Goal: Information Seeking & Learning: Learn about a topic

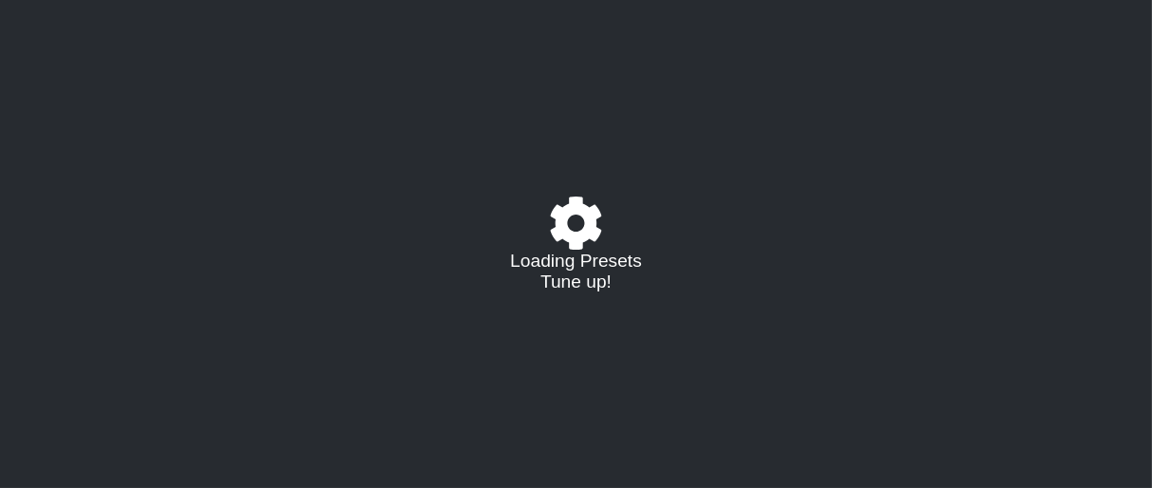
select select "/023177548424"
select select "A"
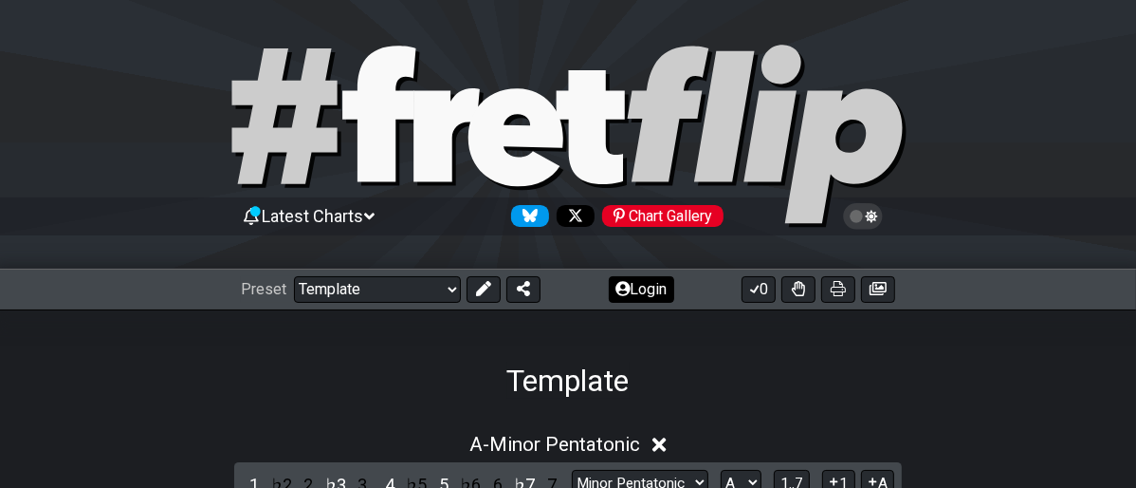
click at [647, 278] on button "Login" at bounding box center [641, 289] width 65 height 27
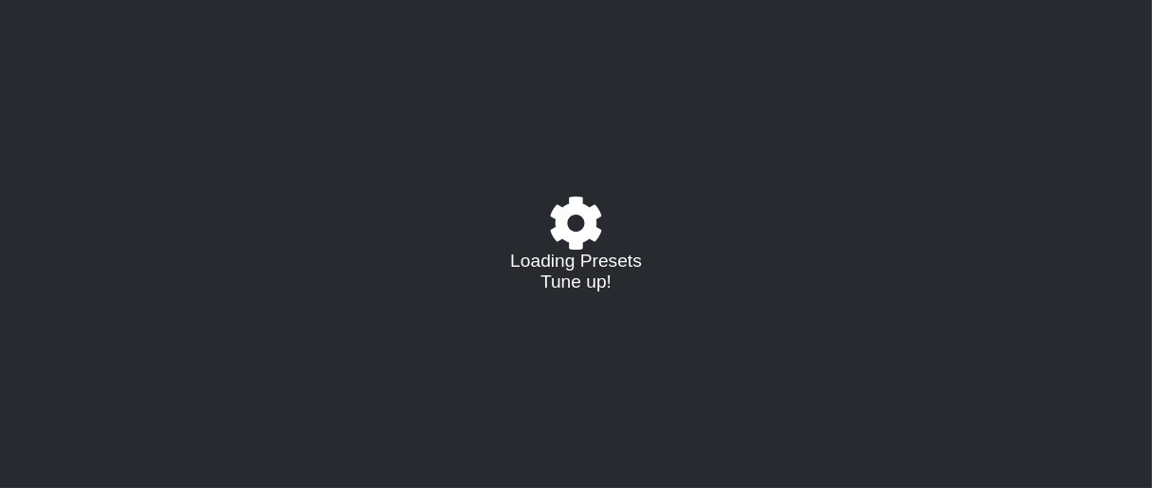
select select "/023177548424"
select select "A"
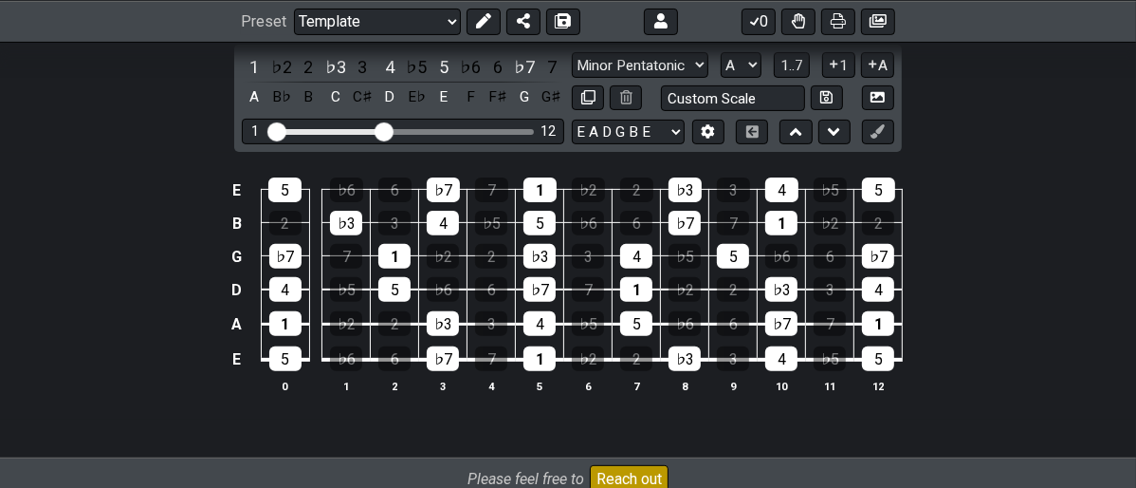
scroll to position [421, 0]
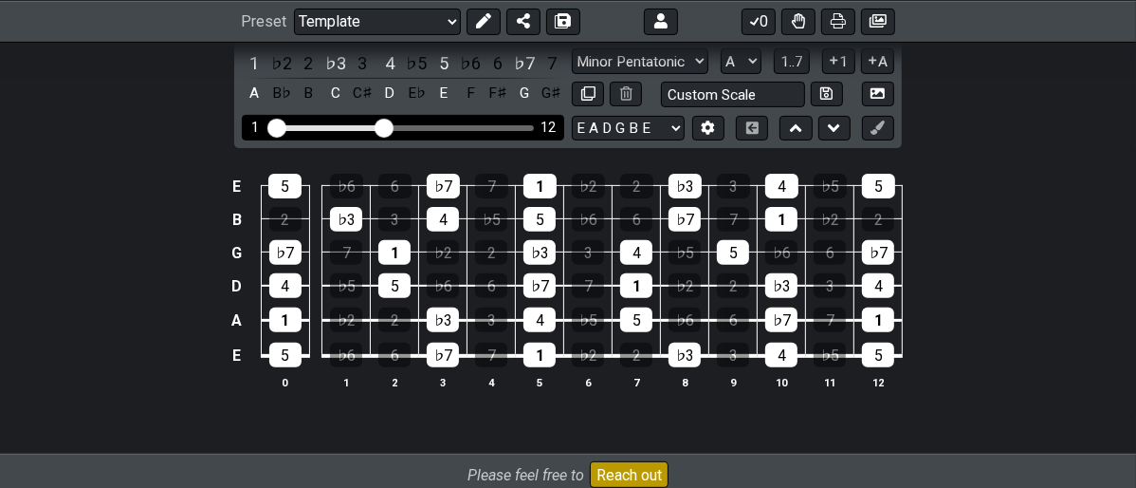
click at [435, 122] on div "1 12" at bounding box center [403, 128] width 322 height 26
drag, startPoint x: 383, startPoint y: 126, endPoint x: 460, endPoint y: 137, distance: 77.5
click at [460, 126] on input "Visible fret range" at bounding box center [402, 126] width 269 height 0
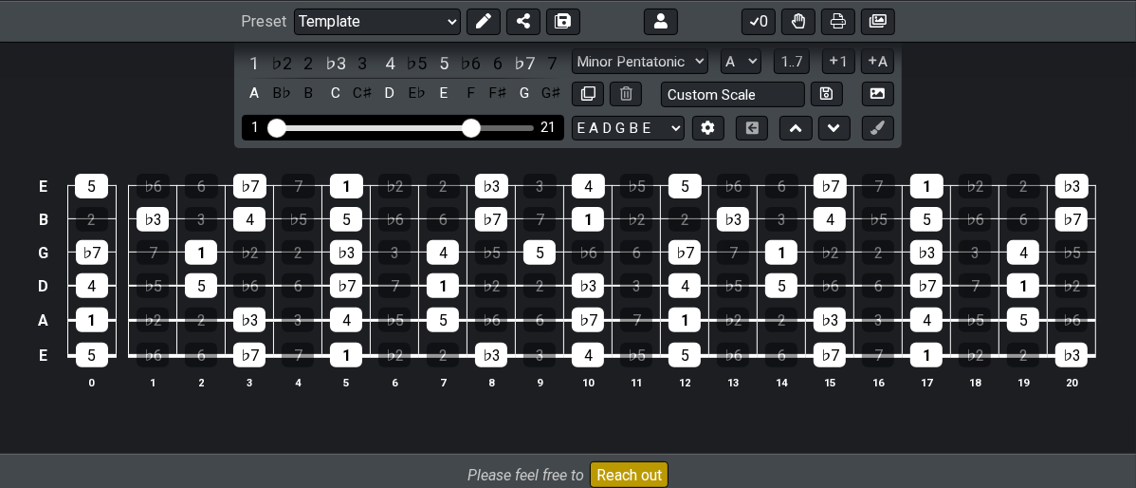
click at [473, 126] on input "Visible fret range" at bounding box center [402, 126] width 269 height 0
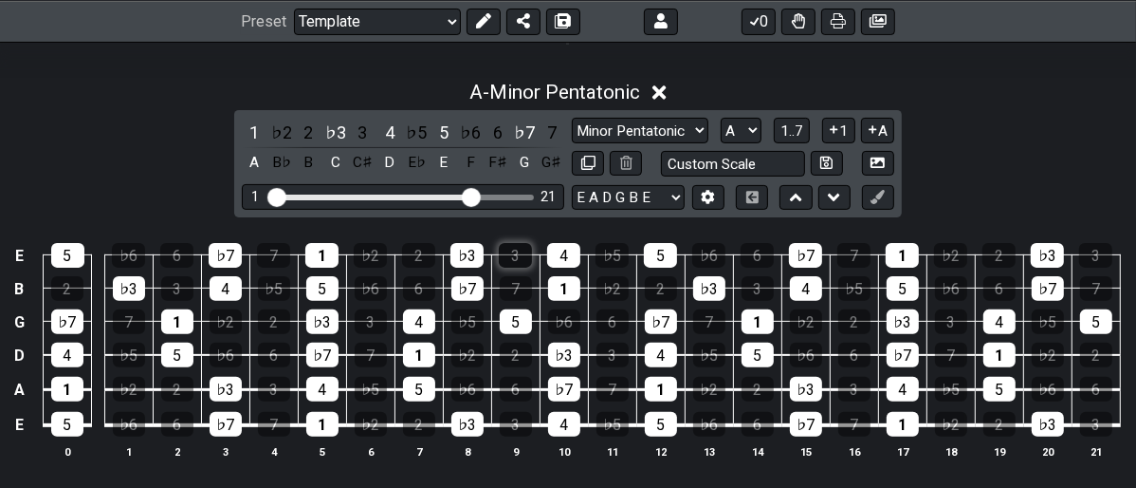
scroll to position [316, 0]
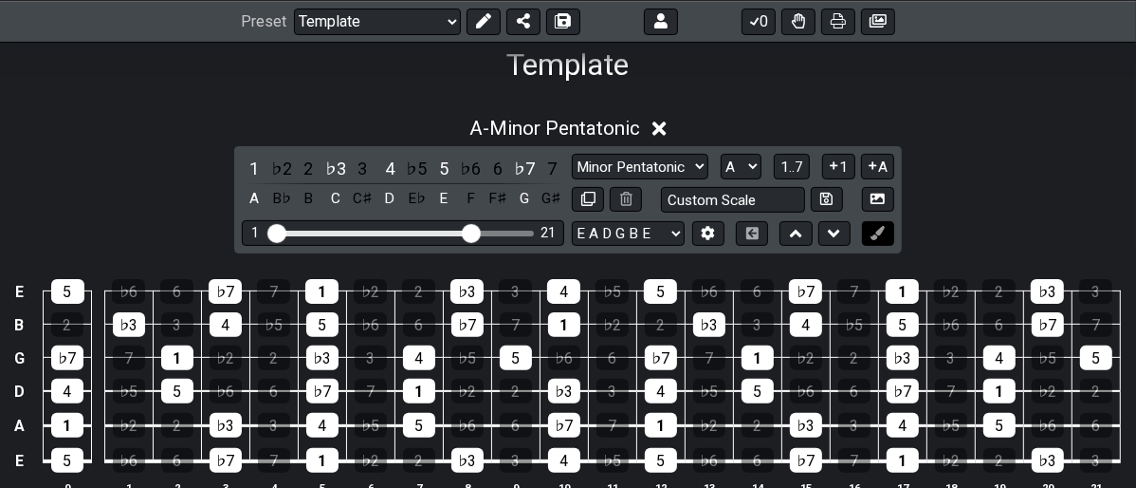
click at [885, 235] on icon at bounding box center [878, 233] width 14 height 14
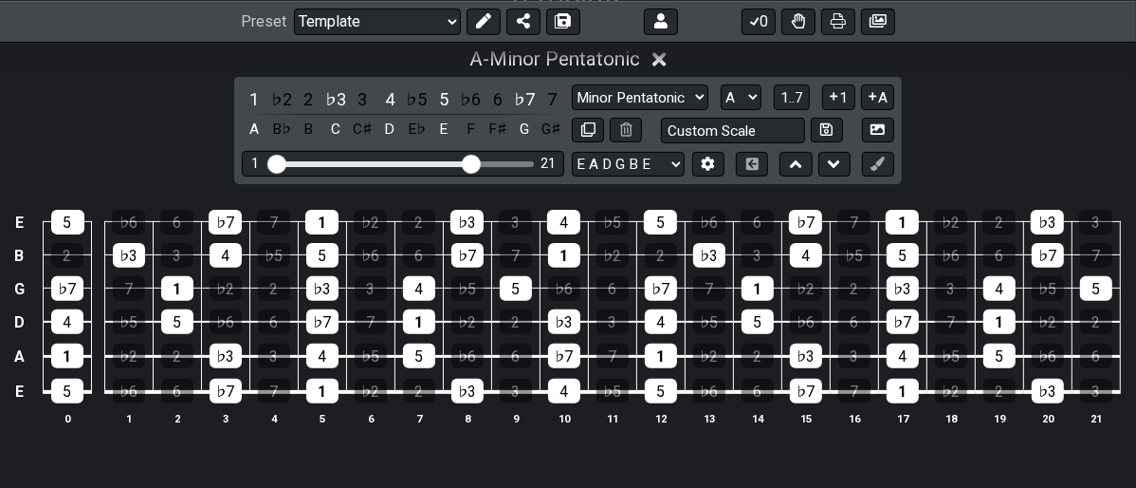
scroll to position [421, 0]
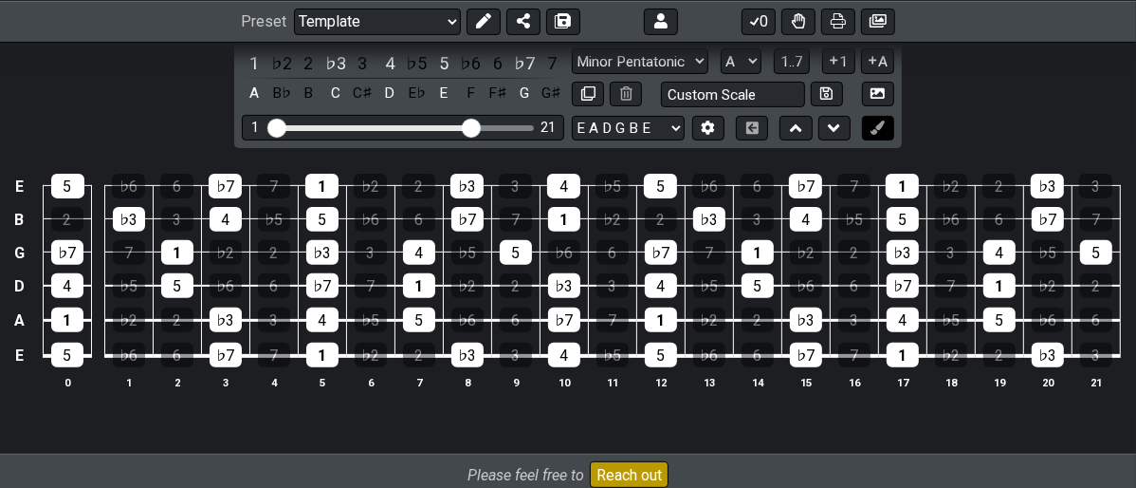
click at [879, 127] on icon at bounding box center [878, 127] width 14 height 14
click at [72, 188] on div "5" at bounding box center [67, 186] width 33 height 25
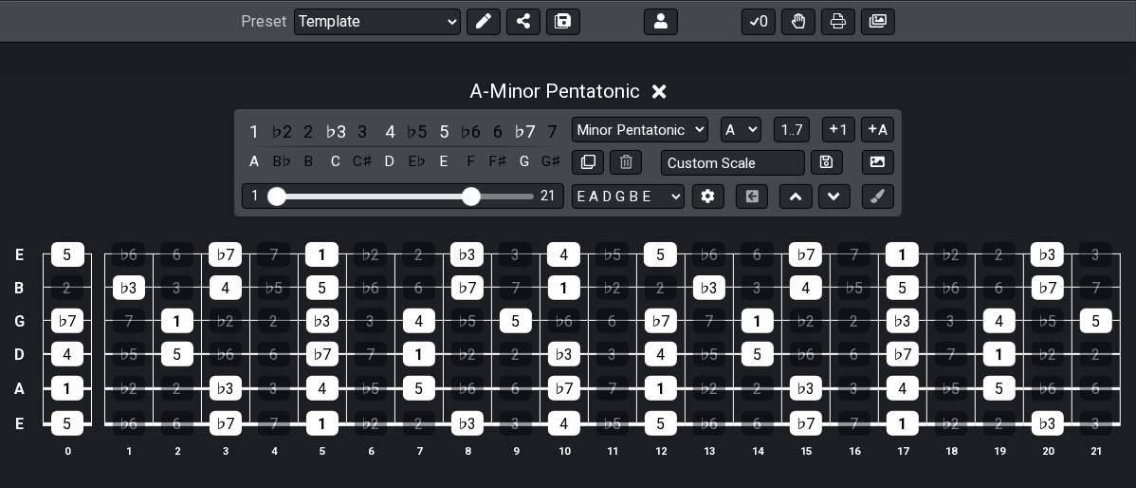
scroll to position [316, 0]
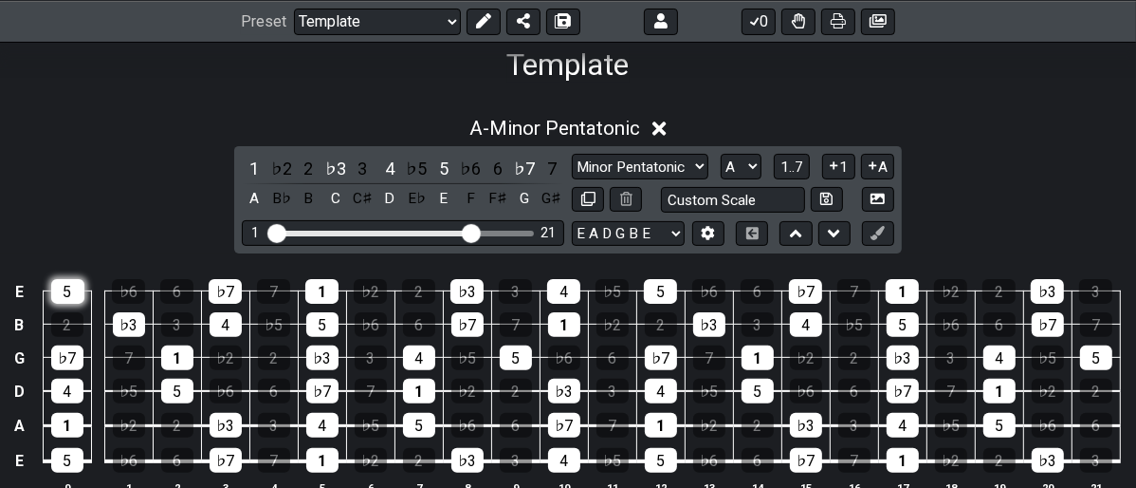
drag, startPoint x: 879, startPoint y: 238, endPoint x: 76, endPoint y: 300, distance: 805.7
click at [83, 292] on div "A - Minor Pentatonic 1 ♭2 2 ♭3 3 4 ♭5 5 ♭6 6 ♭7 7 A B♭ B C C♯ D E♭ E F F♯ G G♯ …" at bounding box center [568, 313] width 1136 height 416
click at [69, 290] on div "5" at bounding box center [67, 291] width 33 height 25
drag, startPoint x: 881, startPoint y: 228, endPoint x: 932, endPoint y: 203, distance: 56.8
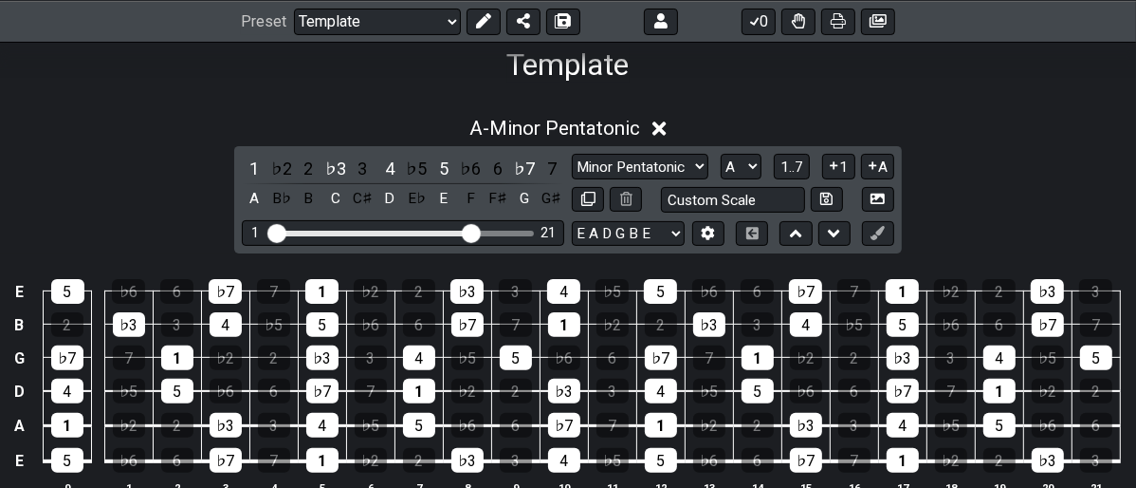
click at [933, 203] on div "A - Minor Pentatonic 1 ♭2 2 ♭3 3 4 ♭5 5 ♭6 6 ♭7 7 A B♭ B C C♯ D E♭ E F F♯ G G♯ …" at bounding box center [568, 313] width 1136 height 416
click at [706, 233] on icon at bounding box center [708, 233] width 13 height 14
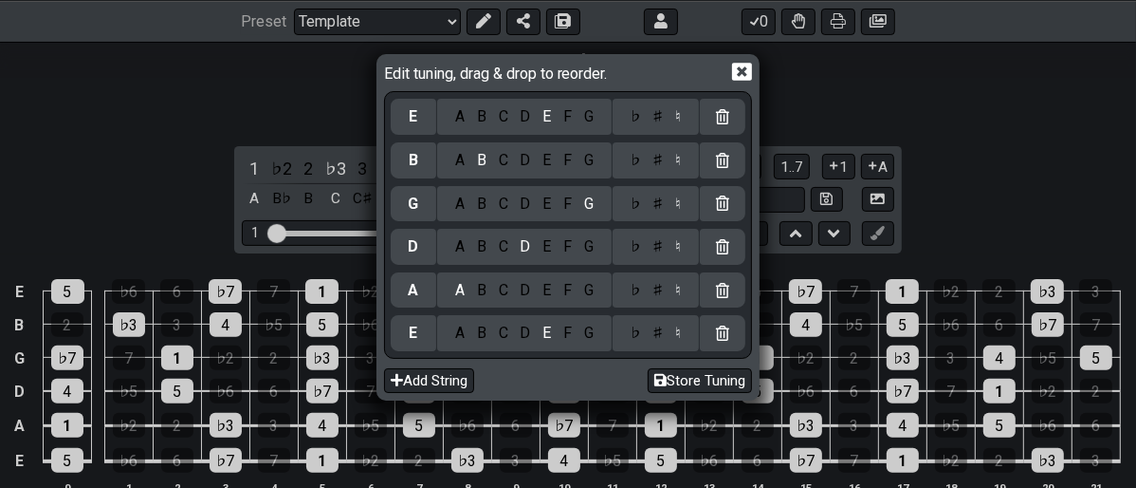
click at [739, 66] on icon at bounding box center [742, 72] width 20 height 18
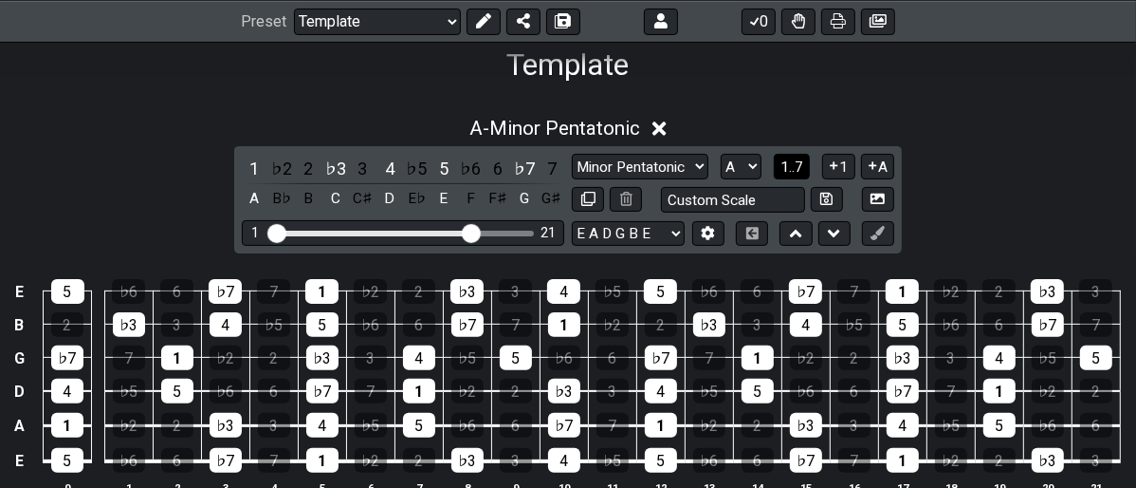
click at [798, 166] on span "1..7" at bounding box center [792, 166] width 23 height 17
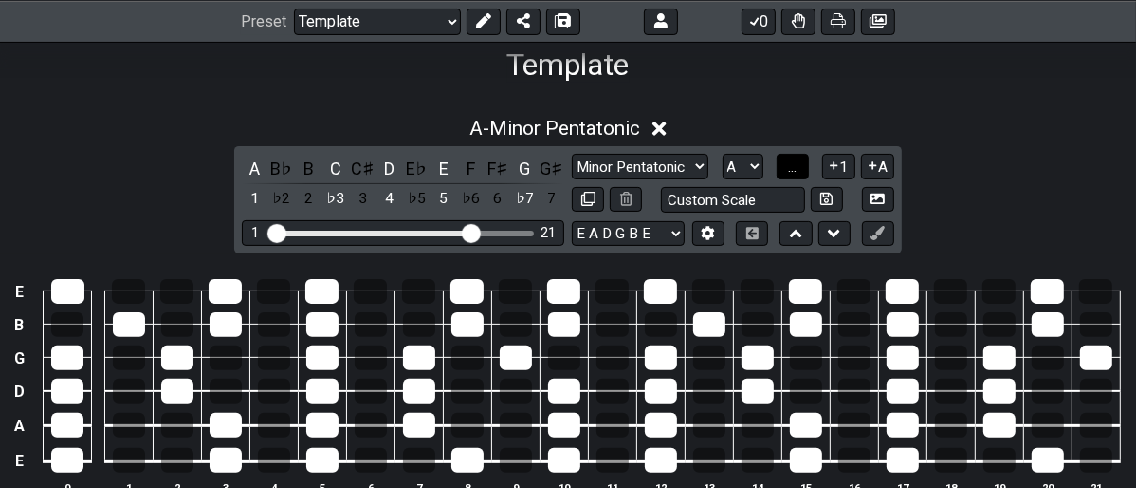
click at [797, 166] on span "..." at bounding box center [792, 166] width 9 height 17
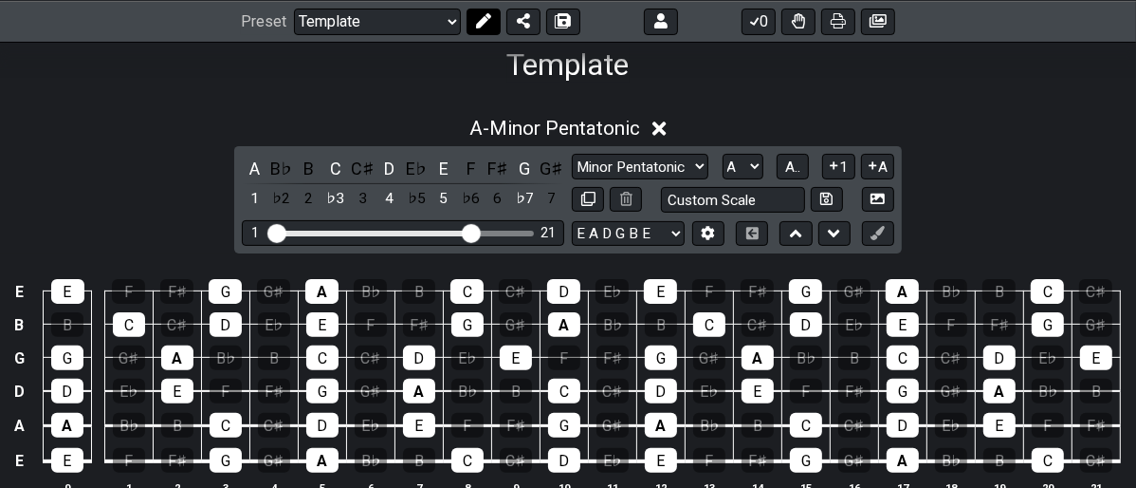
click at [476, 28] on button at bounding box center [484, 21] width 34 height 27
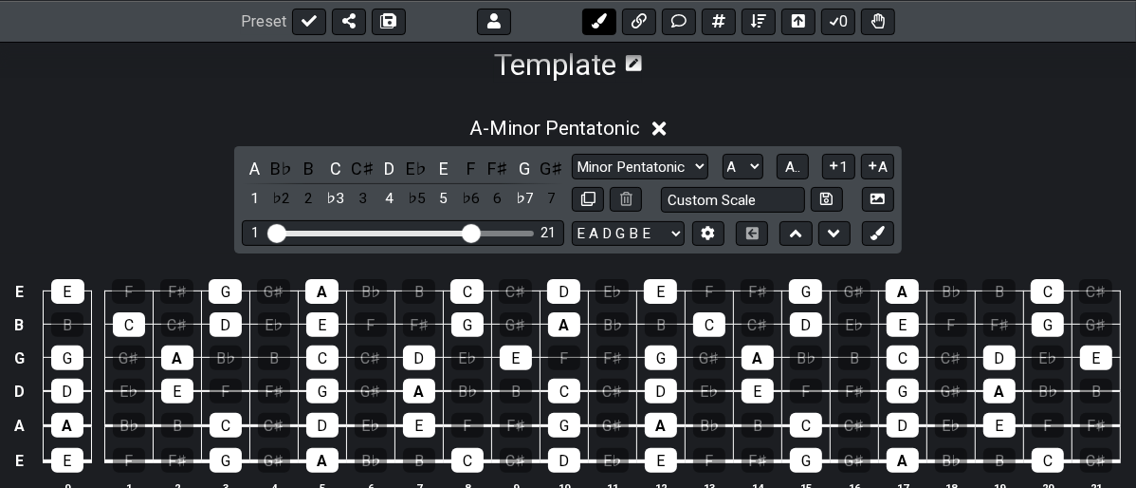
click at [599, 23] on icon at bounding box center [599, 20] width 15 height 15
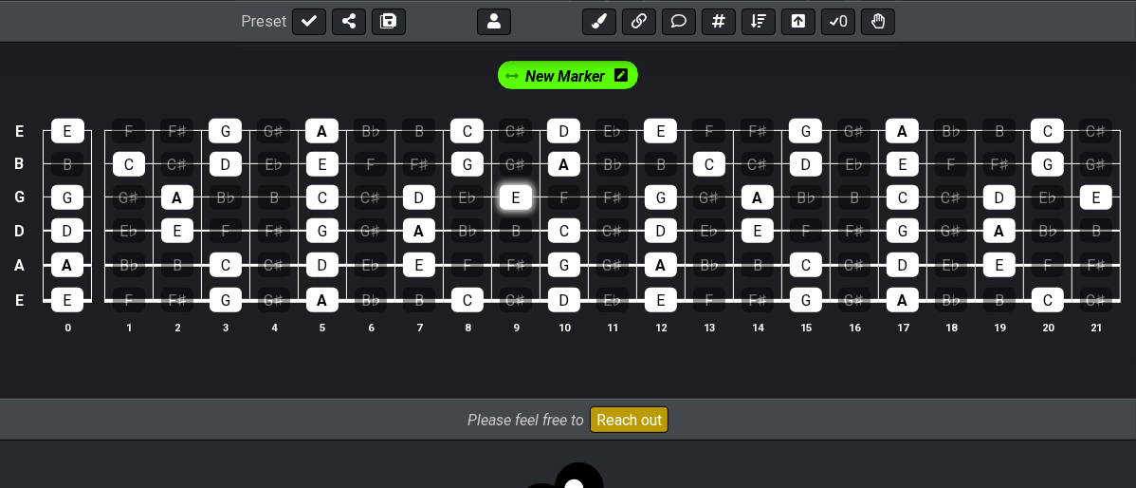
scroll to position [526, 0]
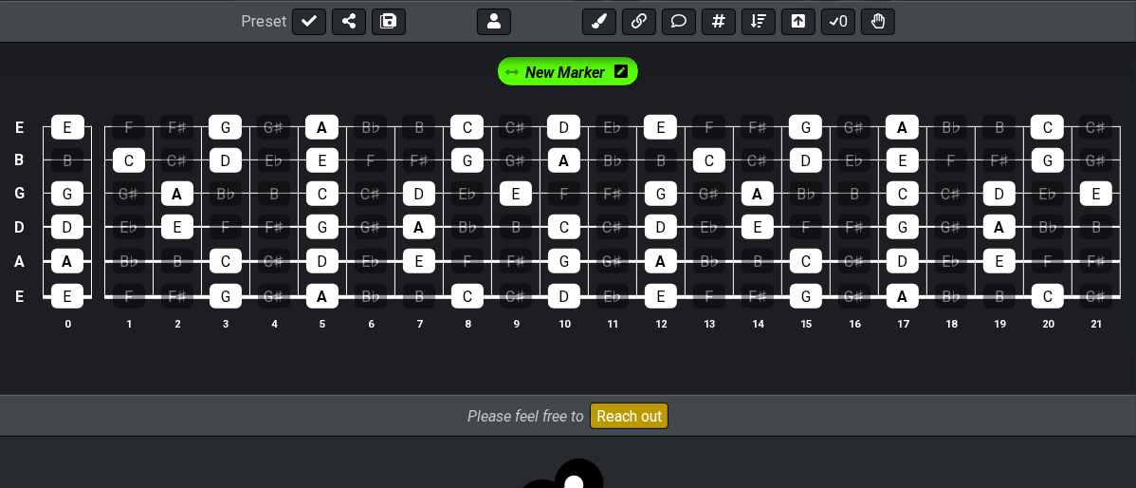
click at [583, 64] on span "New Marker" at bounding box center [565, 73] width 80 height 28
click at [618, 75] on icon at bounding box center [624, 70] width 13 height 13
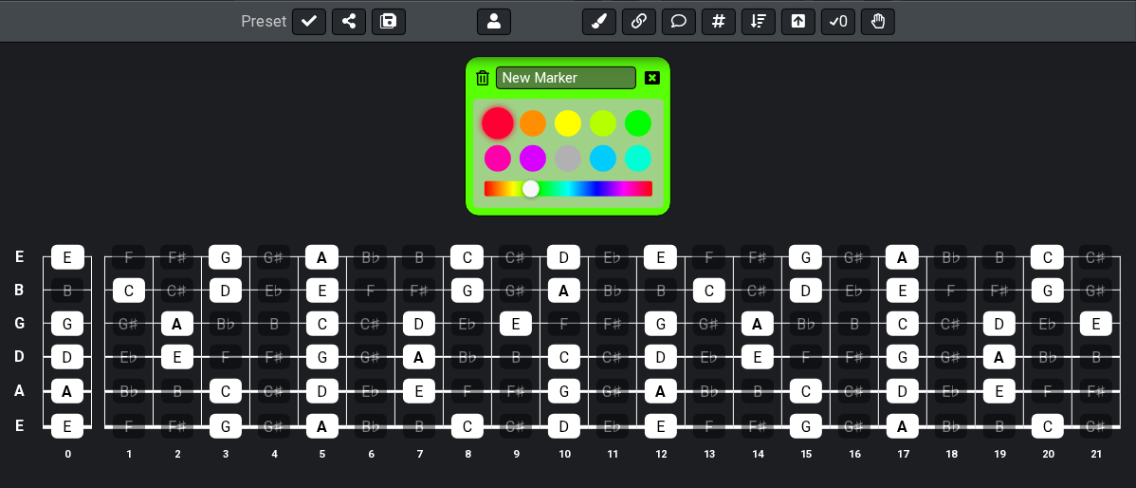
click at [495, 128] on div at bounding box center [498, 123] width 32 height 32
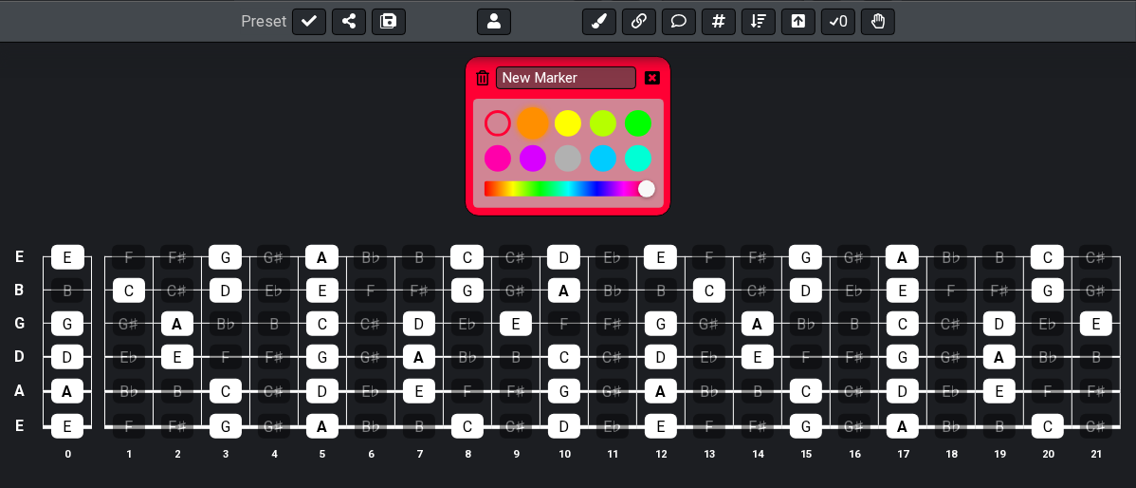
click at [541, 121] on div at bounding box center [533, 123] width 32 height 32
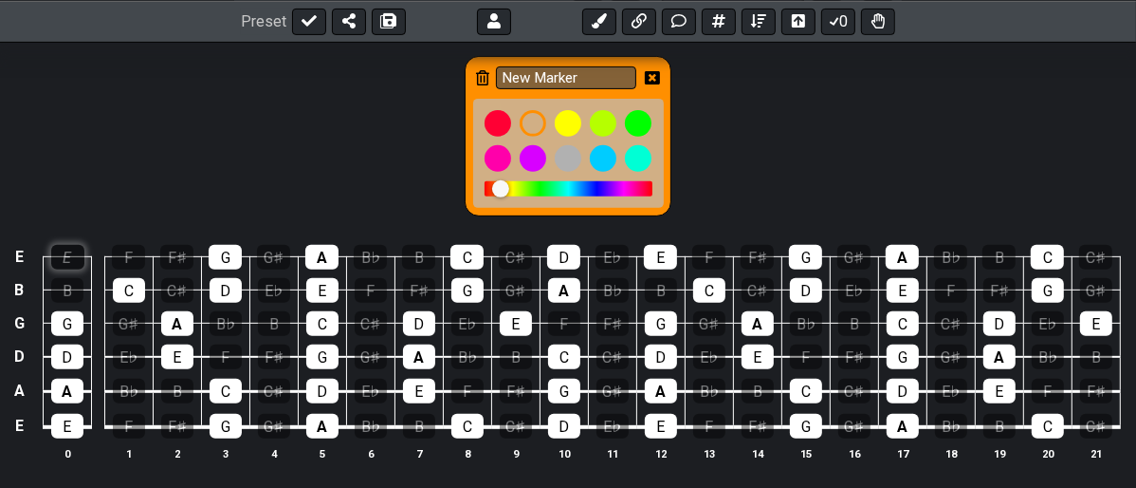
click at [71, 246] on div "E" at bounding box center [67, 257] width 33 height 25
click at [75, 256] on div "E" at bounding box center [67, 257] width 33 height 25
click at [648, 75] on icon at bounding box center [652, 77] width 15 height 13
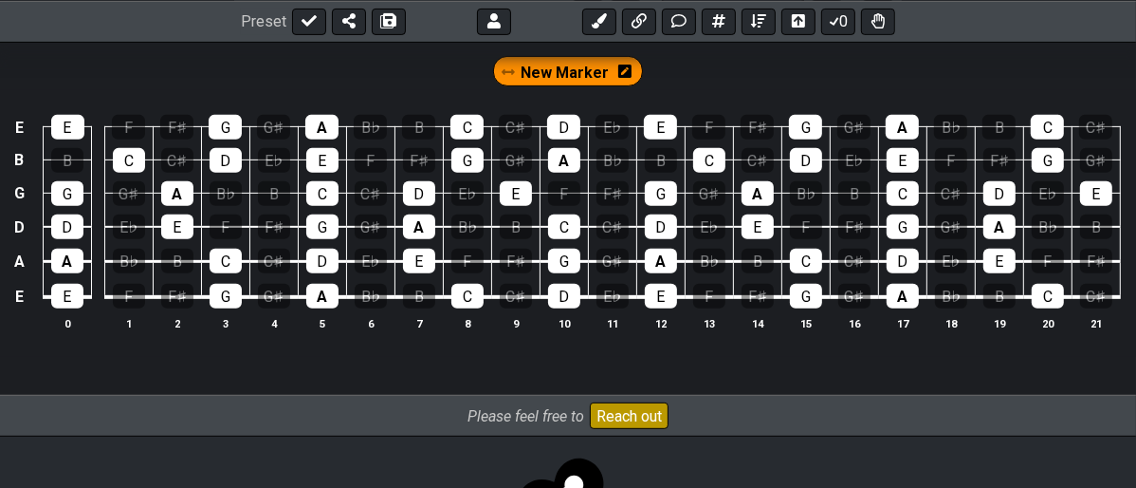
click at [553, 65] on span "New Marker" at bounding box center [566, 73] width 88 height 28
click at [74, 124] on div "E" at bounding box center [67, 127] width 33 height 25
click at [60, 201] on div "G" at bounding box center [67, 193] width 32 height 25
click at [68, 229] on div "D" at bounding box center [67, 226] width 32 height 25
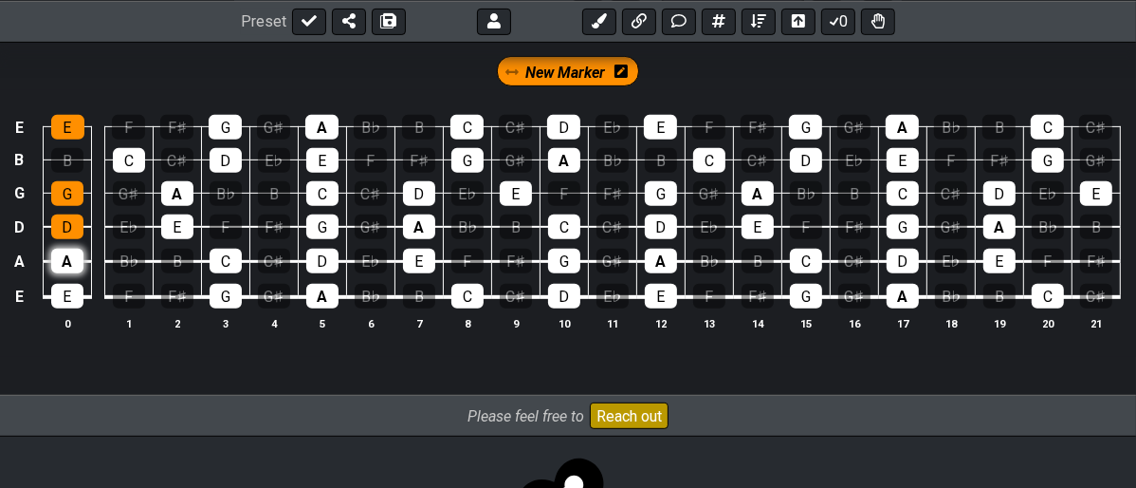
click at [66, 259] on div "A" at bounding box center [67, 260] width 32 height 25
click at [74, 288] on div "E" at bounding box center [67, 296] width 32 height 25
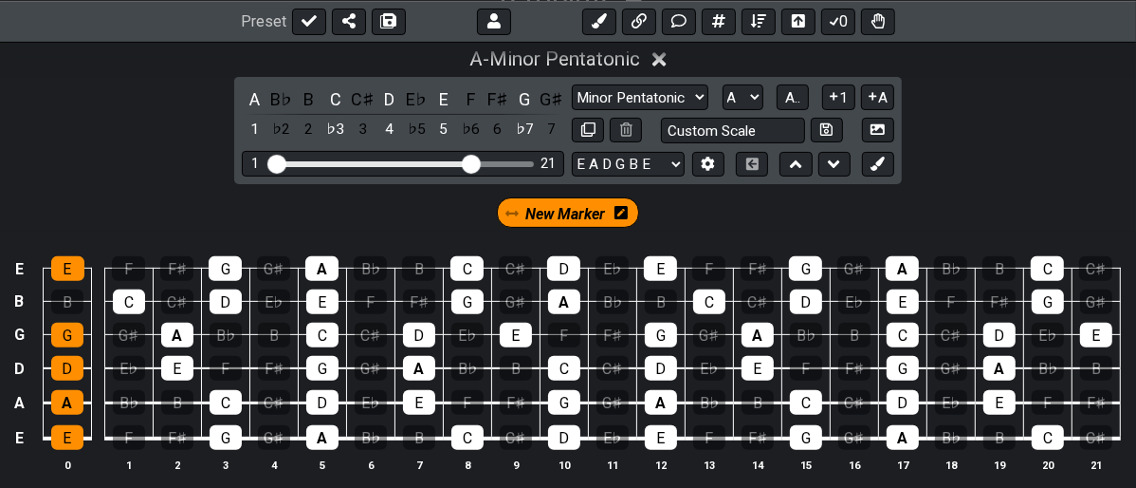
scroll to position [421, 0]
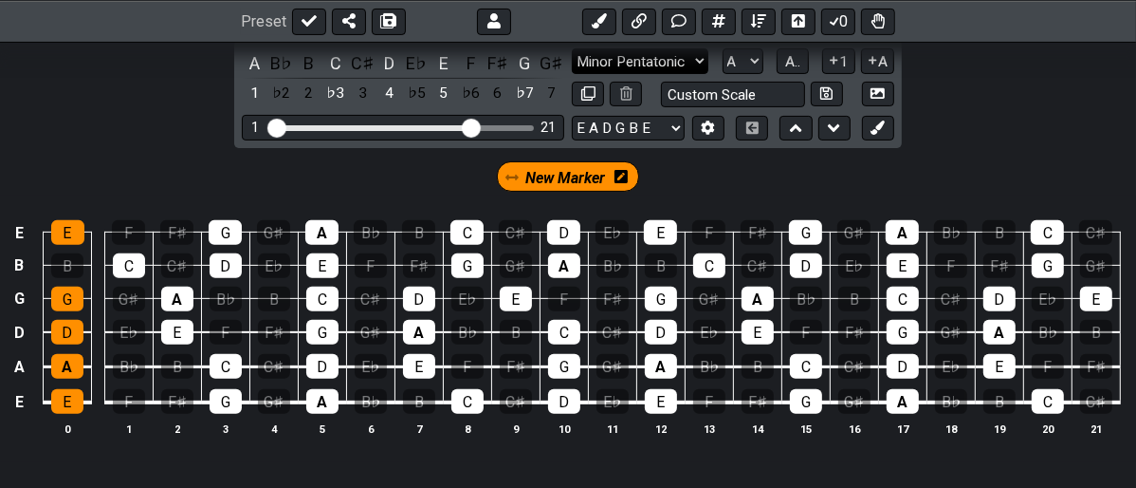
click at [701, 61] on select "Minor Pentatonic Major 3rds Minor Pentatonic Major Pentatonic Minor Blues Major…" at bounding box center [640, 61] width 137 height 26
click at [572, 48] on select "Minor Pentatonic Major 3rds Minor Pentatonic Major Pentatonic Minor Blues Major…" at bounding box center [640, 61] width 137 height 26
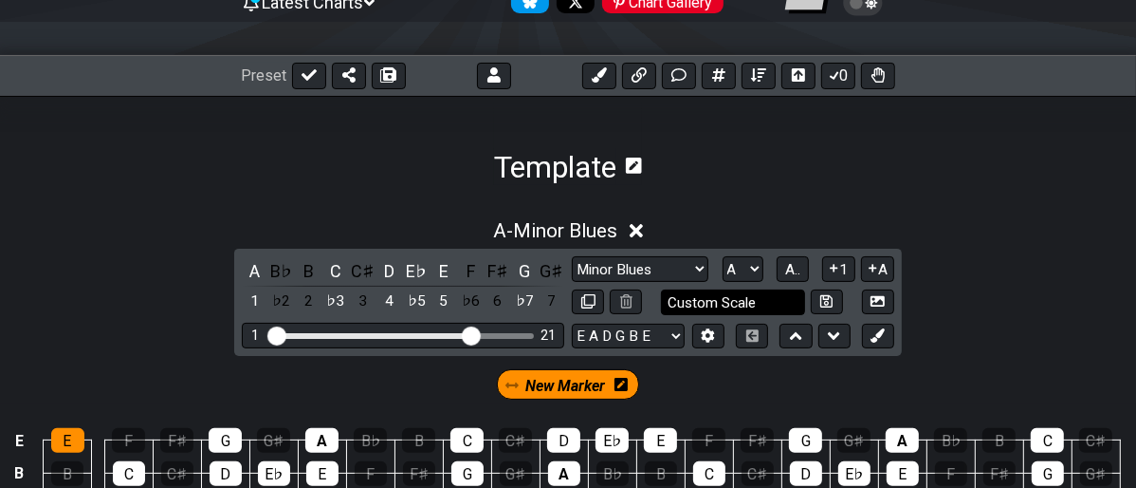
scroll to position [105, 0]
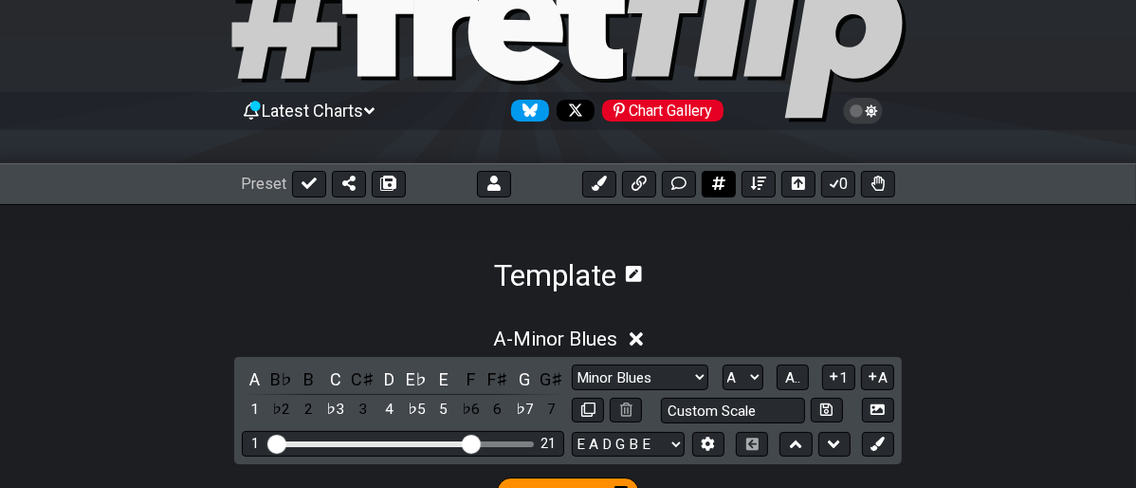
click at [715, 178] on icon at bounding box center [718, 182] width 13 height 15
select select "New Scale"
select select "Minor Blues"
select select "A"
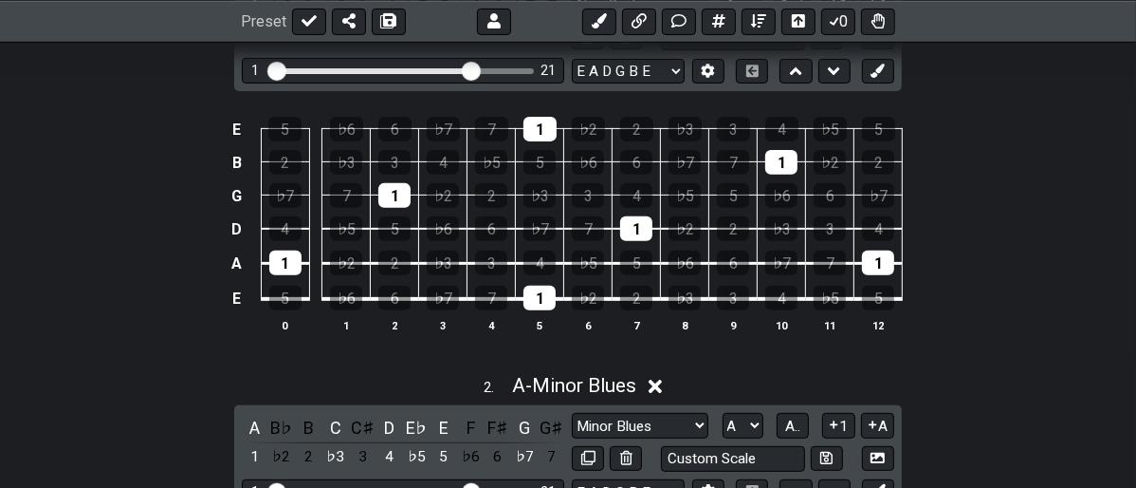
scroll to position [374, 0]
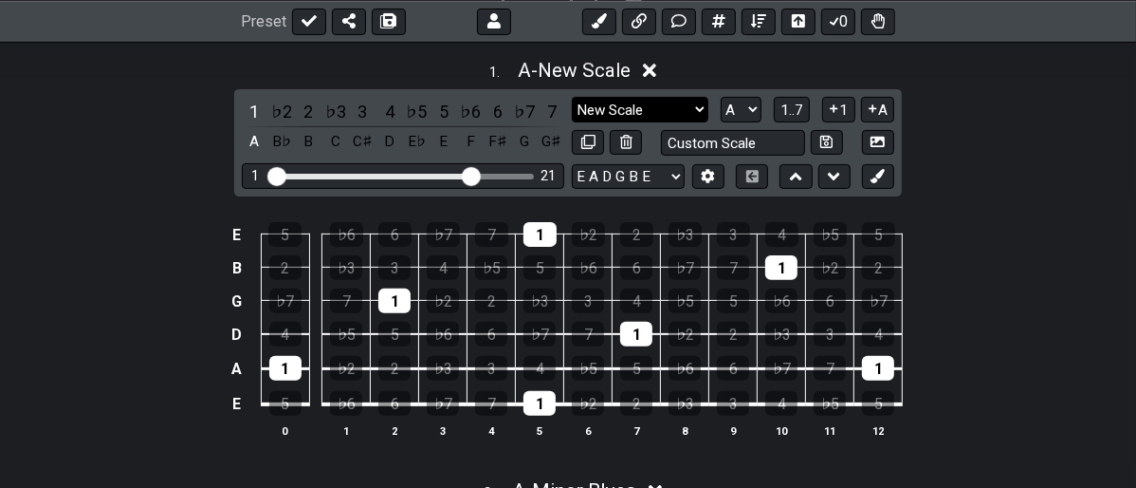
click at [703, 98] on select "New Scale New Scale Minor Pentatonic Major Pentatonic Minor Blues Major Blues M…" at bounding box center [640, 110] width 137 height 26
click at [572, 97] on select "New Scale New Scale Minor Pentatonic Major Pentatonic Minor Blues Major Blues M…" at bounding box center [640, 110] width 137 height 26
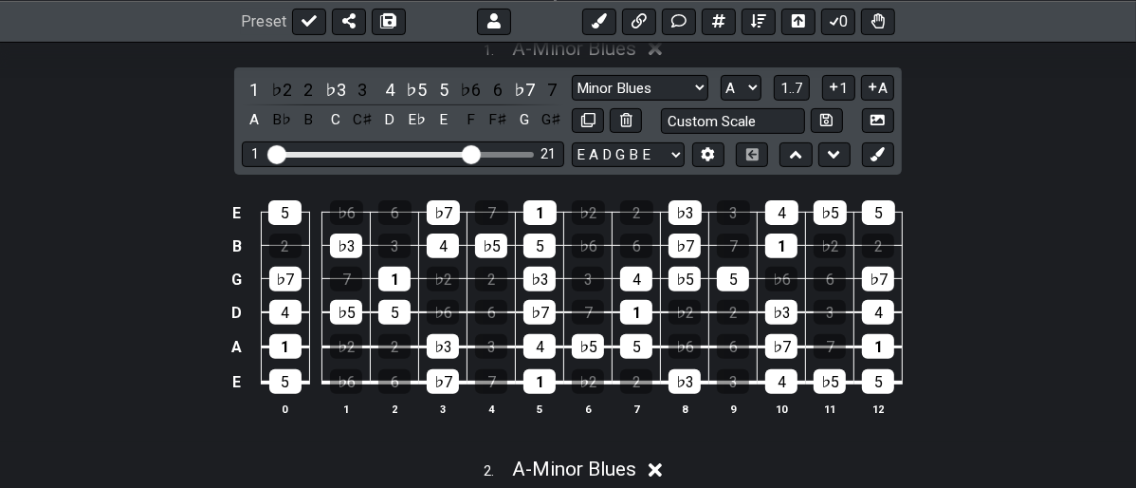
scroll to position [268, 0]
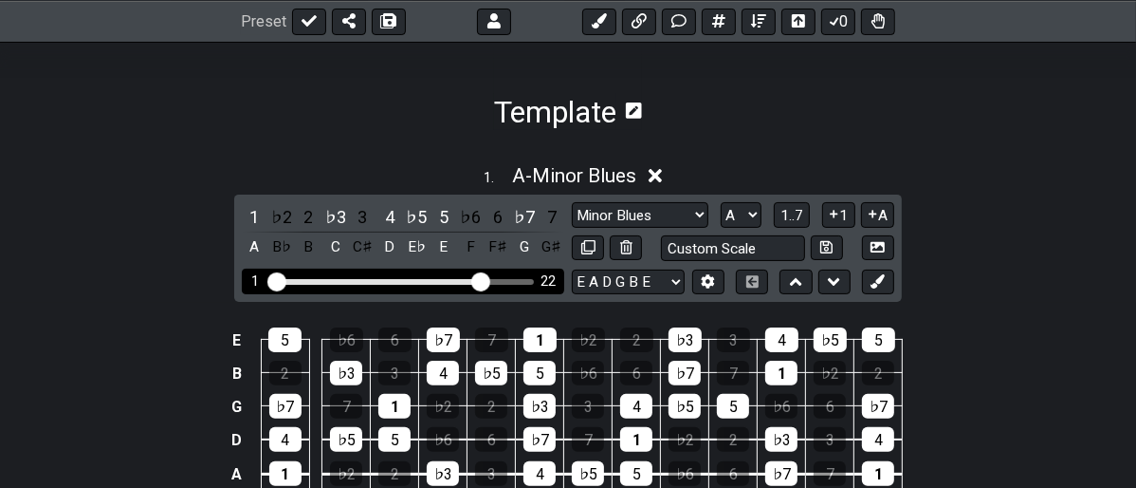
click at [478, 280] on input "Visible fret range" at bounding box center [402, 280] width 269 height 0
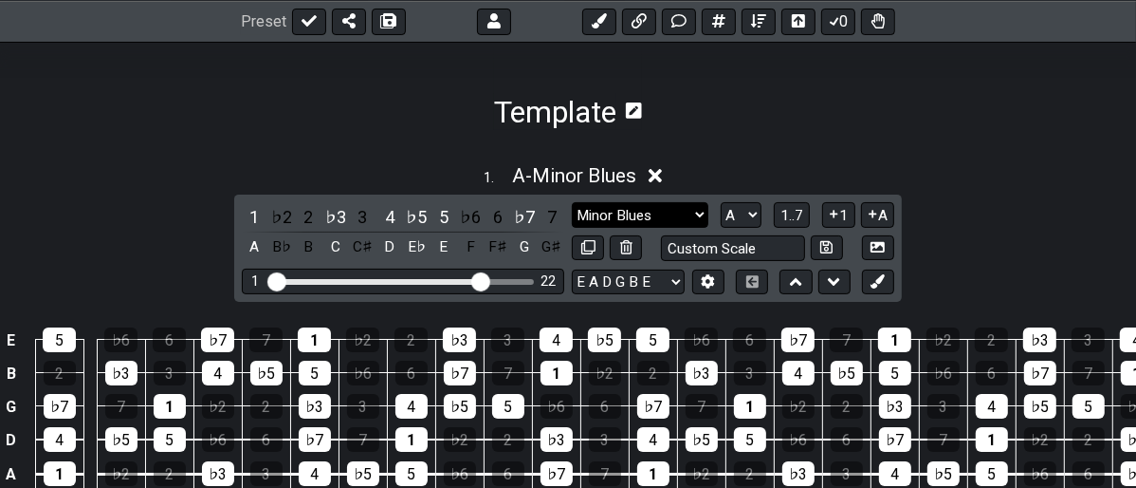
click at [685, 220] on select "New Scale New Scale Minor Pentatonic Major Pentatonic Minor Blues Major Blues M…" at bounding box center [640, 215] width 137 height 26
click at [572, 202] on select "New Scale New Scale Minor Pentatonic Major Pentatonic Minor Blues Major Blues M…" at bounding box center [640, 215] width 137 height 26
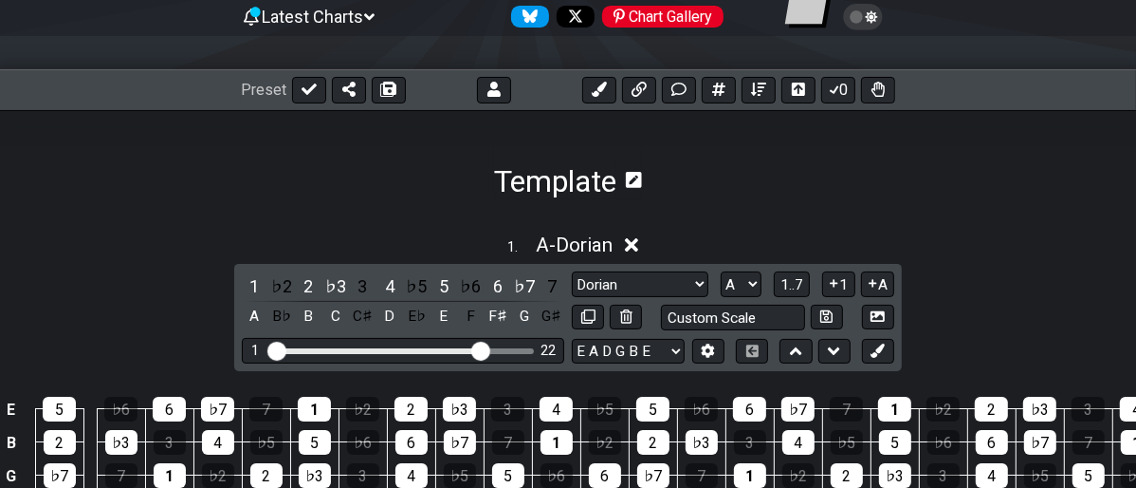
scroll to position [163, 0]
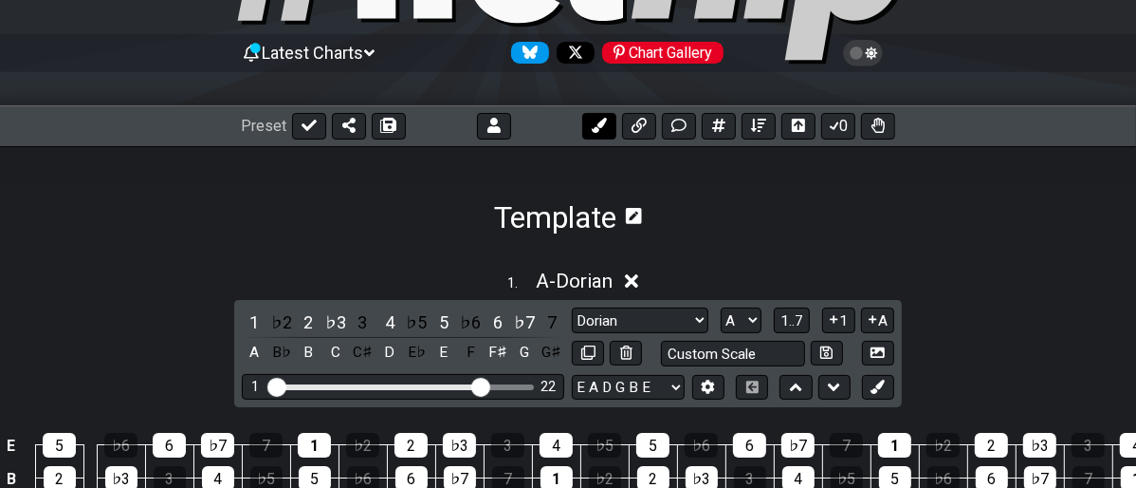
click at [595, 125] on icon at bounding box center [599, 125] width 15 height 15
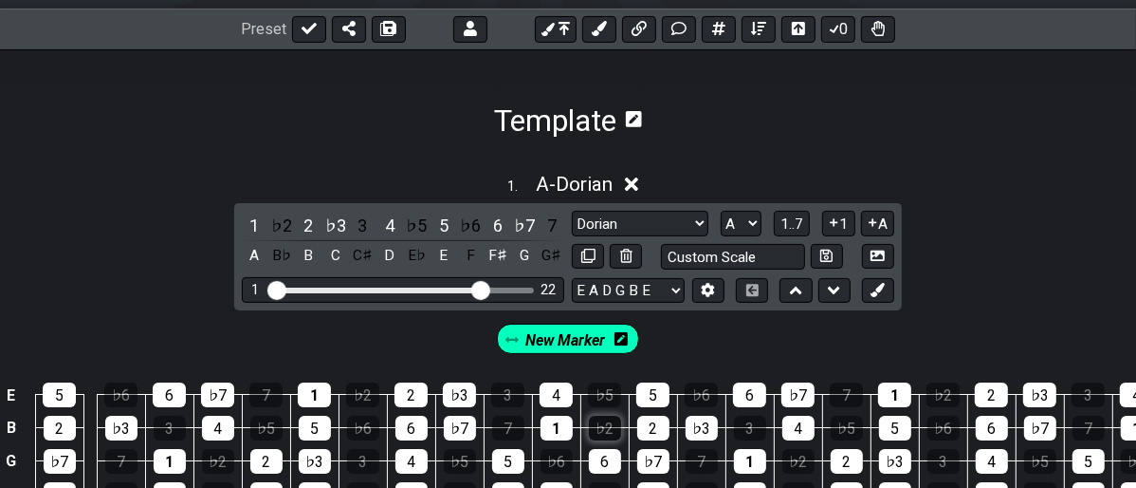
scroll to position [374, 0]
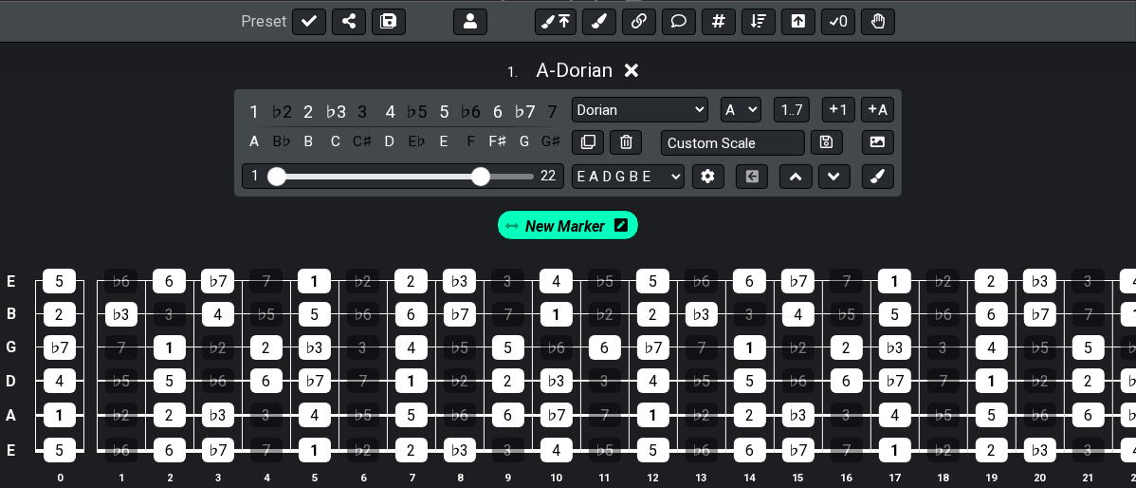
click at [622, 226] on icon at bounding box center [621, 224] width 13 height 13
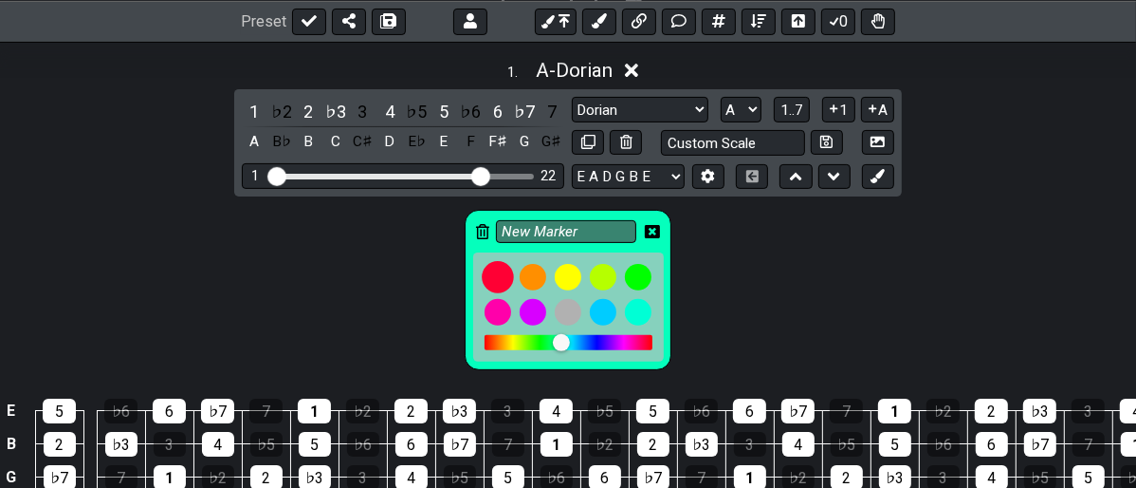
click at [501, 280] on div at bounding box center [498, 277] width 32 height 32
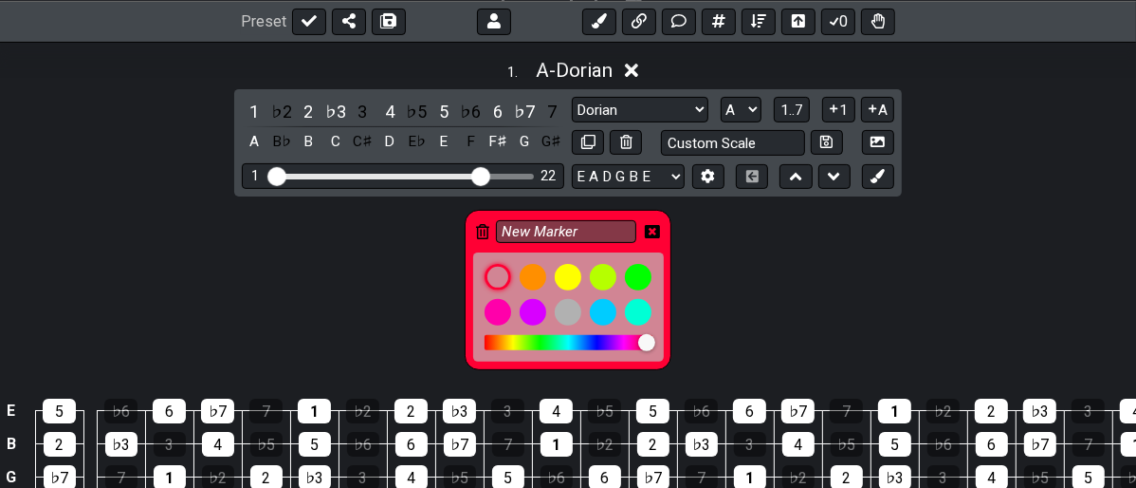
click at [645, 229] on icon at bounding box center [652, 231] width 15 height 13
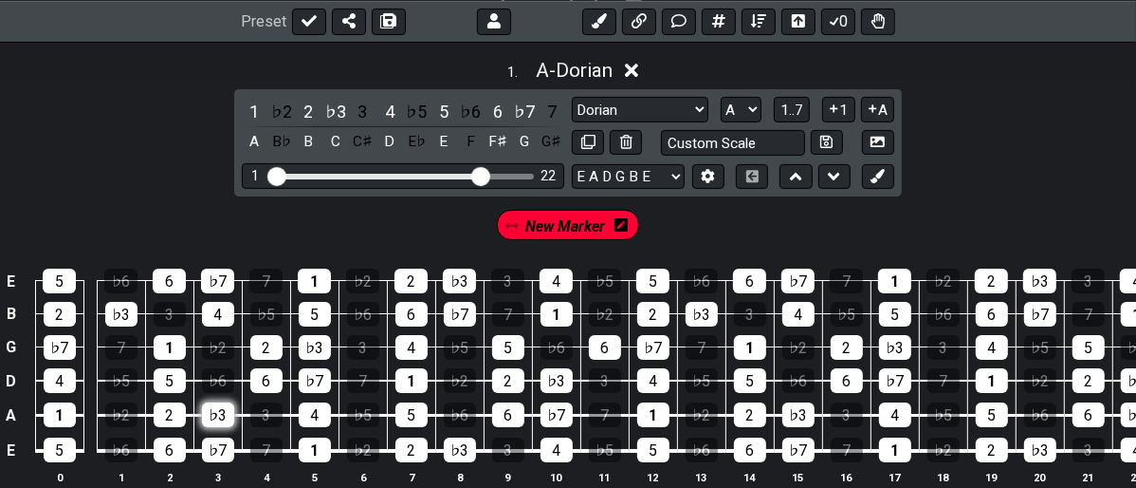
scroll to position [479, 0]
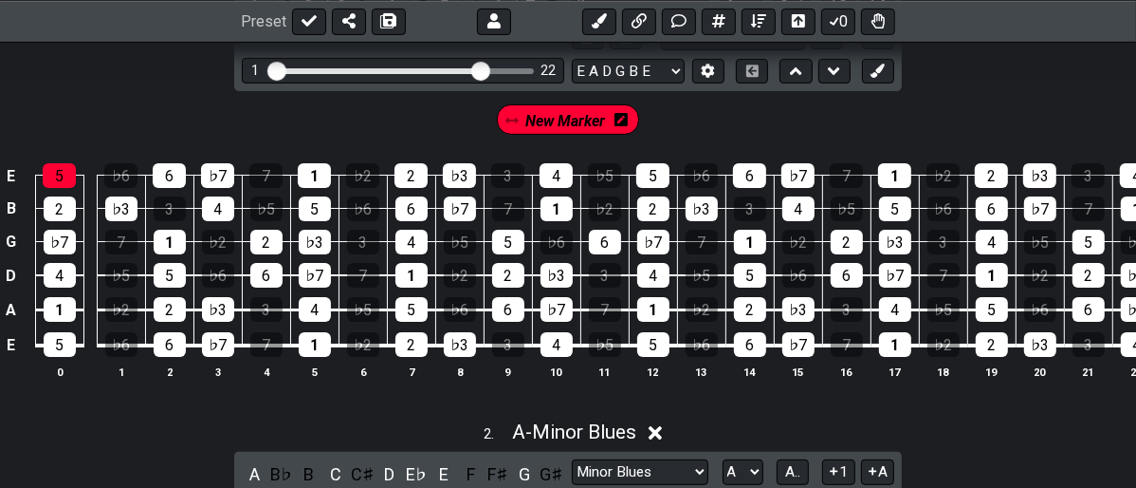
drag, startPoint x: 53, startPoint y: 168, endPoint x: 30, endPoint y: 198, distance: 37.9
click at [43, 180] on div "5" at bounding box center [59, 175] width 33 height 25
drag, startPoint x: 46, startPoint y: 204, endPoint x: 34, endPoint y: 243, distance: 40.8
click at [46, 206] on div "2" at bounding box center [60, 208] width 32 height 25
click at [48, 240] on div "♭7" at bounding box center [60, 242] width 32 height 25
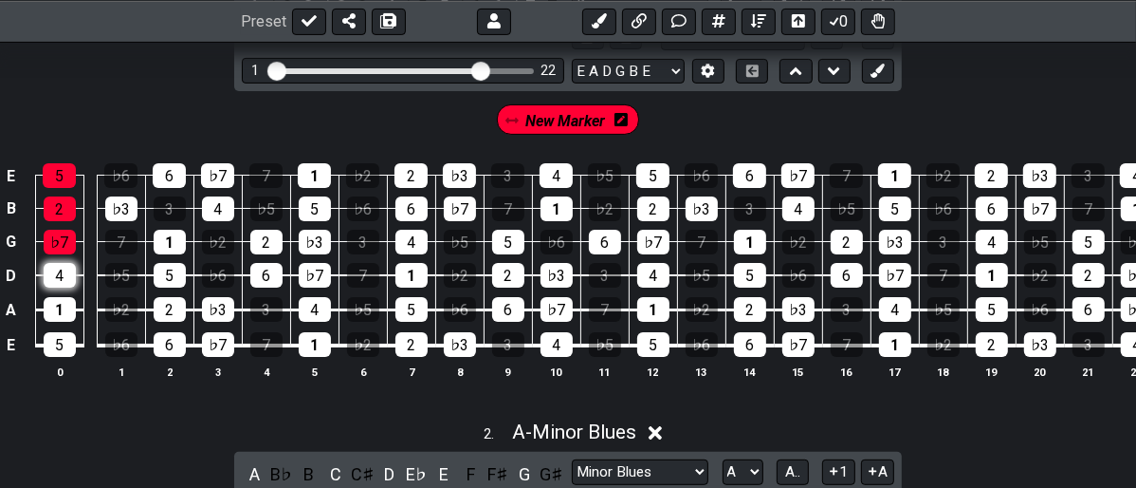
click at [53, 272] on td "4" at bounding box center [59, 259] width 48 height 34
drag, startPoint x: 66, startPoint y: 276, endPoint x: 55, endPoint y: 301, distance: 27.2
click at [66, 278] on div "4" at bounding box center [60, 275] width 32 height 25
click at [57, 302] on div "1" at bounding box center [60, 309] width 32 height 25
click at [47, 338] on div "5" at bounding box center [60, 344] width 32 height 25
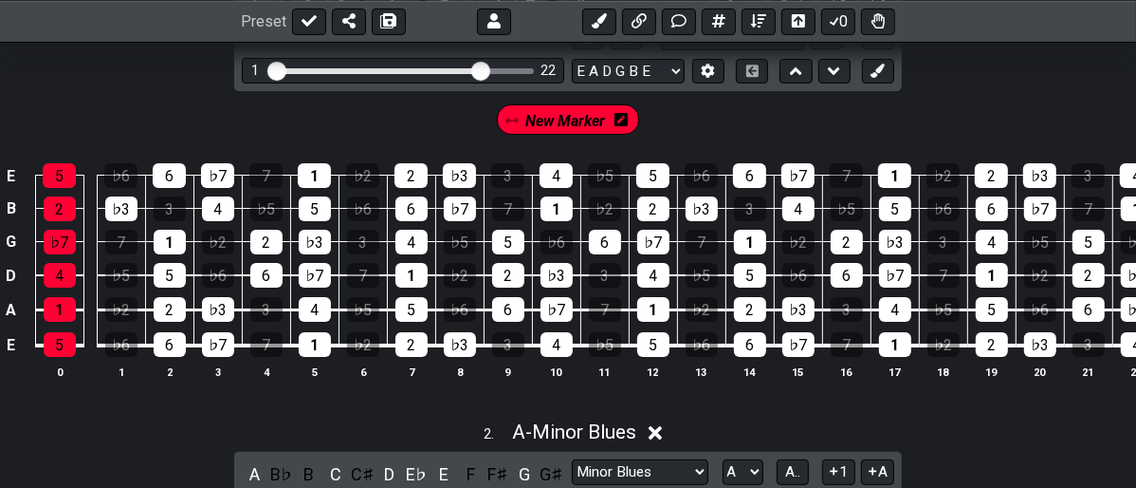
click at [304, 120] on div "New Marker" at bounding box center [568, 114] width 1136 height 47
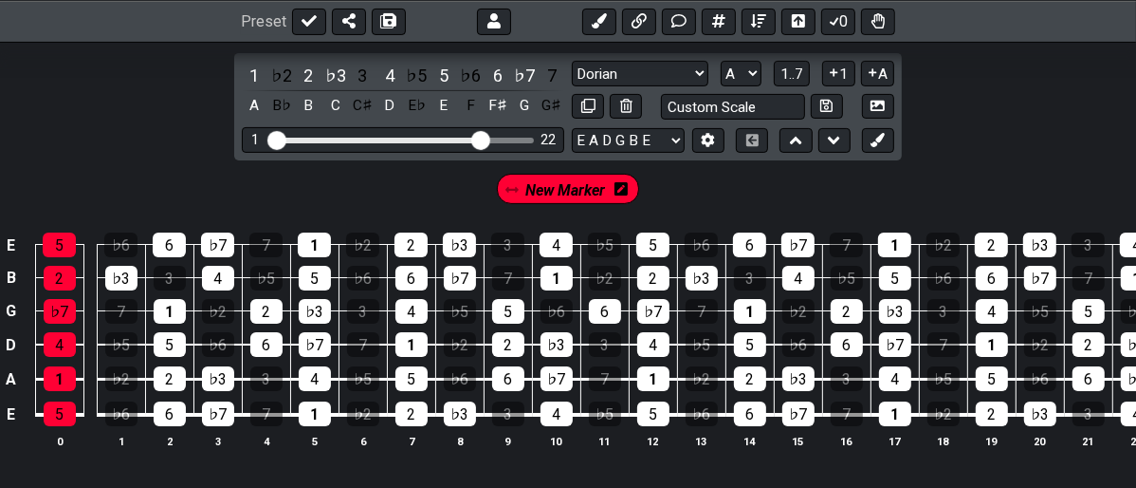
scroll to position [374, 0]
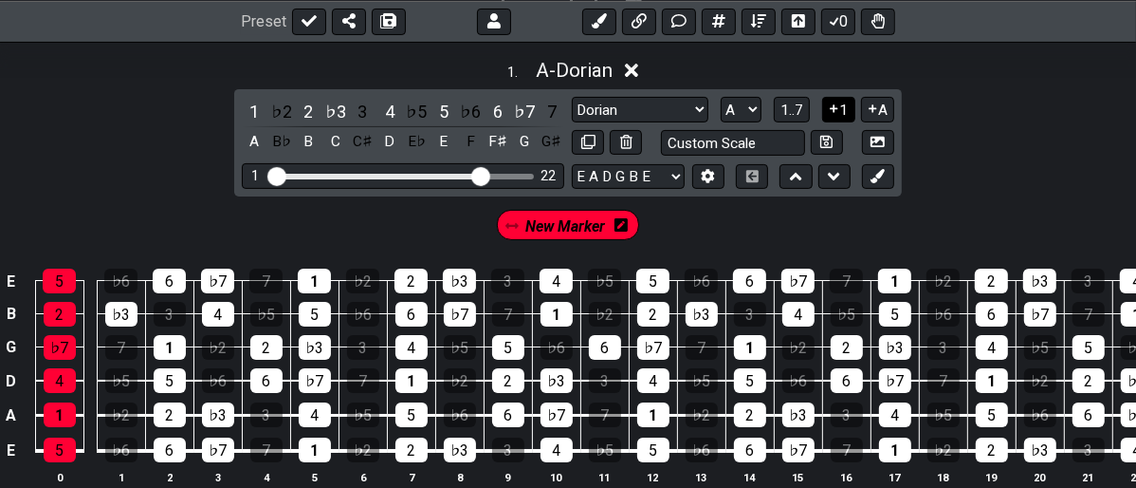
click at [831, 113] on icon at bounding box center [834, 108] width 18 height 14
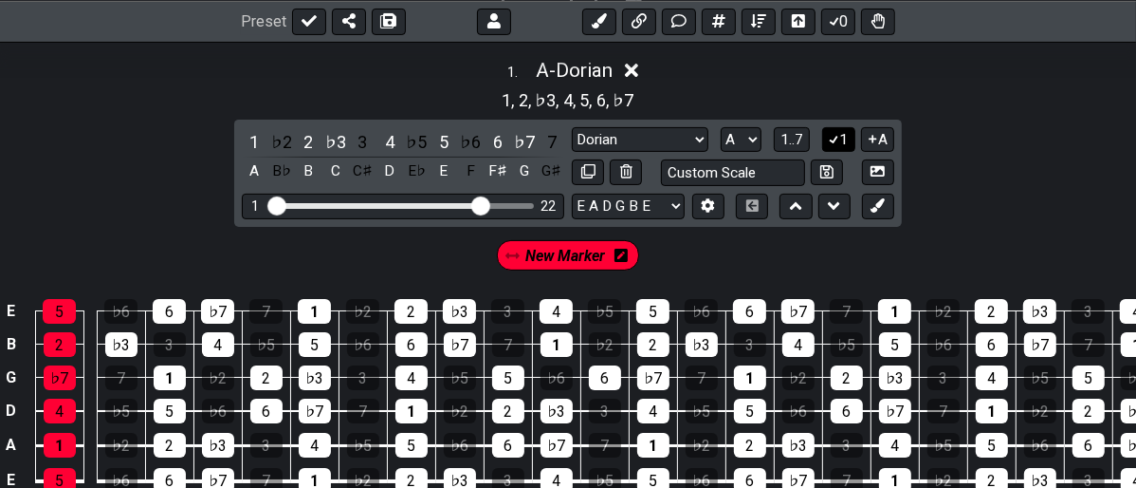
click at [835, 132] on icon at bounding box center [834, 139] width 18 height 14
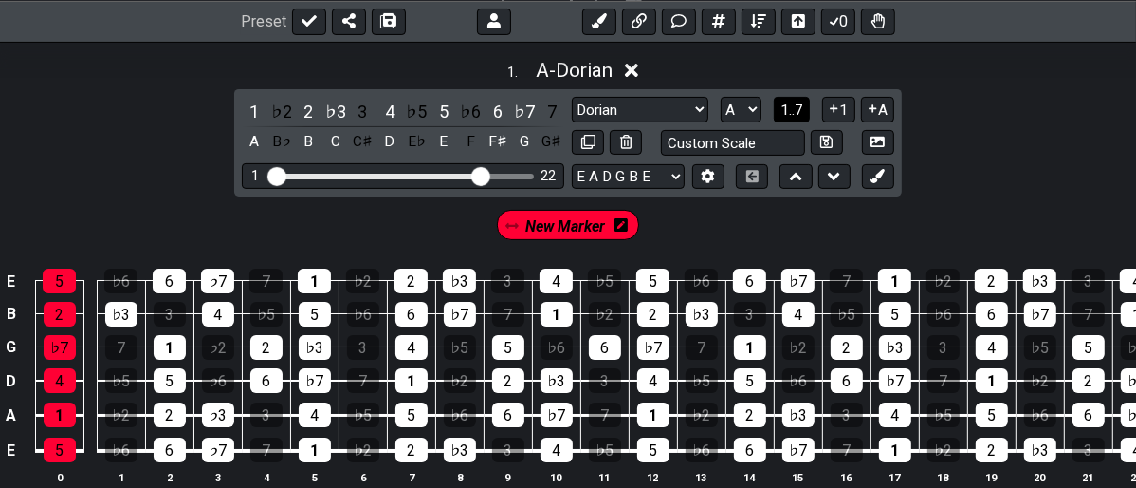
click at [799, 104] on span "1..7" at bounding box center [792, 109] width 23 height 17
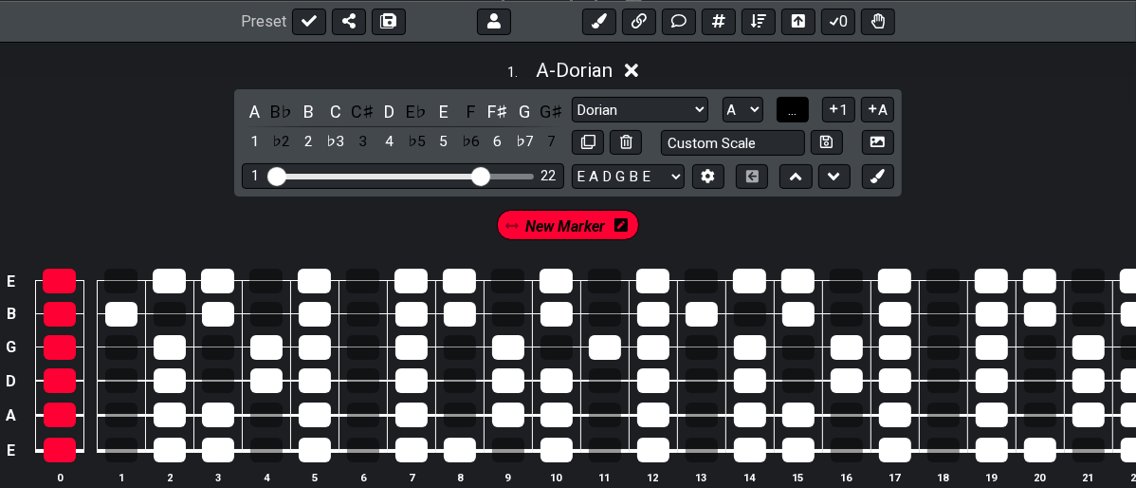
click at [797, 108] on span "..." at bounding box center [792, 109] width 9 height 17
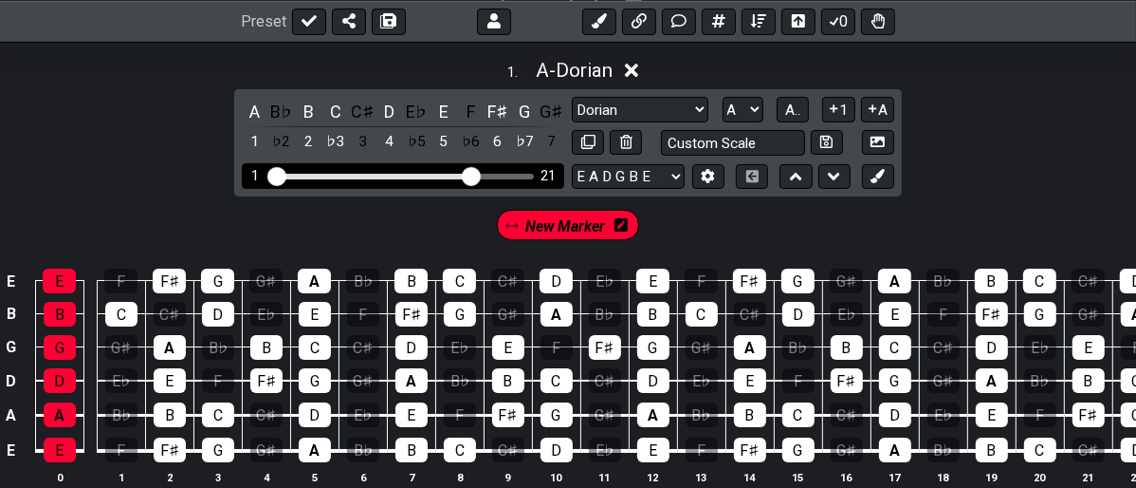
click at [470, 175] on input "Visible fret range" at bounding box center [402, 175] width 269 height 0
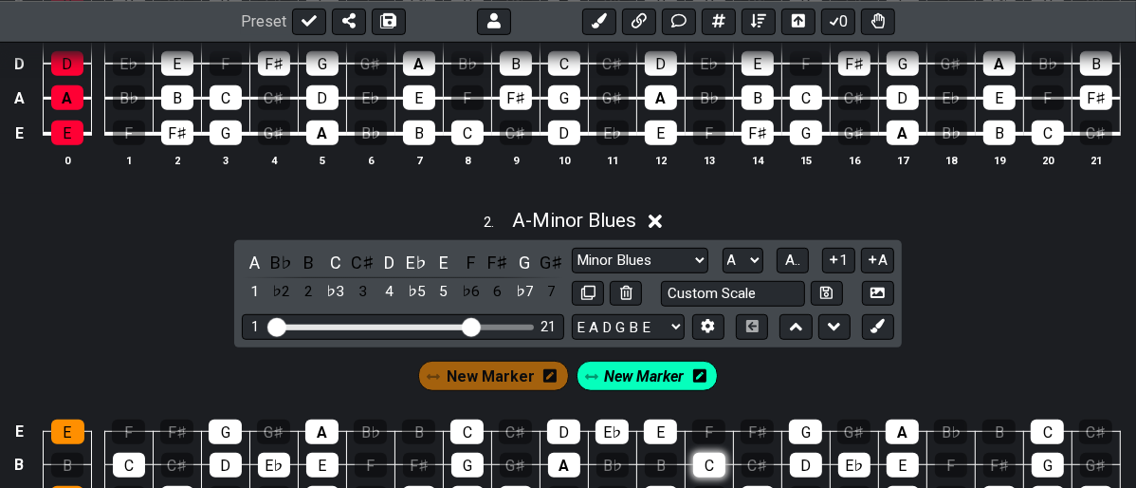
scroll to position [584, 0]
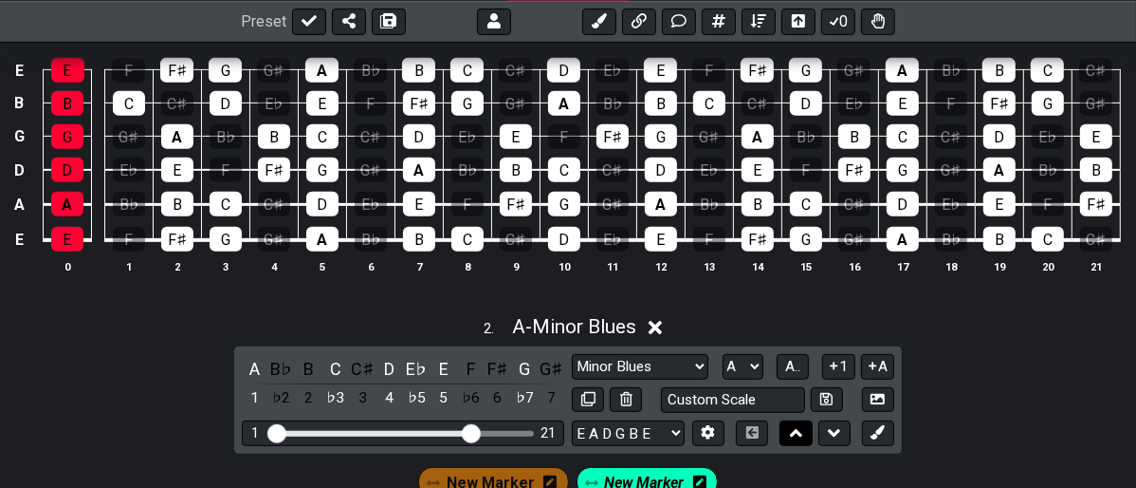
click at [784, 429] on button at bounding box center [796, 433] width 32 height 26
select select "Minor Blues"
select select "Dorian"
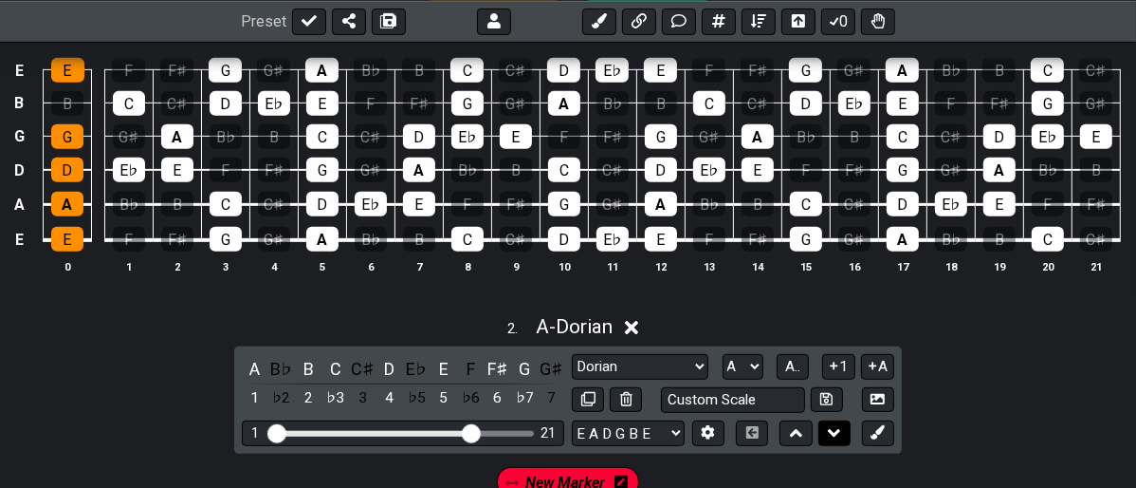
click at [827, 433] on button at bounding box center [835, 433] width 32 height 26
click at [828, 425] on icon at bounding box center [834, 432] width 12 height 19
click at [796, 424] on icon at bounding box center [796, 432] width 12 height 19
select select "Dorian"
select select "Minor Blues"
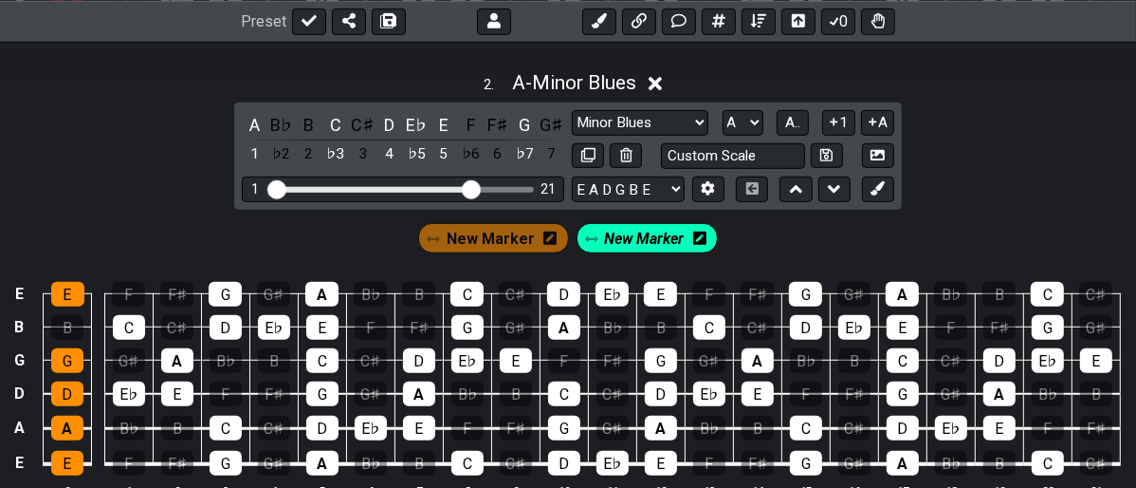
scroll to position [876, 0]
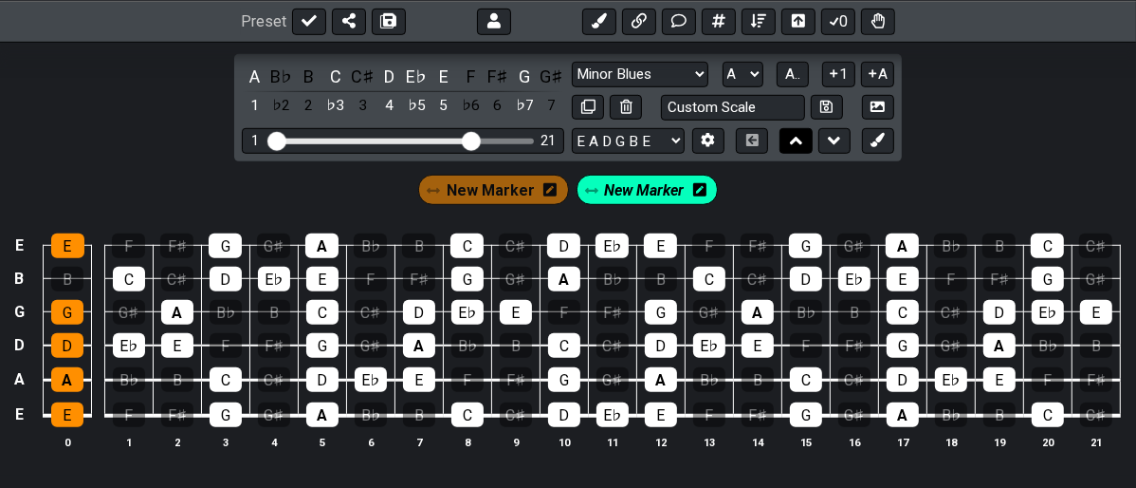
click at [790, 142] on icon at bounding box center [796, 140] width 12 height 19
select select "Minor Blues"
select select "Dorian"
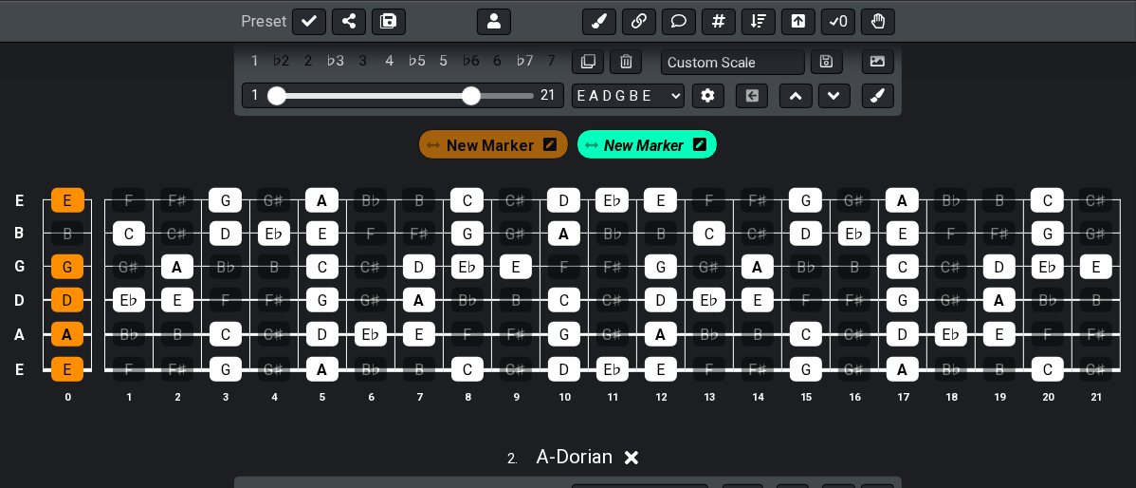
scroll to position [244, 0]
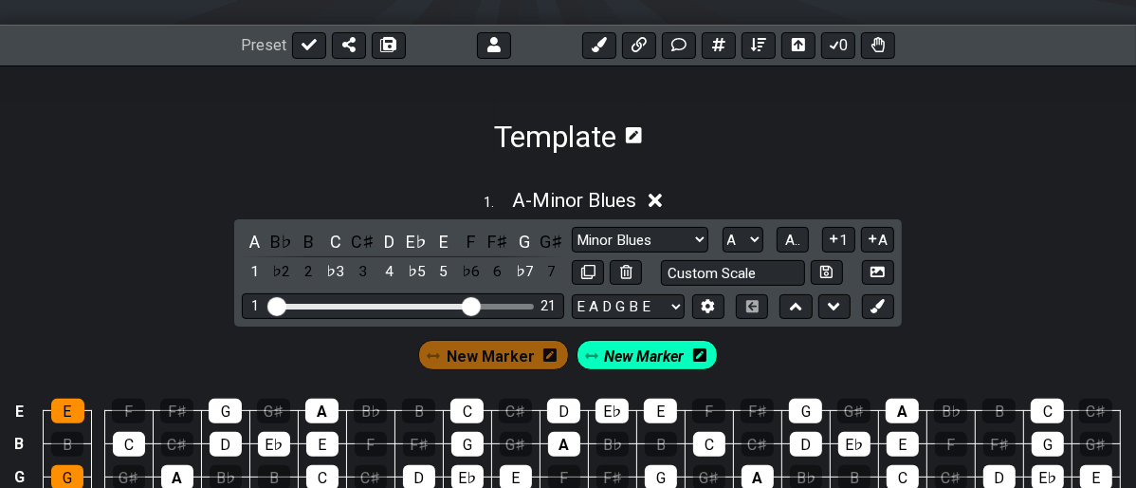
drag, startPoint x: 678, startPoint y: 347, endPoint x: 1032, endPoint y: 340, distance: 353.9
click at [1057, 334] on div "New Marker New Marker" at bounding box center [568, 349] width 1136 height 47
click at [697, 343] on icon at bounding box center [699, 356] width 13 height 28
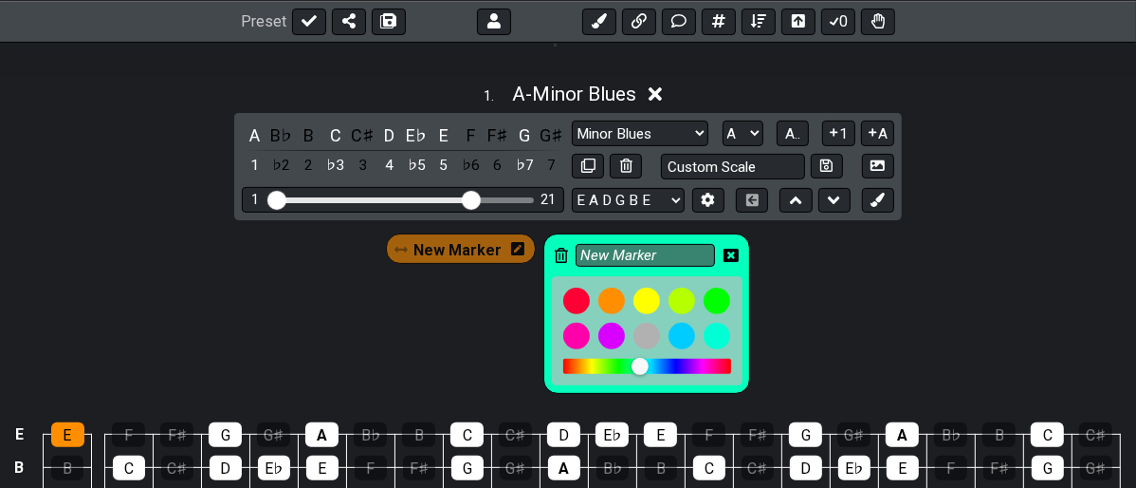
scroll to position [455, 0]
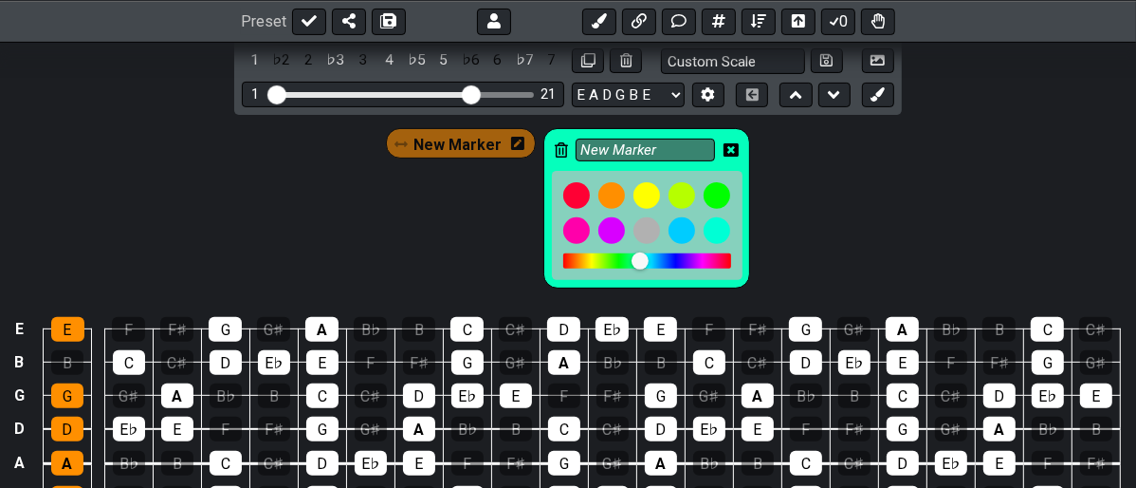
click at [557, 152] on icon at bounding box center [561, 149] width 13 height 15
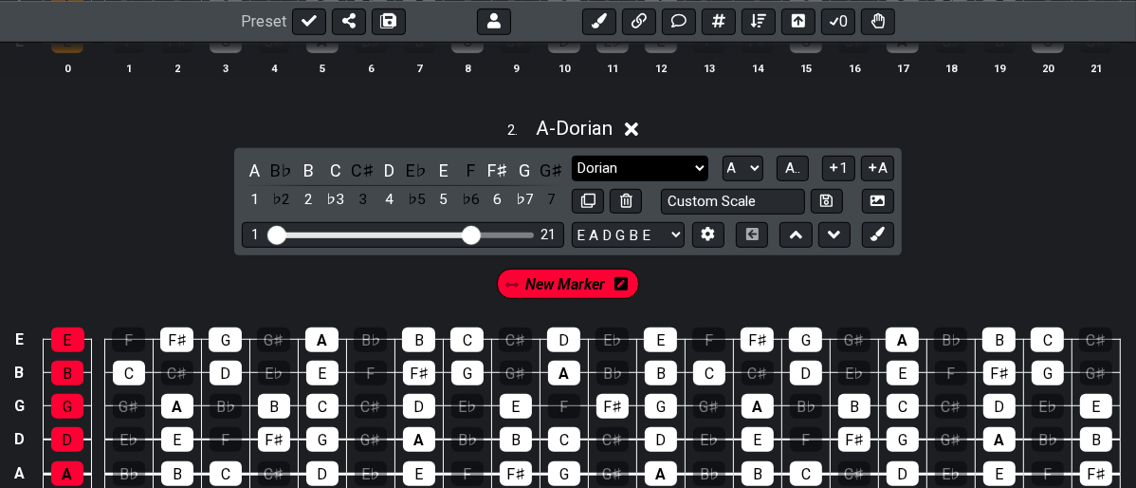
scroll to position [771, 0]
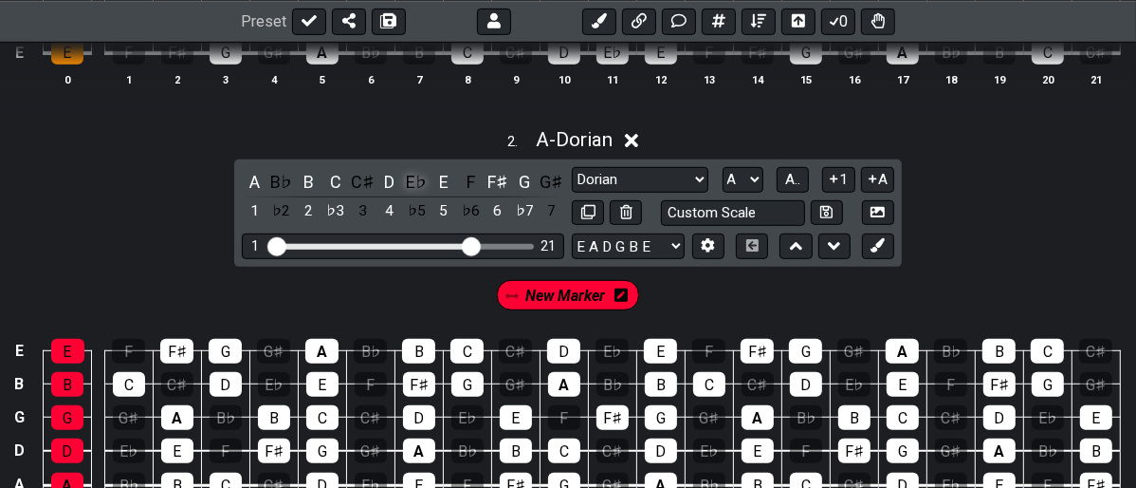
click at [417, 173] on div "E♭" at bounding box center [416, 182] width 25 height 26
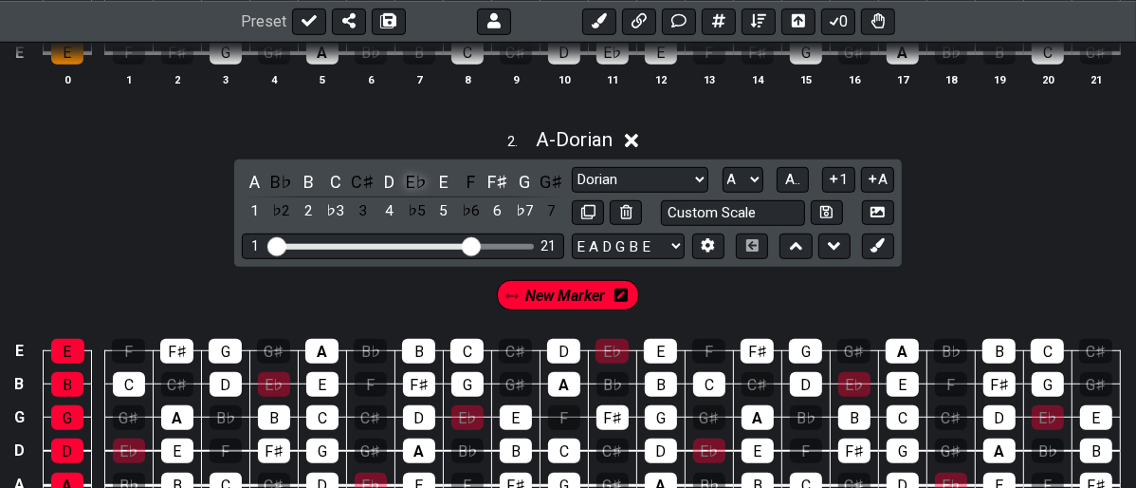
click at [417, 173] on div "E♭" at bounding box center [416, 182] width 25 height 26
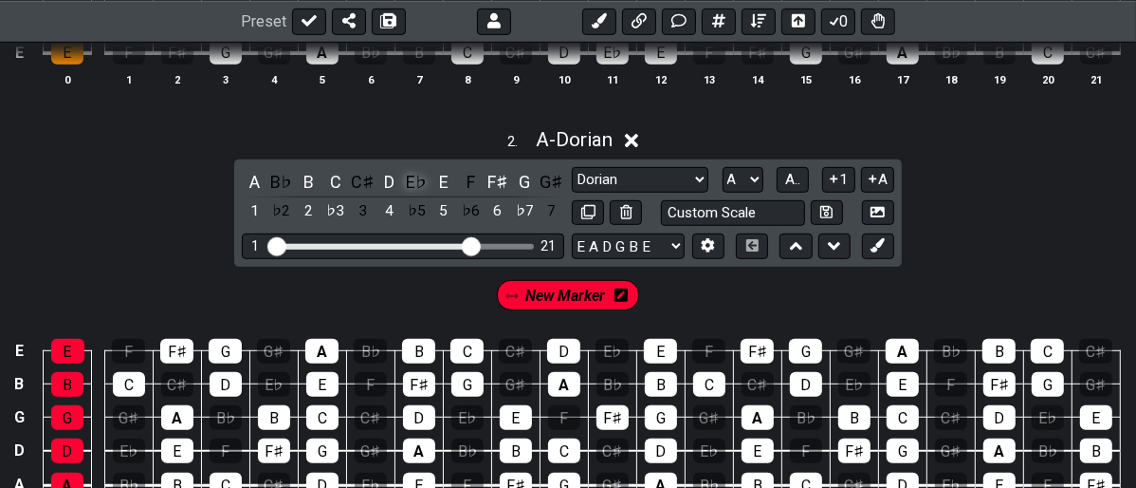
click at [417, 173] on div "E♭" at bounding box center [416, 182] width 25 height 26
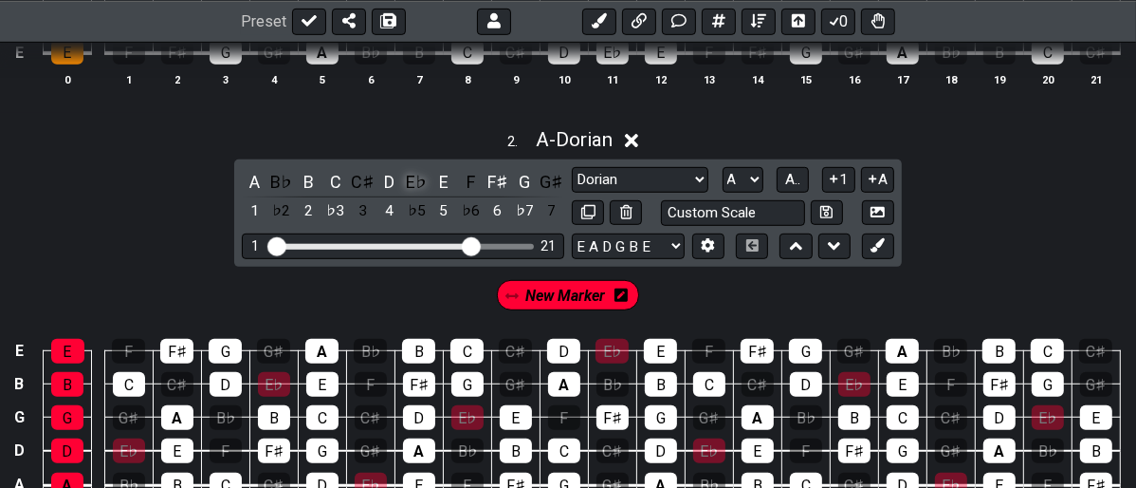
click at [417, 173] on div "E♭" at bounding box center [416, 182] width 25 height 26
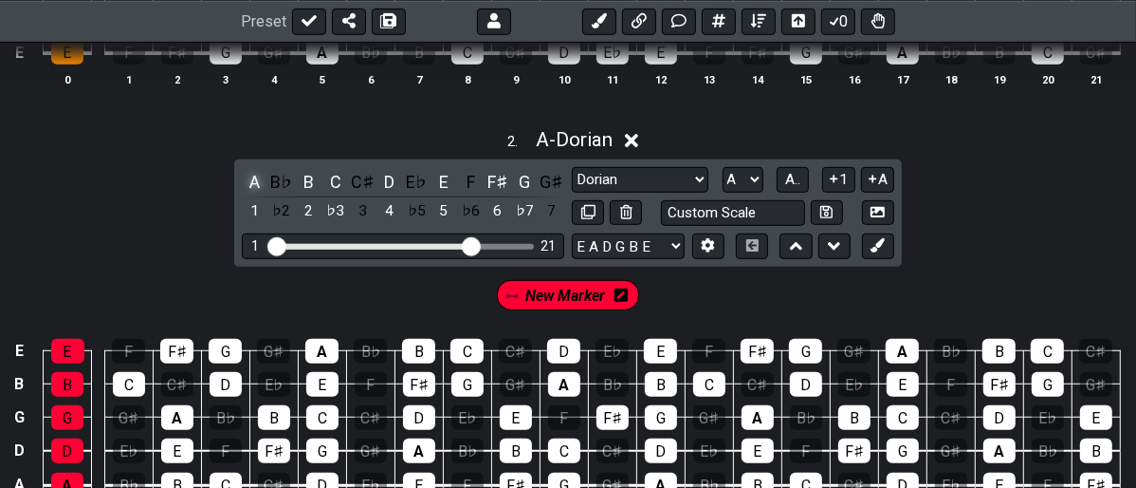
click at [256, 174] on div "A" at bounding box center [254, 182] width 25 height 26
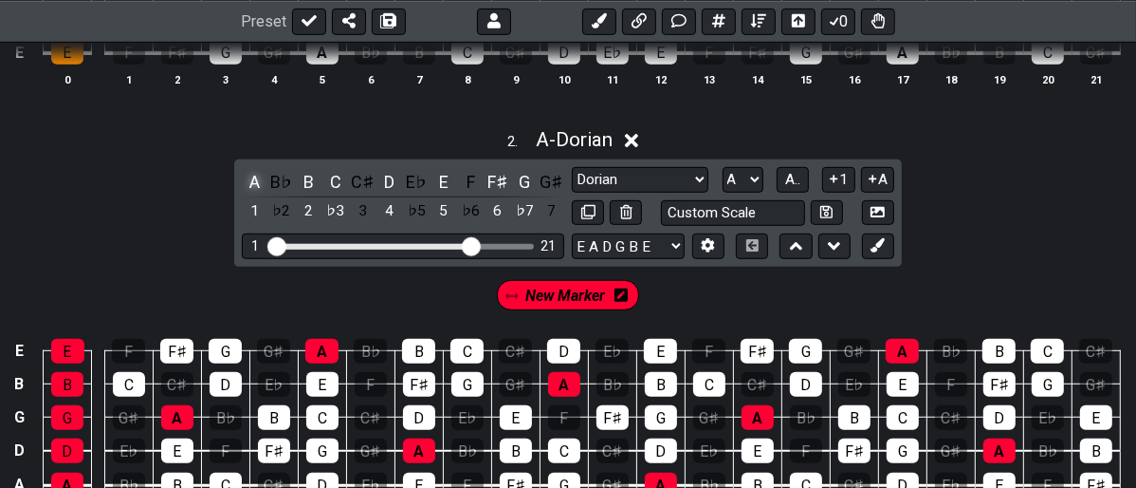
click at [255, 175] on div "A" at bounding box center [254, 182] width 25 height 26
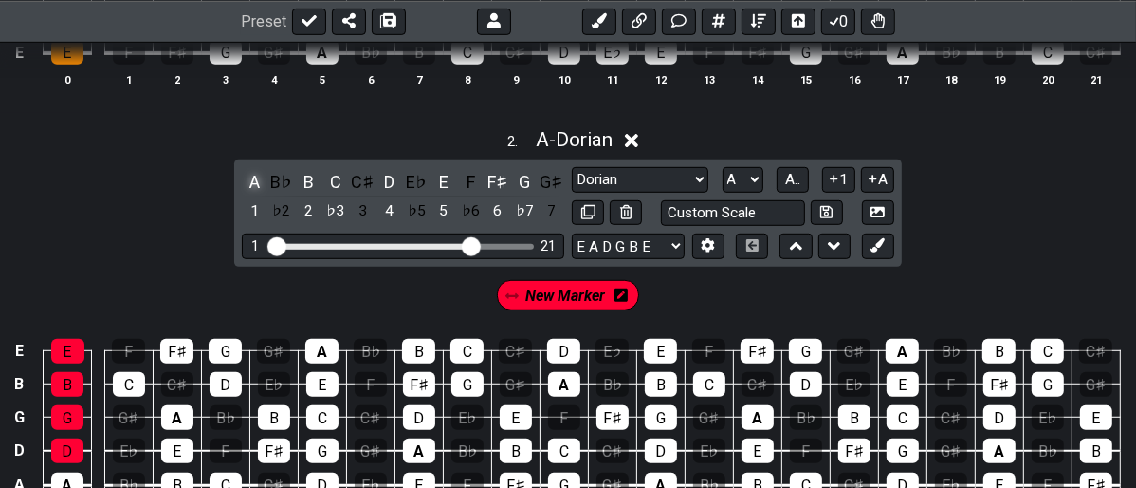
click at [255, 175] on div "A" at bounding box center [254, 182] width 25 height 26
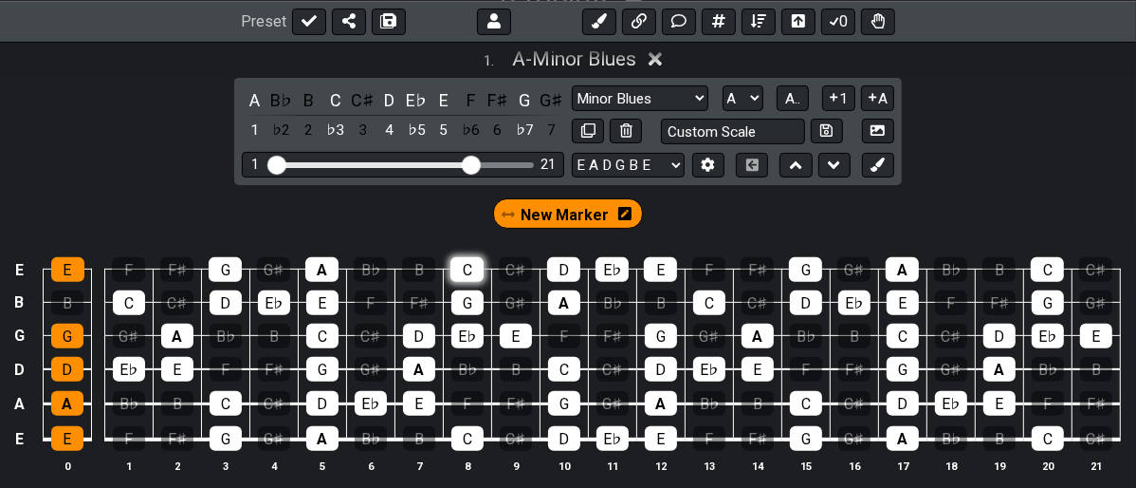
scroll to position [349, 0]
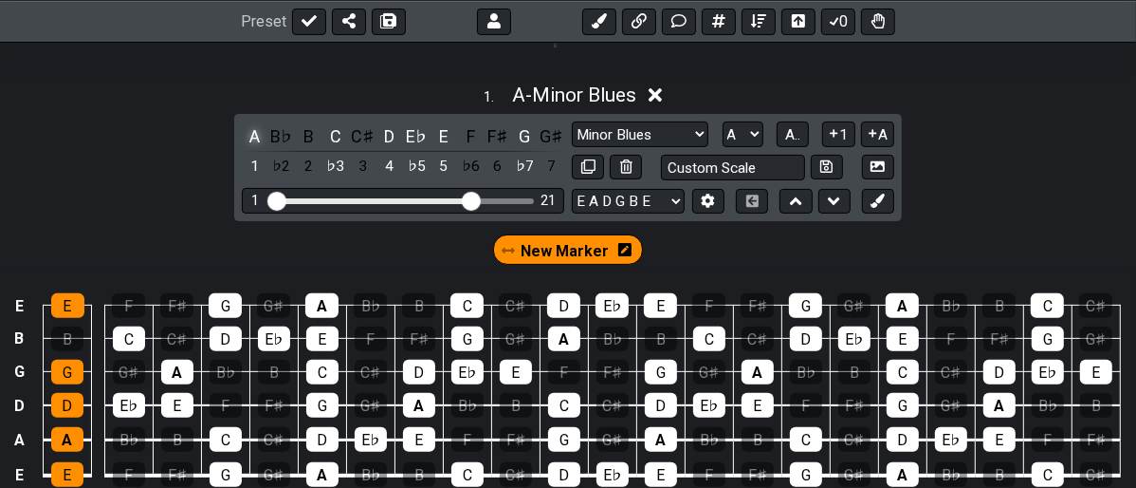
click at [258, 129] on div "A" at bounding box center [254, 136] width 25 height 26
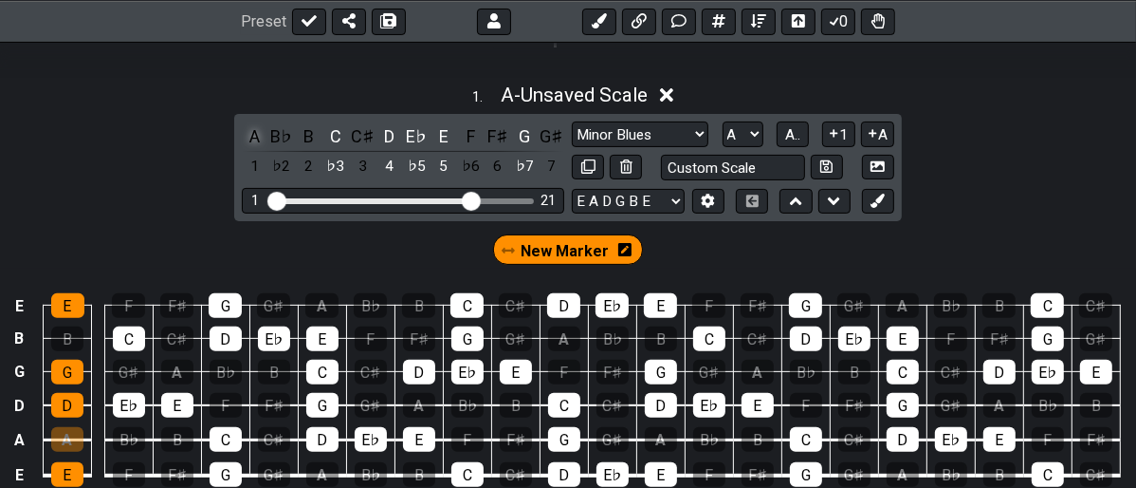
click at [258, 129] on div "A" at bounding box center [254, 136] width 25 height 26
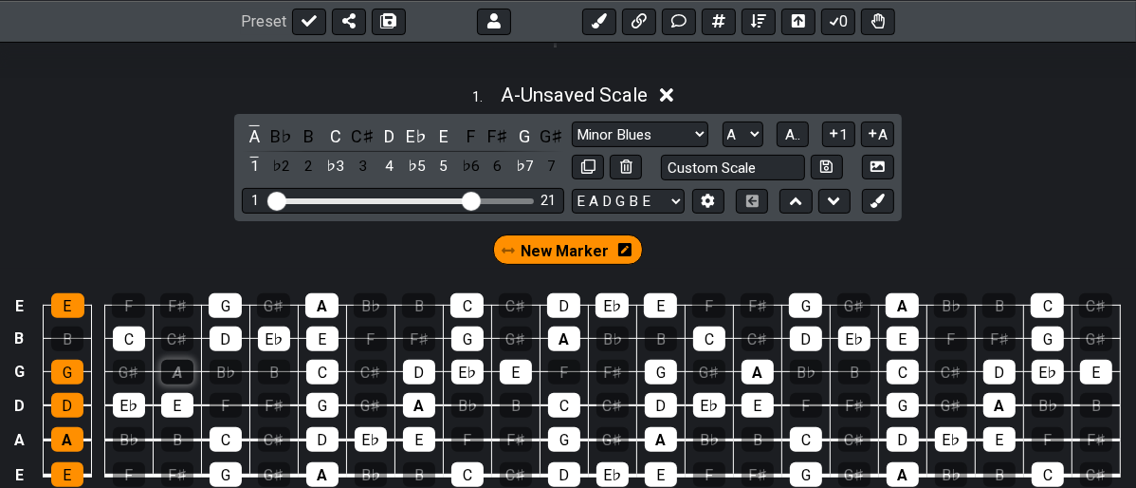
click at [180, 370] on div "A" at bounding box center [177, 371] width 32 height 25
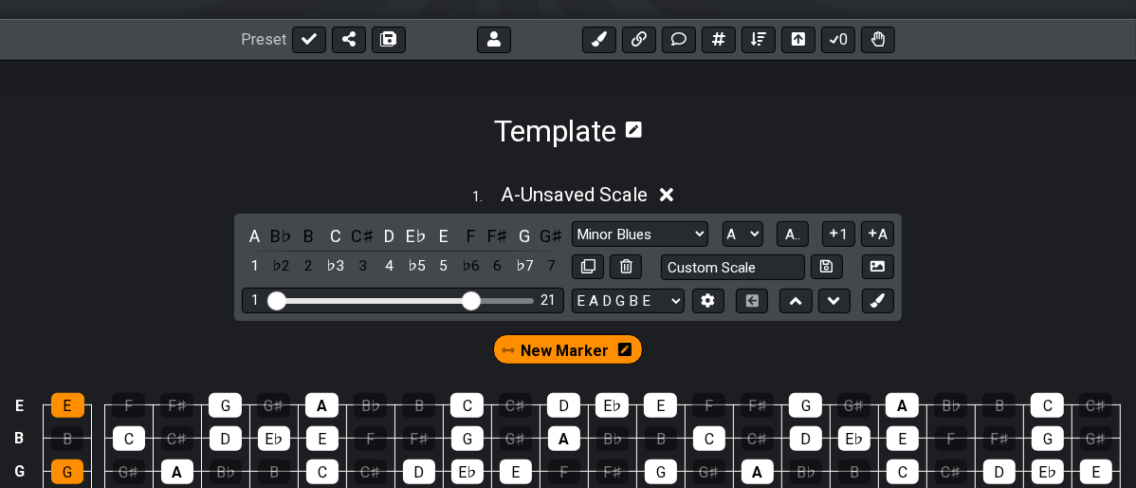
scroll to position [138, 0]
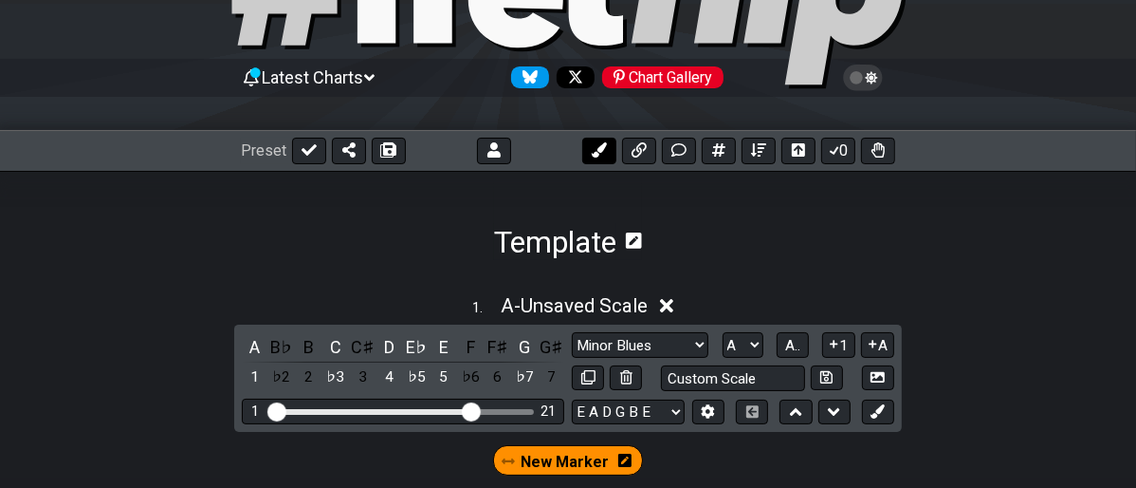
click at [590, 155] on button at bounding box center [599, 151] width 34 height 27
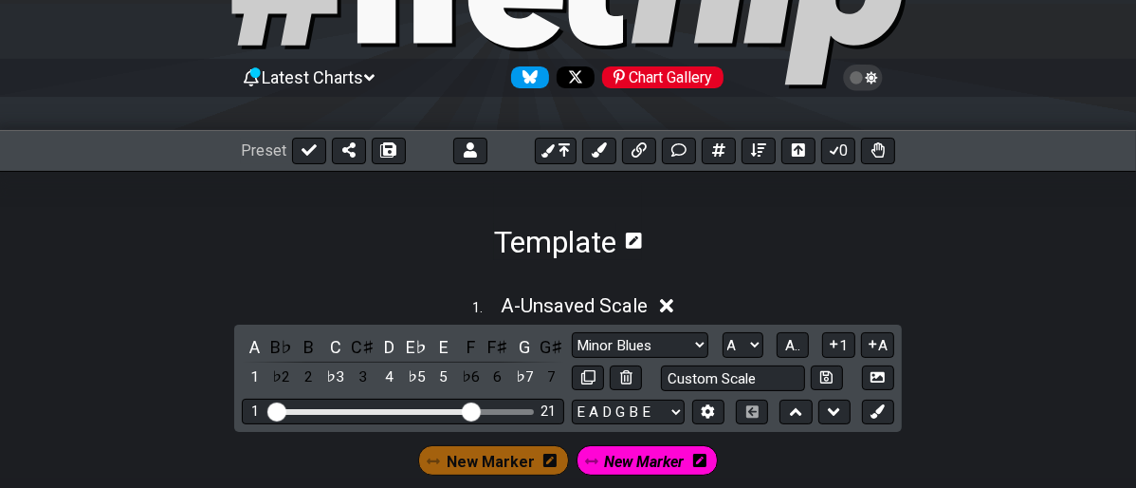
click at [697, 457] on icon at bounding box center [699, 459] width 13 height 15
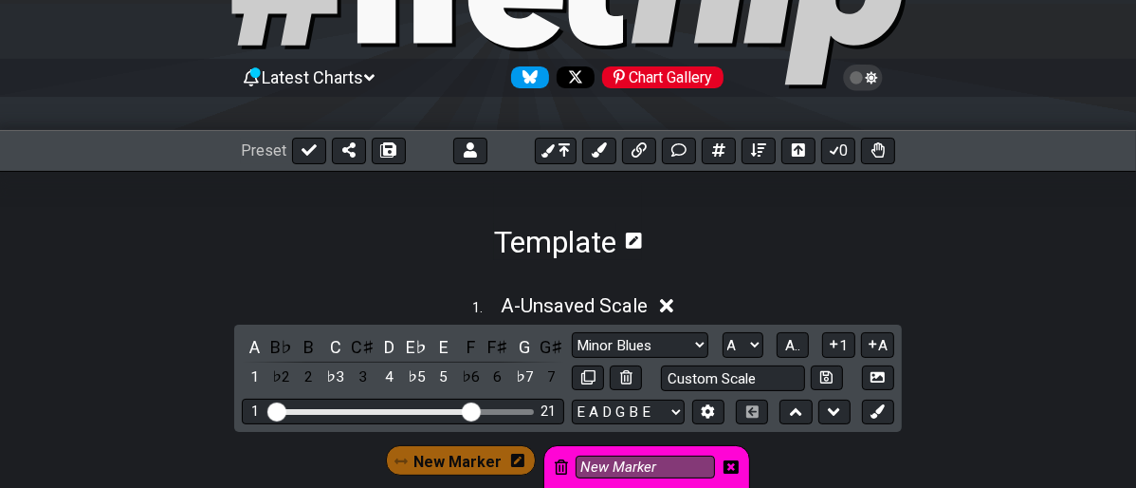
click at [561, 461] on icon at bounding box center [561, 466] width 13 height 15
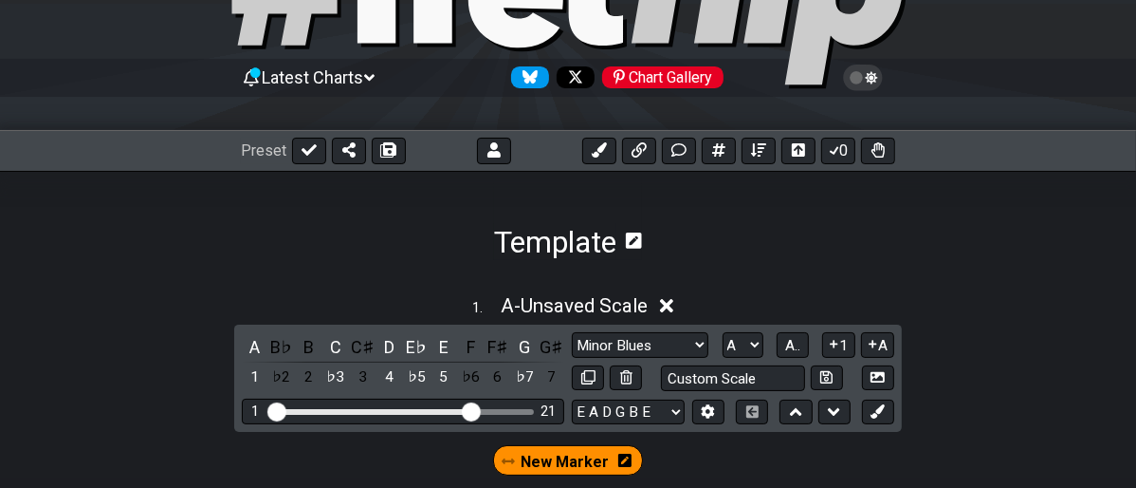
click at [539, 461] on span "New Marker" at bounding box center [566, 462] width 88 height 28
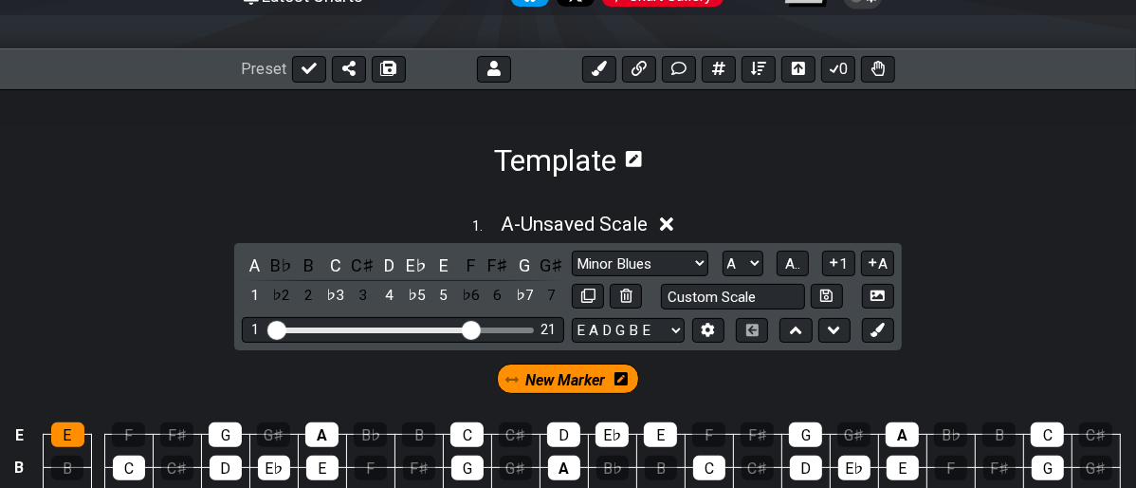
scroll to position [455, 0]
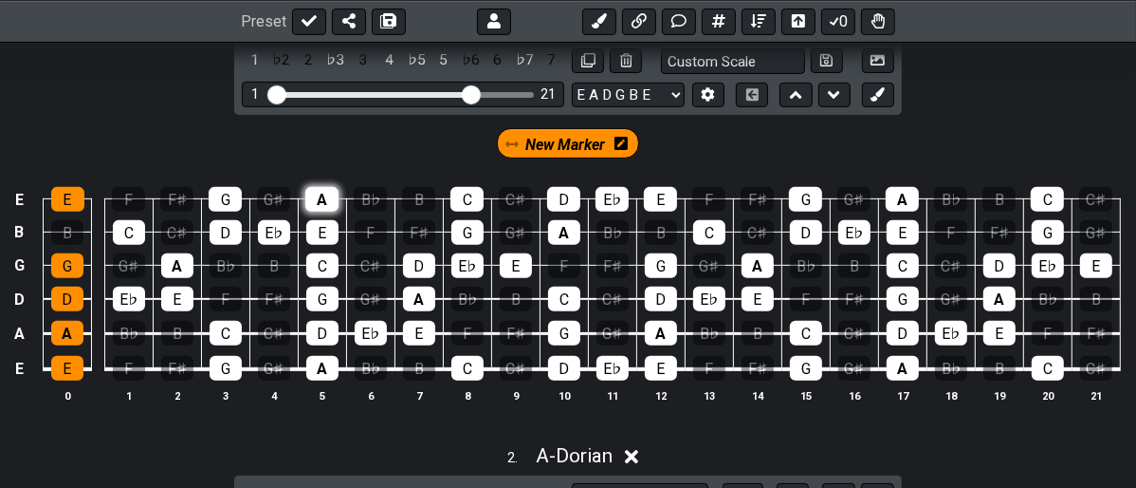
click at [317, 195] on div "A" at bounding box center [321, 199] width 33 height 25
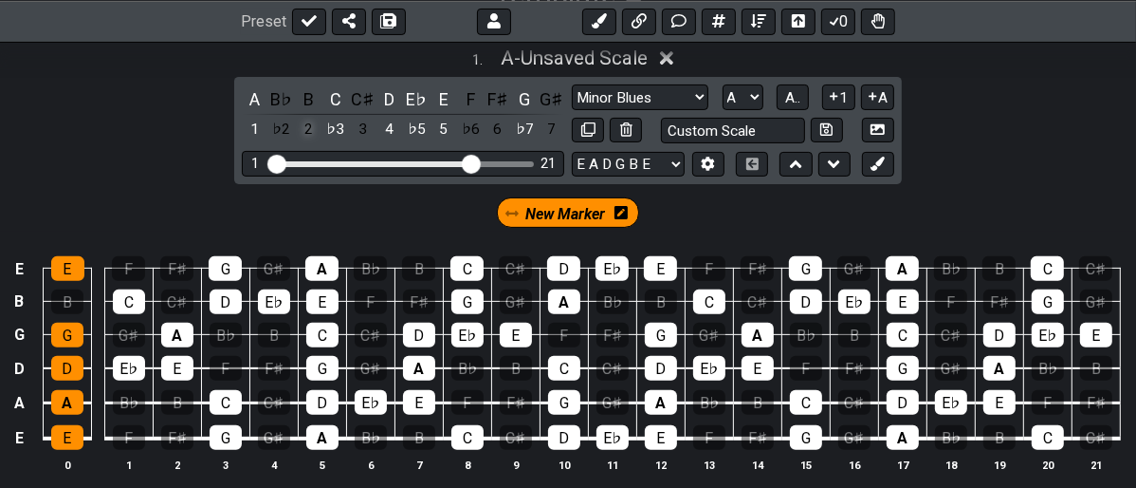
scroll to position [349, 0]
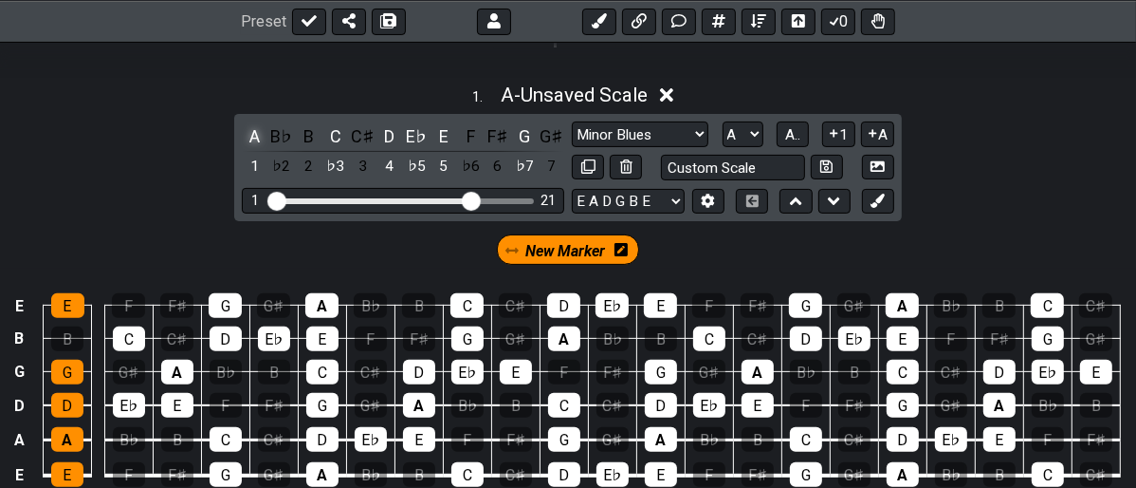
click at [247, 136] on div "A" at bounding box center [254, 136] width 25 height 26
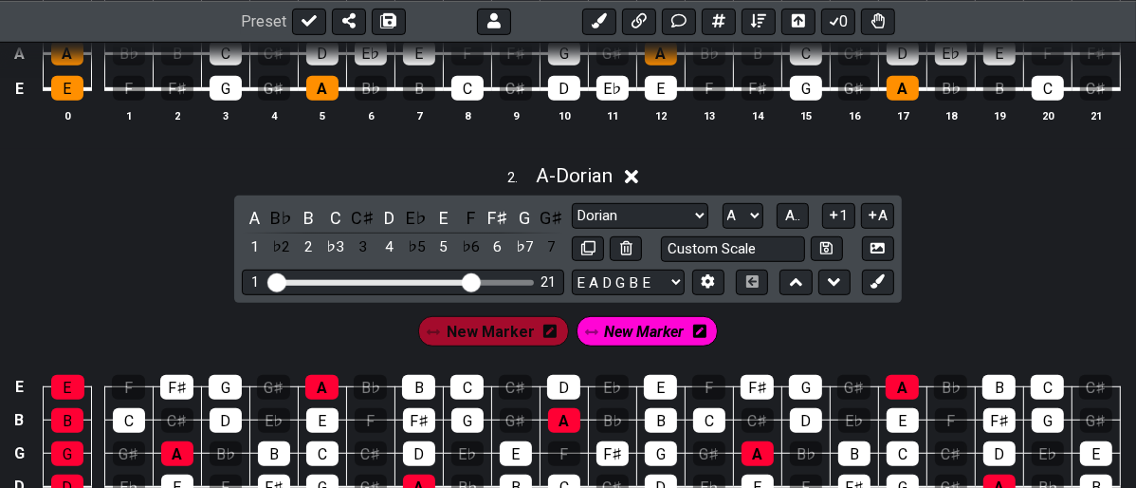
scroll to position [771, 0]
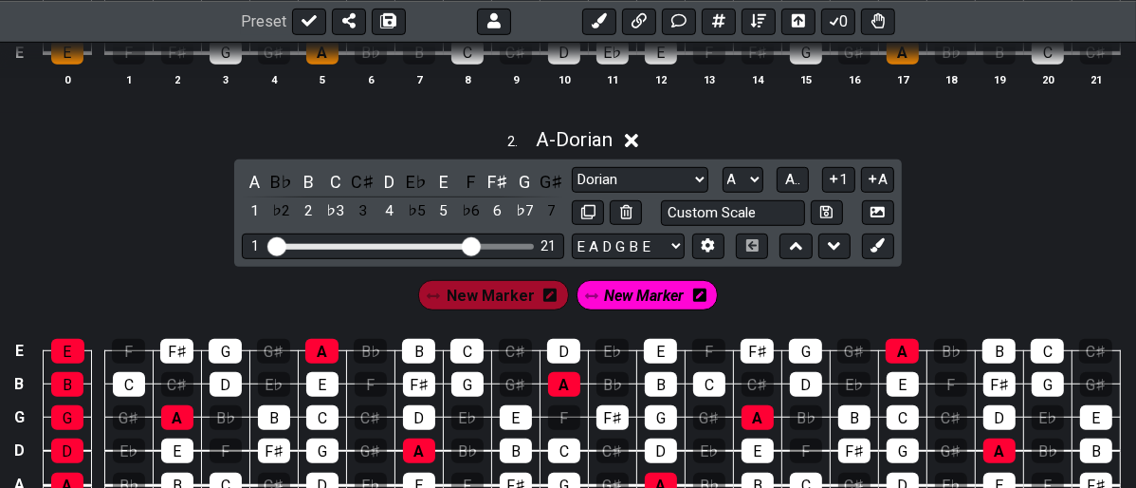
click at [694, 294] on icon at bounding box center [699, 294] width 13 height 15
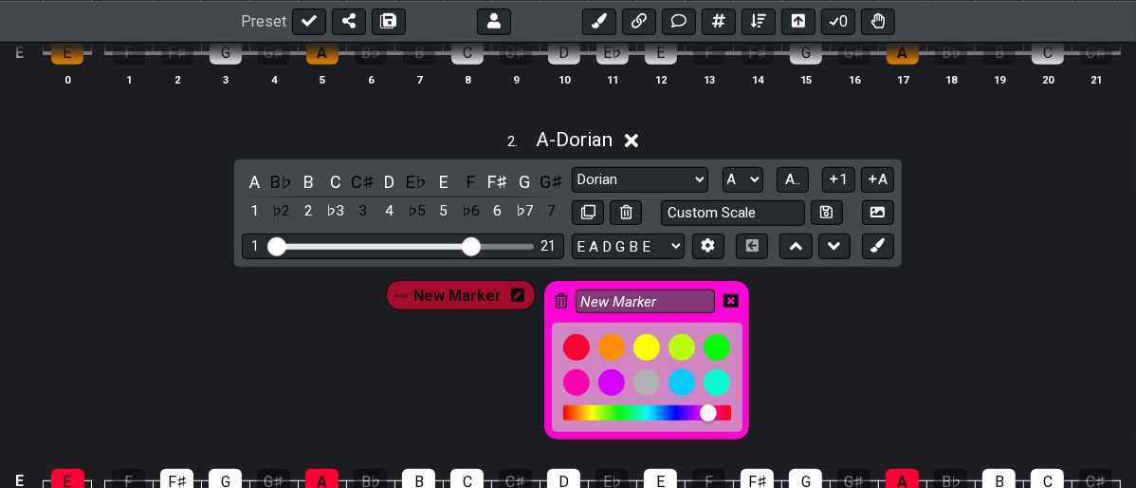
click at [555, 300] on icon at bounding box center [561, 300] width 13 height 15
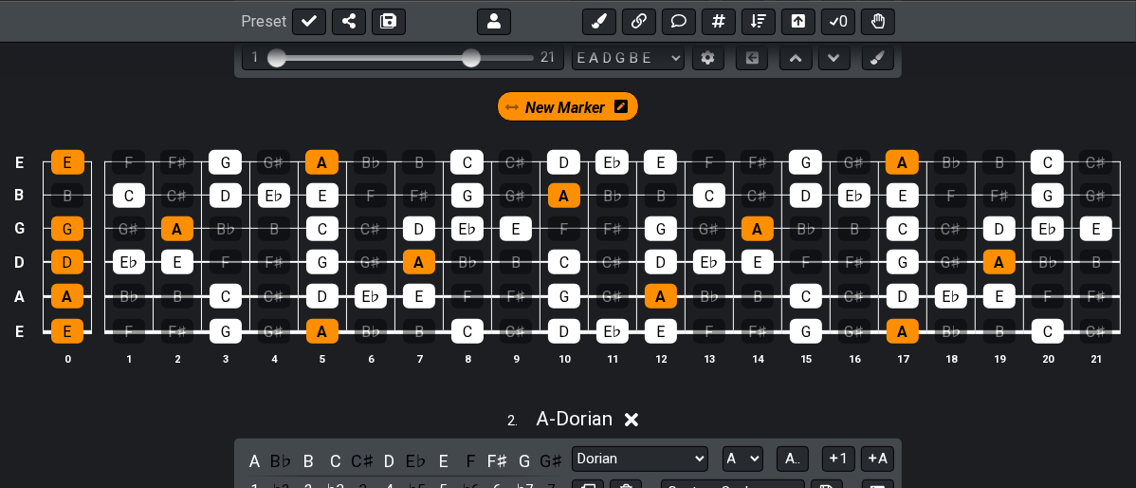
scroll to position [455, 0]
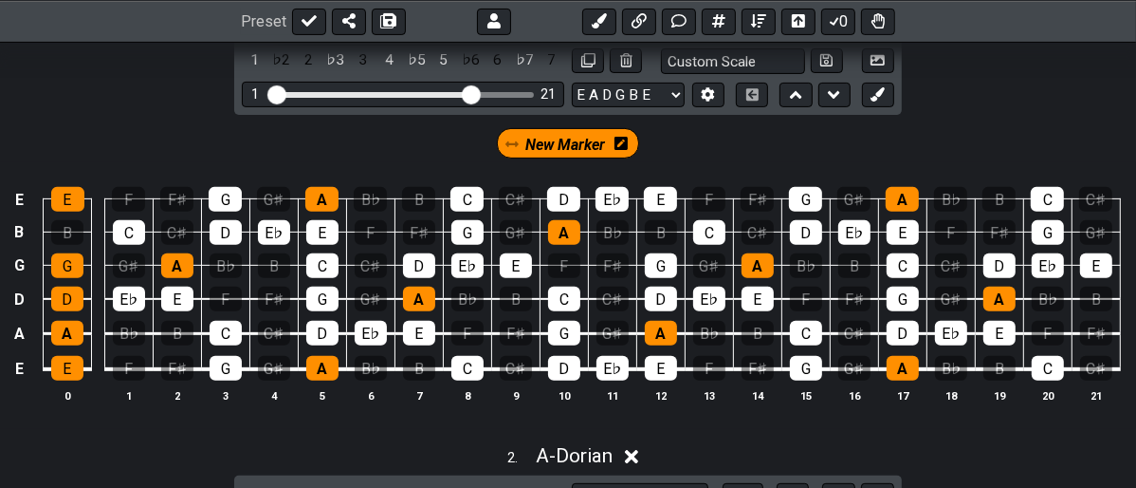
click at [575, 143] on span "New Marker" at bounding box center [565, 145] width 80 height 28
click at [575, 143] on span "New Marker" at bounding box center [566, 145] width 88 height 28
click at [620, 142] on icon at bounding box center [621, 143] width 13 height 15
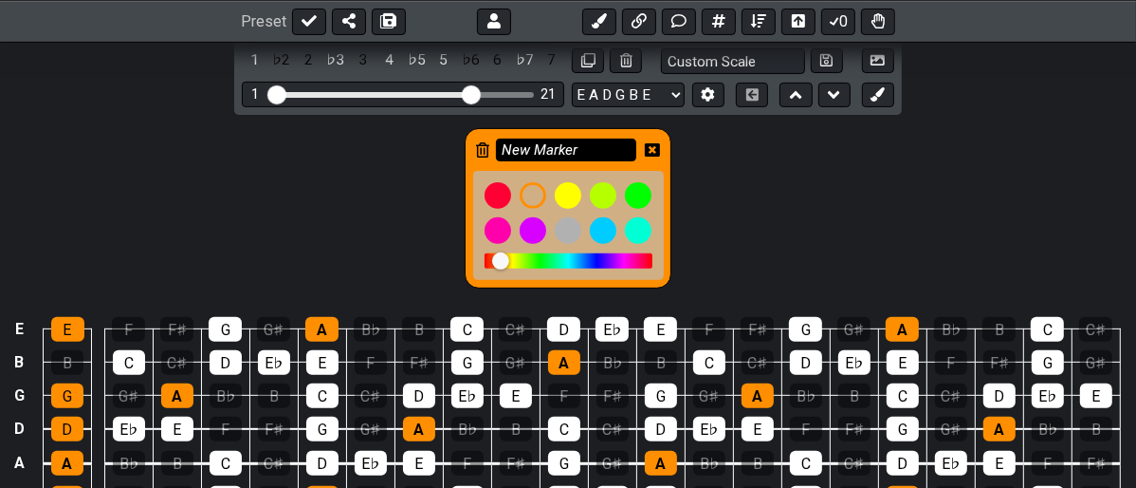
click at [609, 144] on input "New Marker" at bounding box center [566, 150] width 140 height 24
type input "N"
type input "A"
click at [739, 221] on div "A" at bounding box center [568, 203] width 1136 height 177
click at [660, 151] on div "A" at bounding box center [568, 208] width 207 height 160
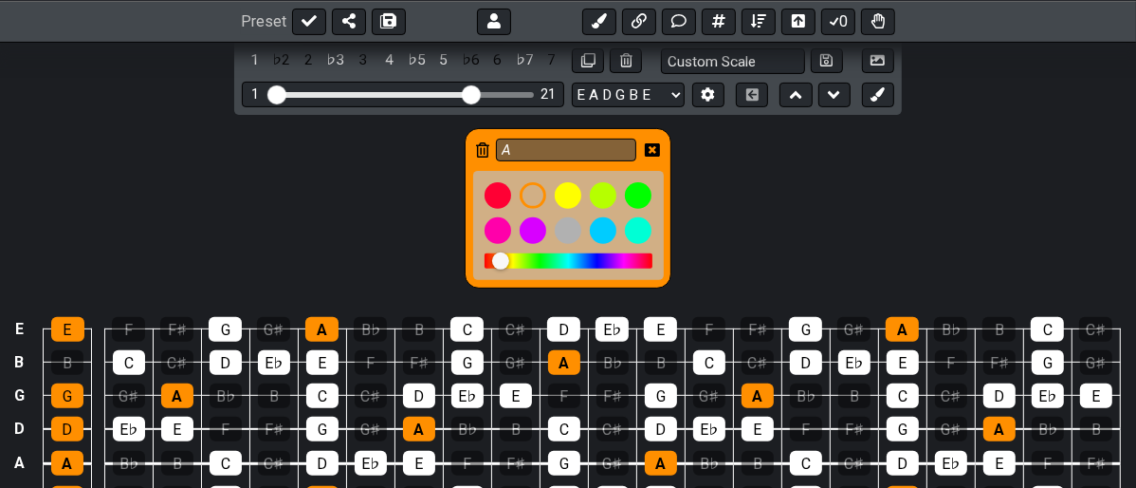
click at [653, 147] on icon at bounding box center [652, 149] width 15 height 15
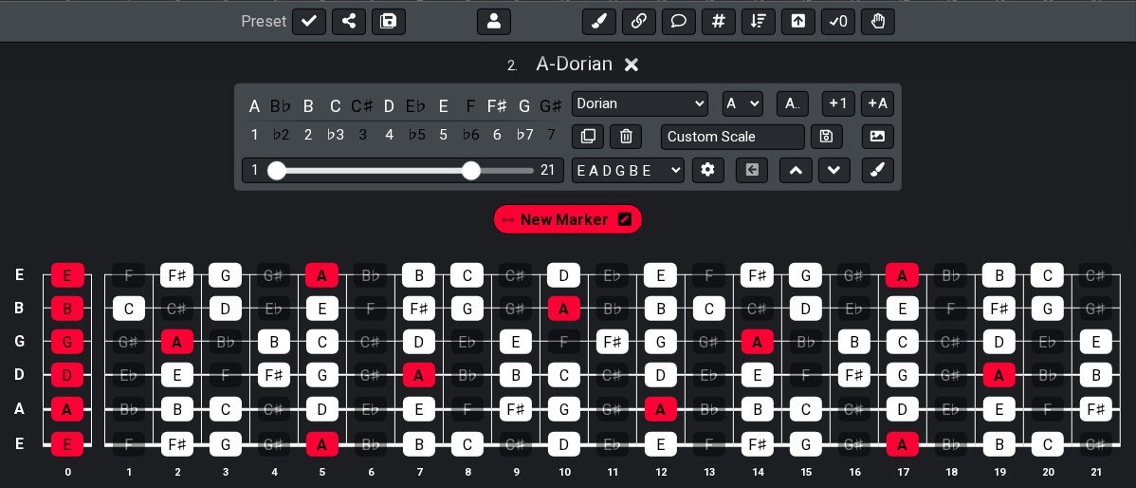
scroll to position [876, 0]
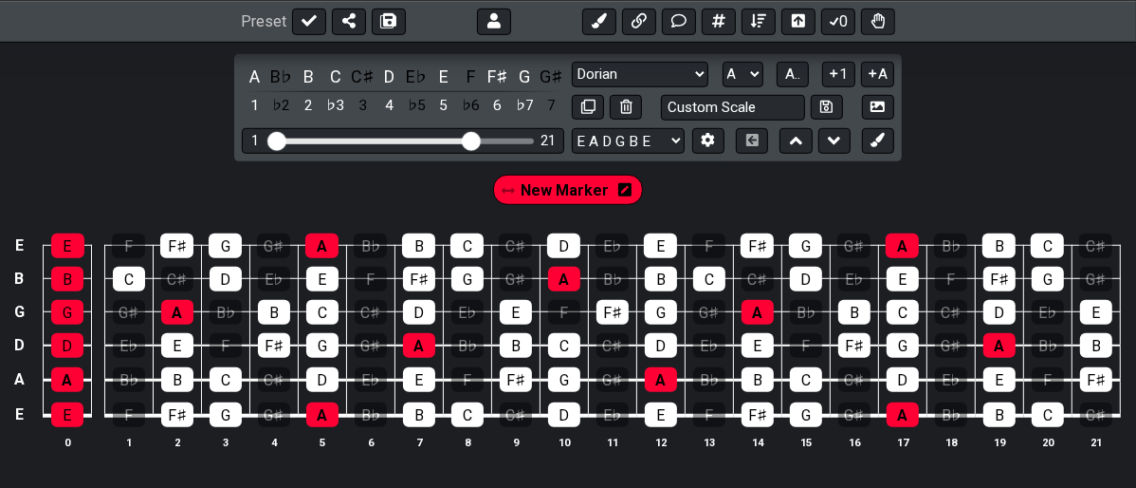
click at [622, 183] on icon at bounding box center [624, 189] width 13 height 13
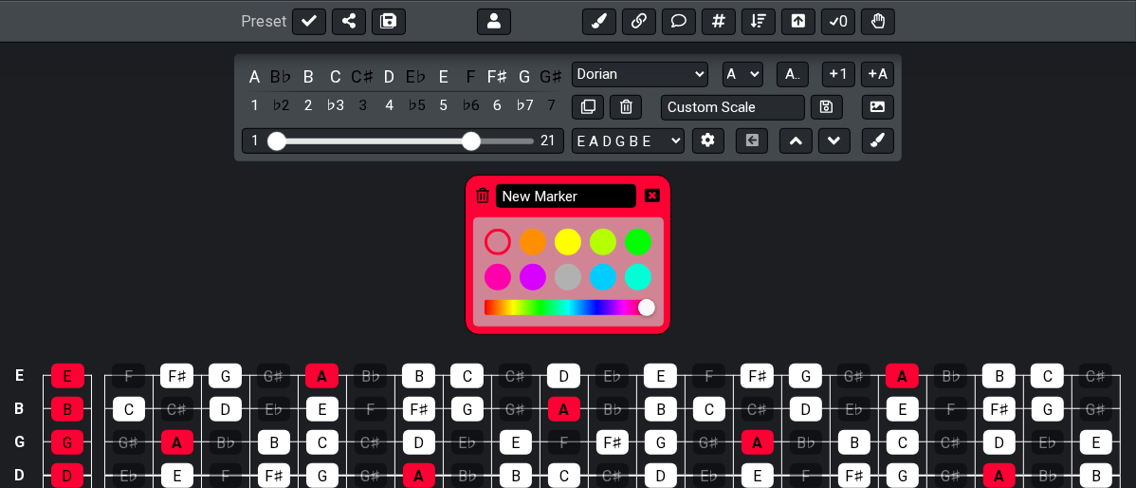
click at [603, 188] on input "New Marker" at bounding box center [566, 196] width 140 height 24
type input "N"
type input "A"
click at [811, 205] on div "A" at bounding box center [568, 249] width 1136 height 177
click at [649, 189] on icon at bounding box center [652, 195] width 15 height 15
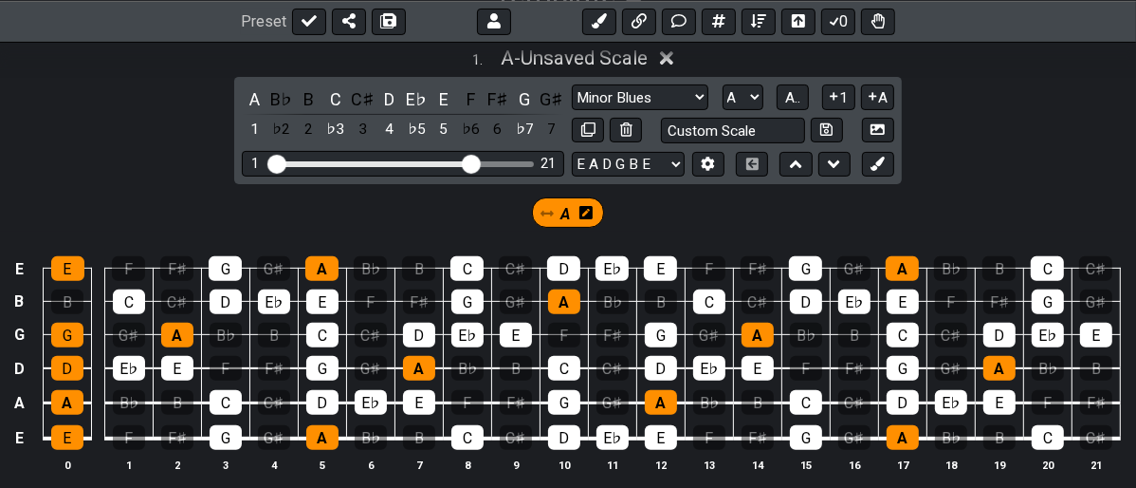
scroll to position [349, 0]
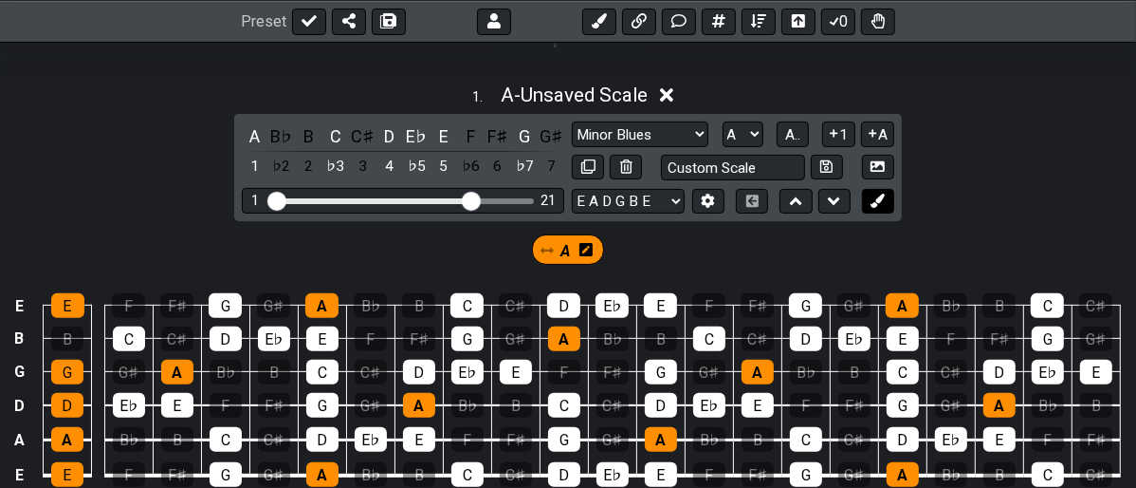
click at [878, 202] on icon at bounding box center [878, 200] width 14 height 14
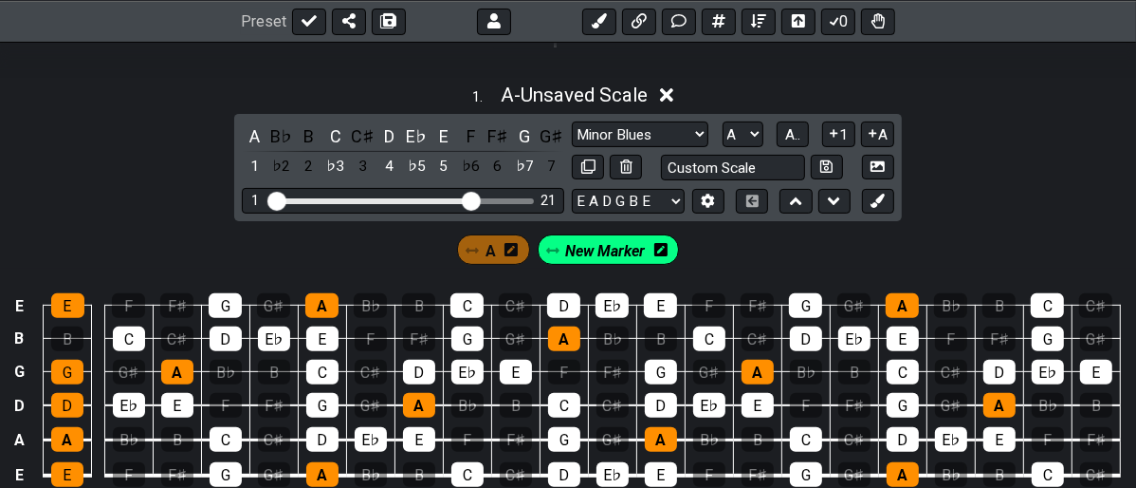
click at [625, 260] on span "New Marker" at bounding box center [605, 251] width 80 height 28
click at [635, 247] on span "New Marker" at bounding box center [605, 251] width 88 height 28
click at [659, 242] on icon at bounding box center [660, 249] width 13 height 15
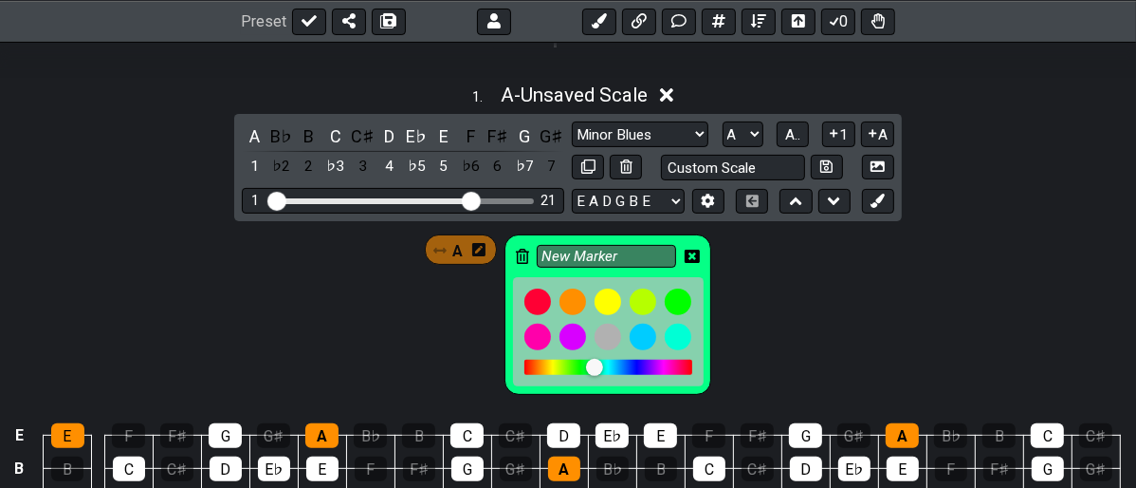
click at [520, 248] on icon at bounding box center [522, 255] width 13 height 15
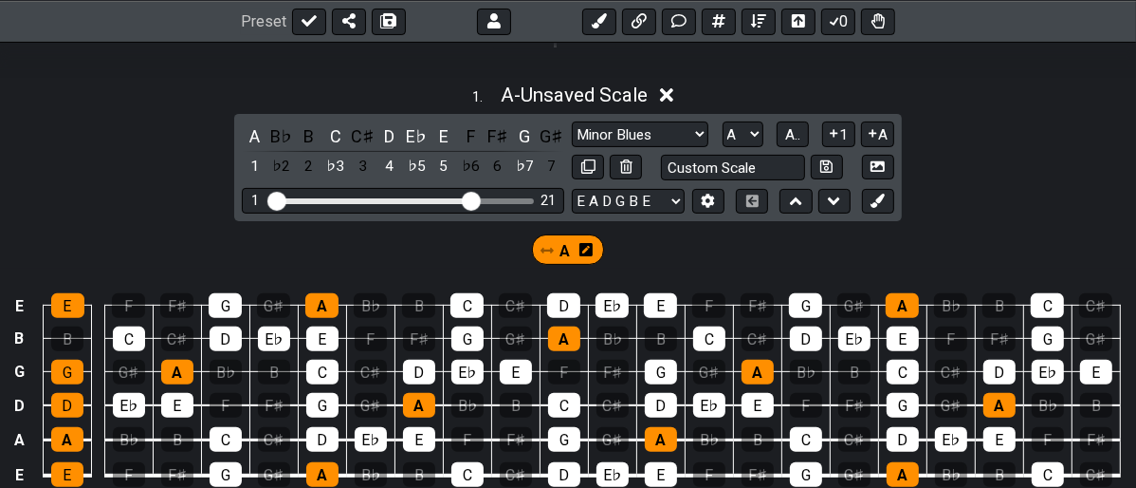
click at [556, 248] on div "A" at bounding box center [568, 249] width 73 height 30
click at [561, 245] on span "A" at bounding box center [566, 251] width 10 height 28
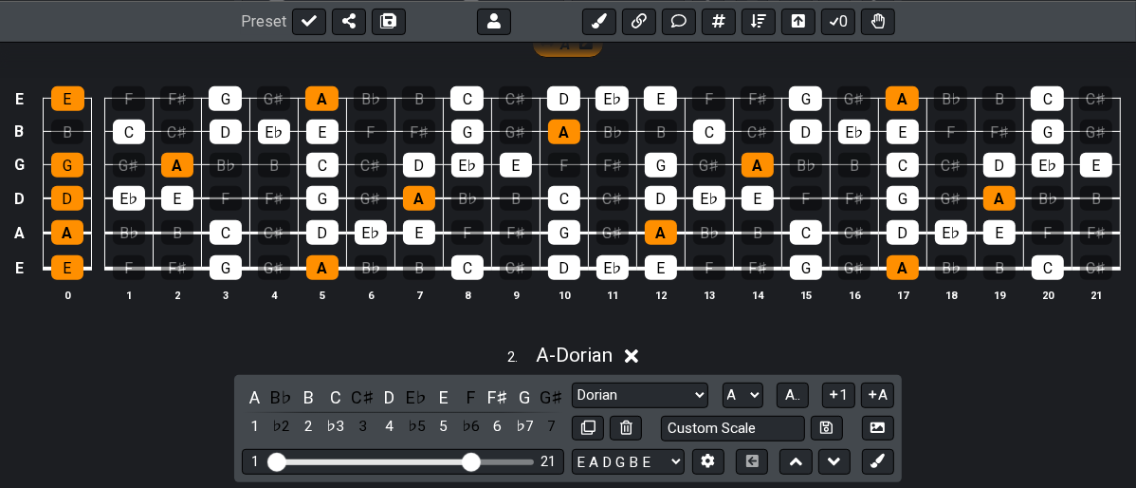
scroll to position [561, 0]
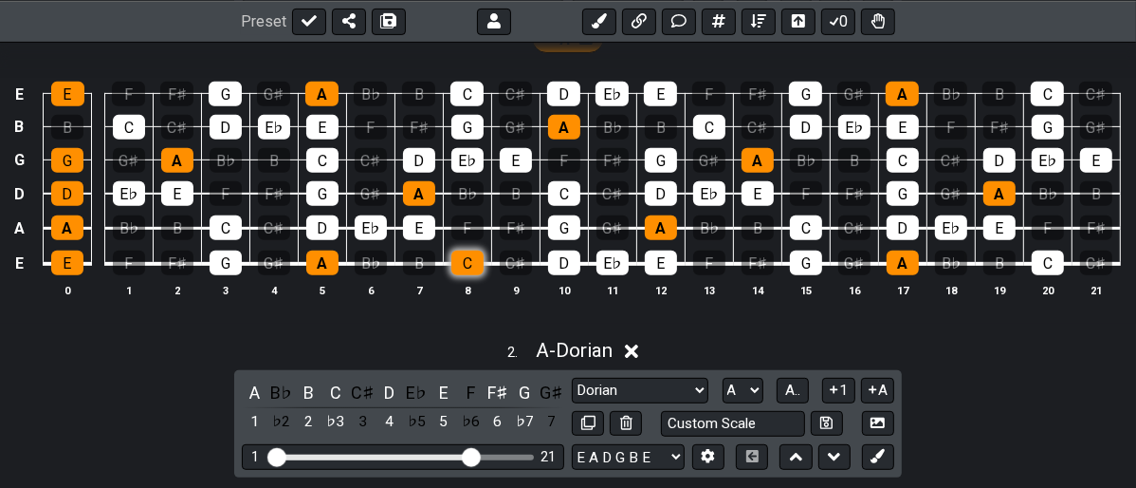
click at [474, 264] on div "C" at bounding box center [467, 262] width 32 height 25
drag, startPoint x: 325, startPoint y: 212, endPoint x: 333, endPoint y: 232, distance: 22.2
click at [331, 229] on td "D" at bounding box center [322, 210] width 48 height 35
click at [467, 266] on div "C" at bounding box center [467, 262] width 32 height 25
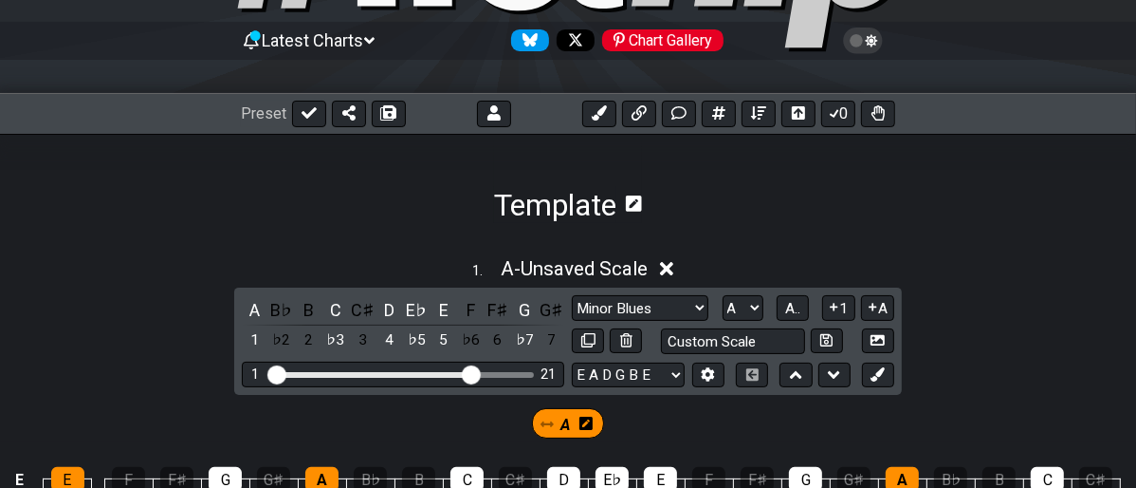
scroll to position [138, 0]
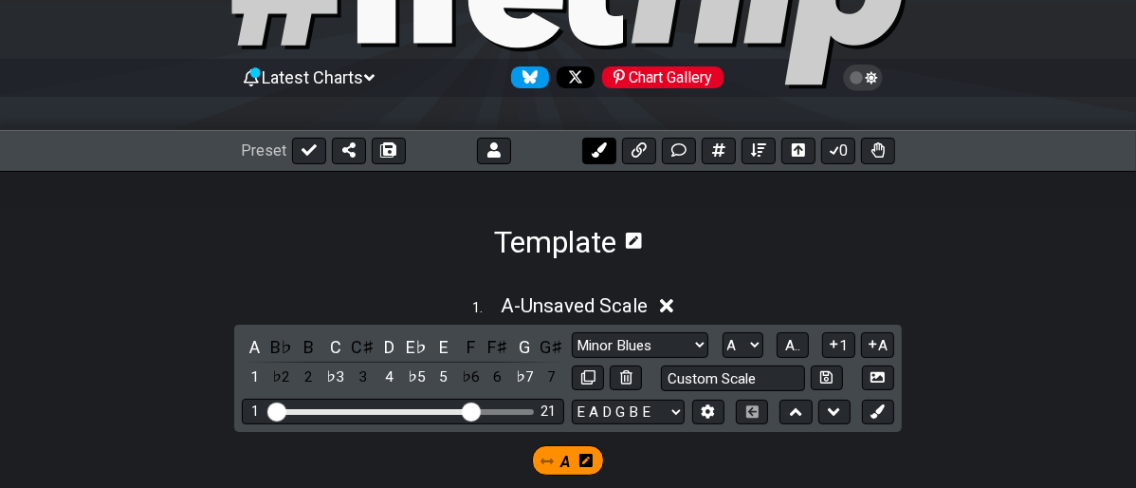
click at [599, 142] on icon at bounding box center [599, 149] width 15 height 15
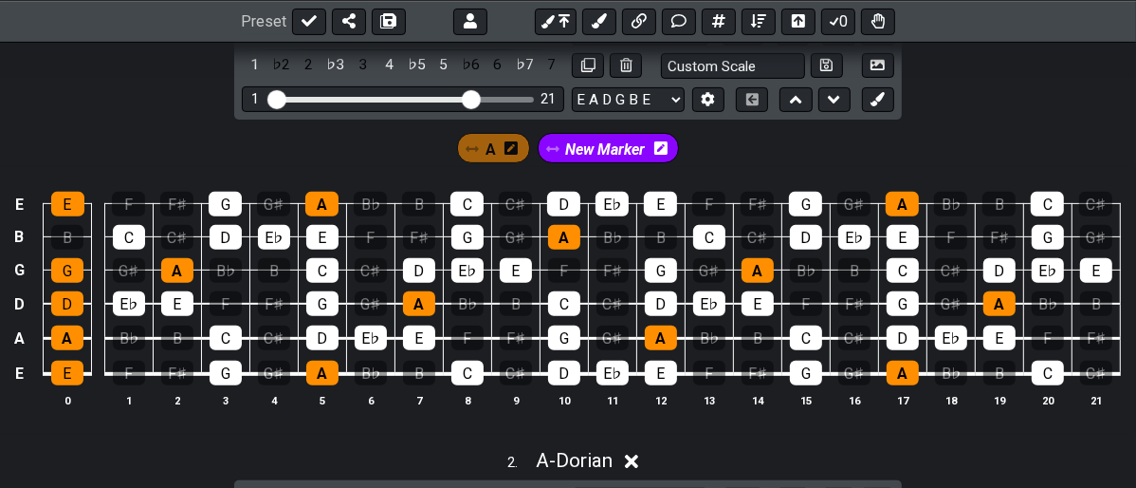
scroll to position [455, 0]
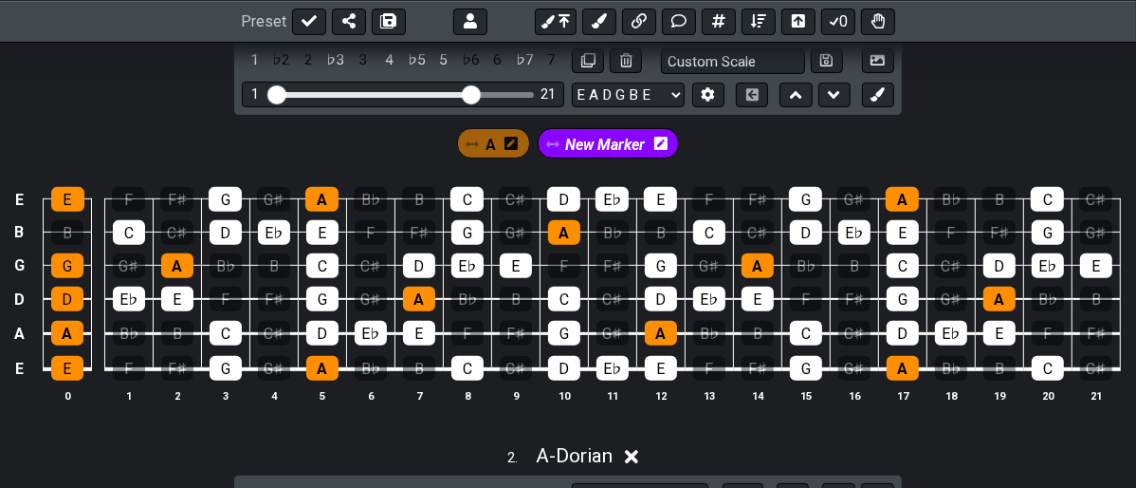
click at [615, 136] on span "New Marker" at bounding box center [605, 145] width 80 height 28
click at [596, 145] on span "New Marker" at bounding box center [605, 145] width 88 height 28
click at [451, 363] on div "C" at bounding box center [467, 368] width 32 height 25
click at [322, 331] on div "D" at bounding box center [322, 333] width 32 height 25
click at [369, 321] on div "E♭" at bounding box center [371, 333] width 32 height 25
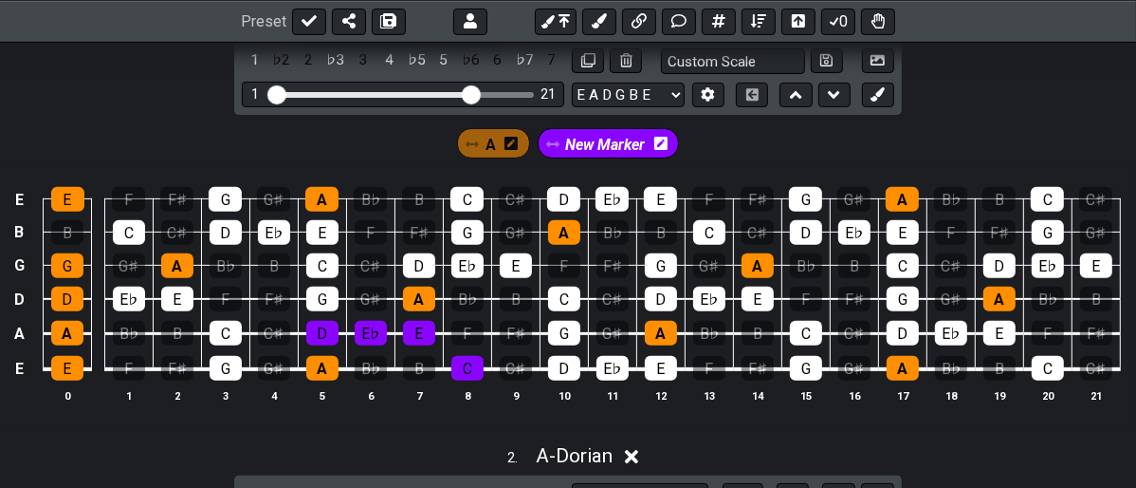
drag, startPoint x: 413, startPoint y: 334, endPoint x: 402, endPoint y: 323, distance: 14.8
click at [414, 331] on div "E" at bounding box center [419, 333] width 32 height 25
click at [325, 299] on div "G" at bounding box center [322, 298] width 32 height 25
drag, startPoint x: 410, startPoint y: 266, endPoint x: 425, endPoint y: 267, distance: 15.2
click at [410, 266] on div "D" at bounding box center [419, 265] width 32 height 25
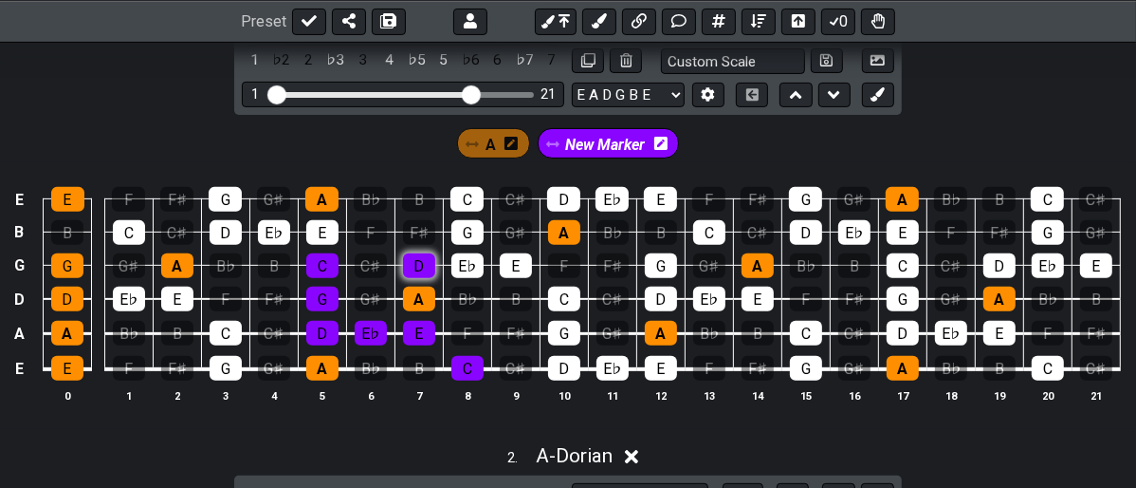
drag, startPoint x: 326, startPoint y: 261, endPoint x: 425, endPoint y: 276, distance: 99.8
click at [341, 261] on td "C" at bounding box center [322, 248] width 48 height 33
click at [470, 261] on div "E♭" at bounding box center [467, 265] width 32 height 25
drag, startPoint x: 472, startPoint y: 231, endPoint x: 451, endPoint y: 232, distance: 20.9
click at [470, 231] on div "G" at bounding box center [467, 232] width 32 height 25
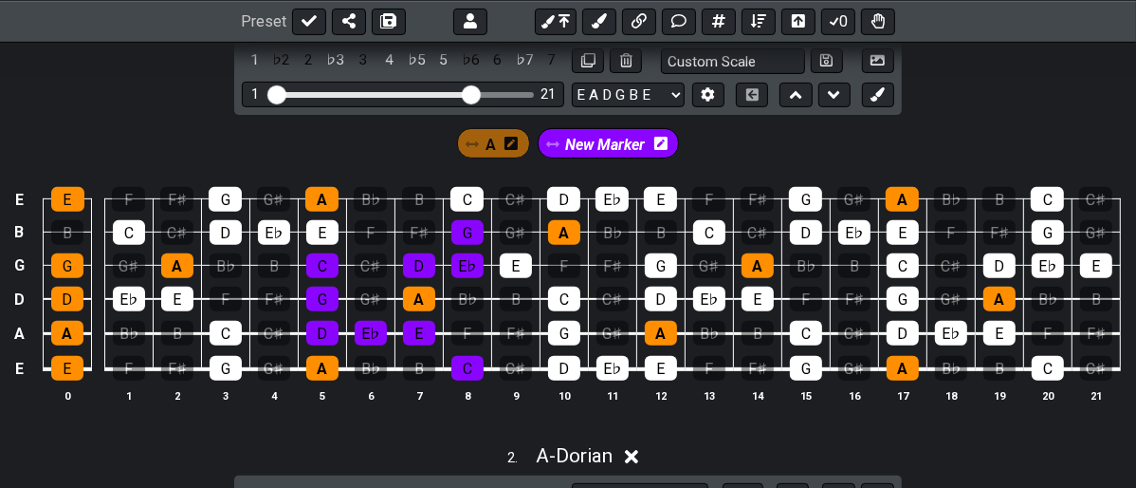
drag, startPoint x: 333, startPoint y: 222, endPoint x: 392, endPoint y: 204, distance: 61.5
click at [335, 222] on div "E" at bounding box center [322, 232] width 32 height 25
click at [463, 196] on div "C" at bounding box center [467, 199] width 33 height 25
click at [601, 138] on span "New Marker" at bounding box center [605, 145] width 80 height 28
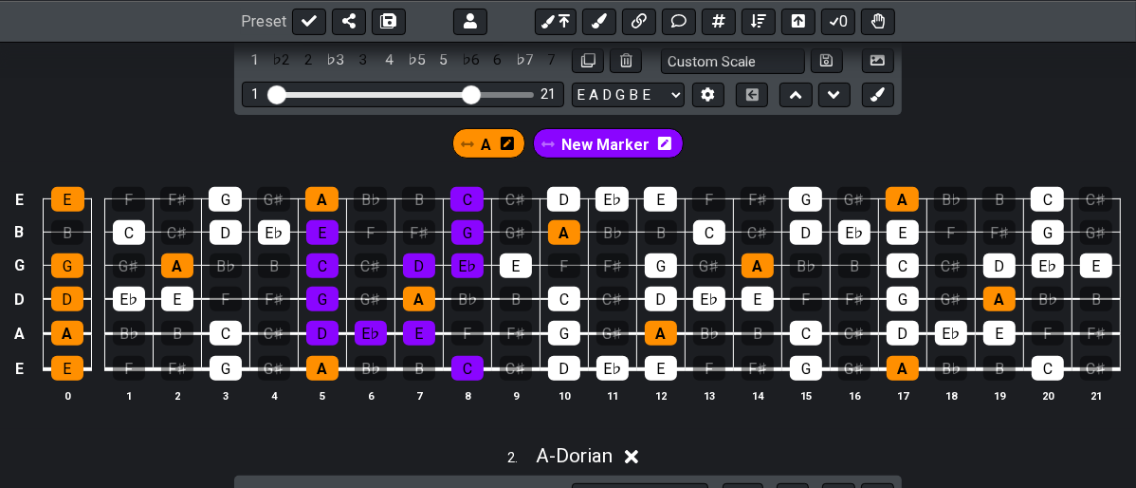
click at [625, 140] on span "New Marker" at bounding box center [605, 145] width 88 height 28
click at [625, 140] on span "New Marker" at bounding box center [605, 145] width 80 height 28
click at [625, 140] on span "New Marker" at bounding box center [605, 145] width 88 height 28
click at [660, 144] on icon at bounding box center [660, 143] width 13 height 15
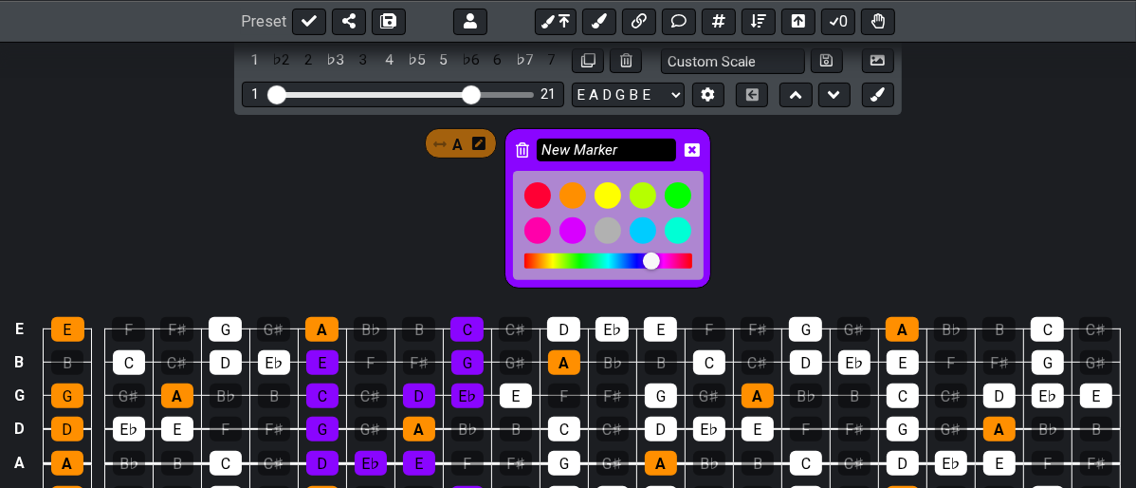
click at [657, 144] on input "New Marker" at bounding box center [607, 150] width 140 height 24
type input "N"
type input "Start Position"
click at [759, 171] on div "A Start Position" at bounding box center [568, 203] width 1136 height 177
click at [748, 180] on div "A Start Position" at bounding box center [568, 203] width 1136 height 177
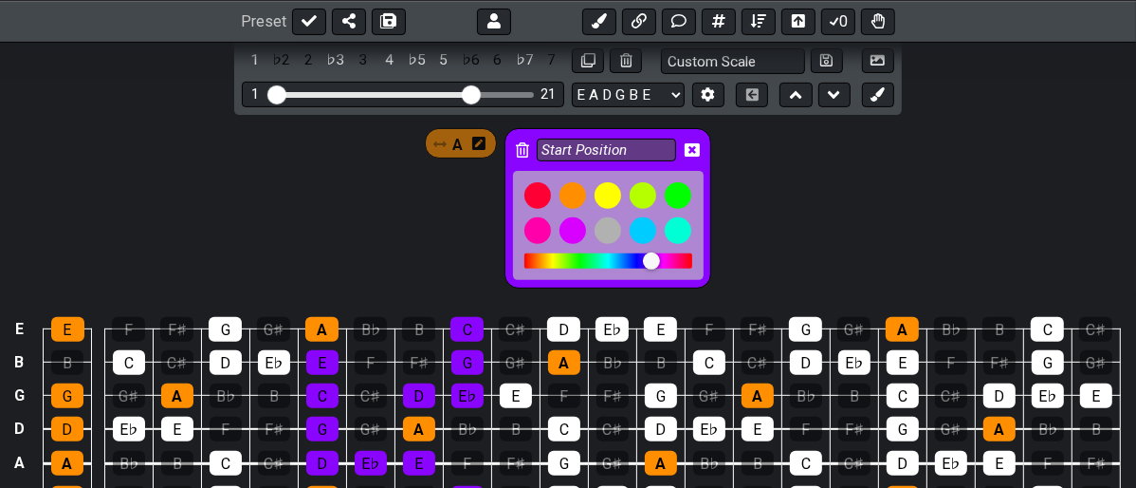
click at [695, 144] on icon at bounding box center [692, 149] width 15 height 13
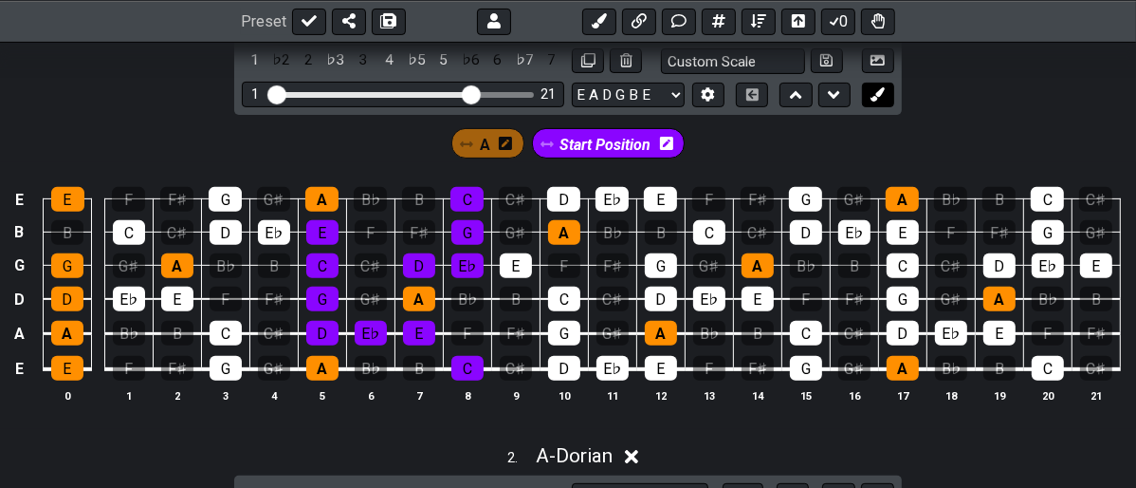
click at [886, 95] on button at bounding box center [878, 96] width 32 height 26
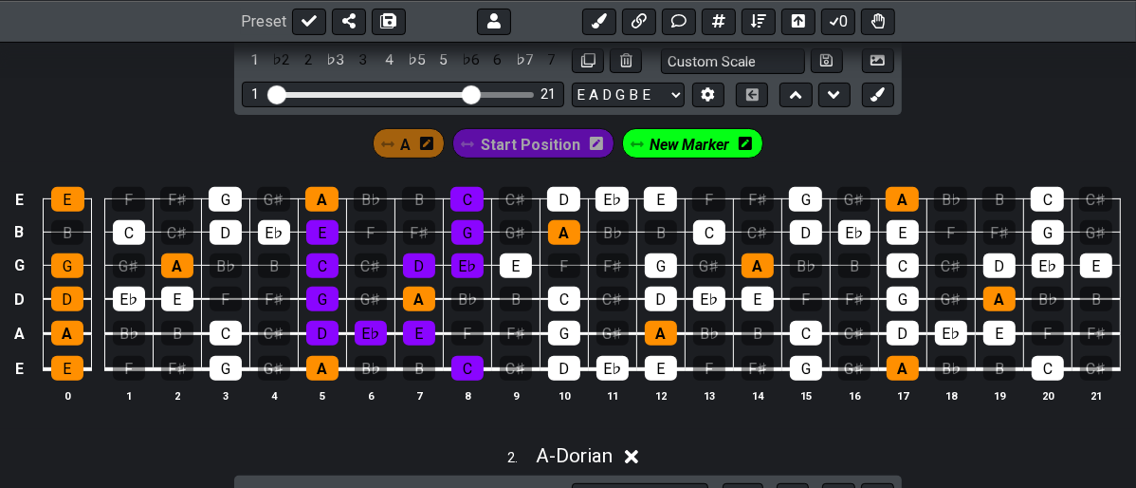
click at [697, 122] on div "A Start Position New Marker" at bounding box center [568, 138] width 1136 height 47
click at [684, 137] on span "New Marker" at bounding box center [691, 145] width 80 height 28
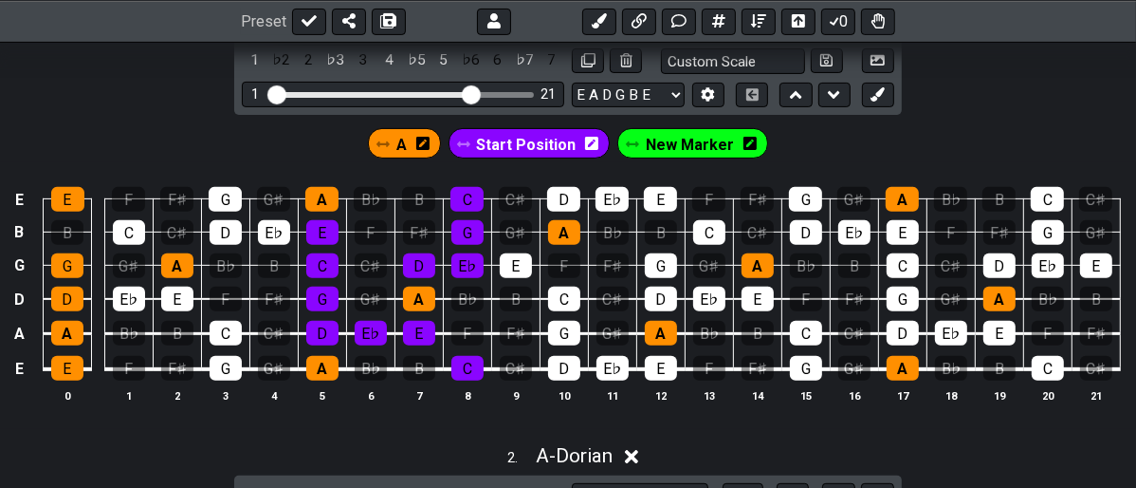
click at [684, 137] on span "New Marker" at bounding box center [690, 145] width 88 height 28
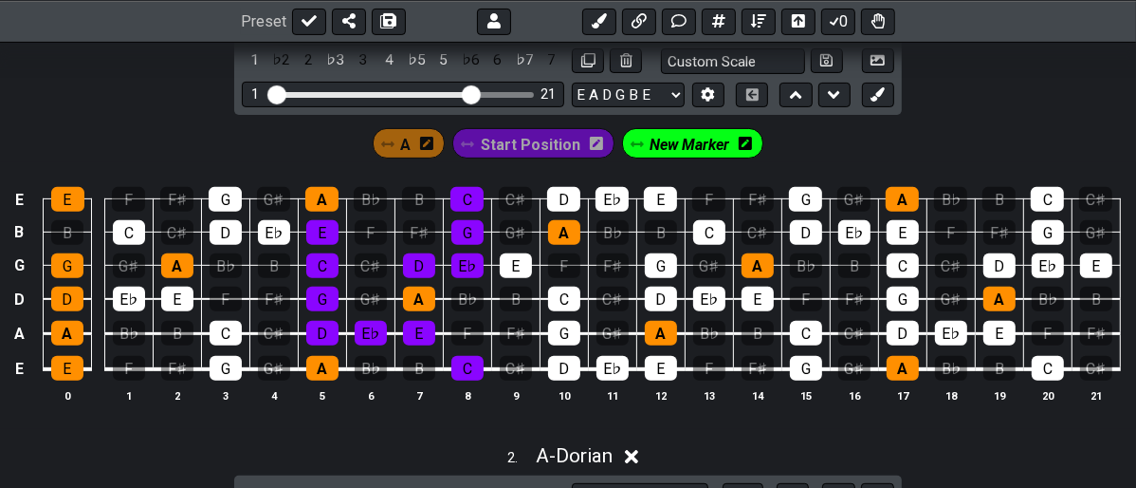
click at [744, 138] on icon at bounding box center [745, 143] width 13 height 13
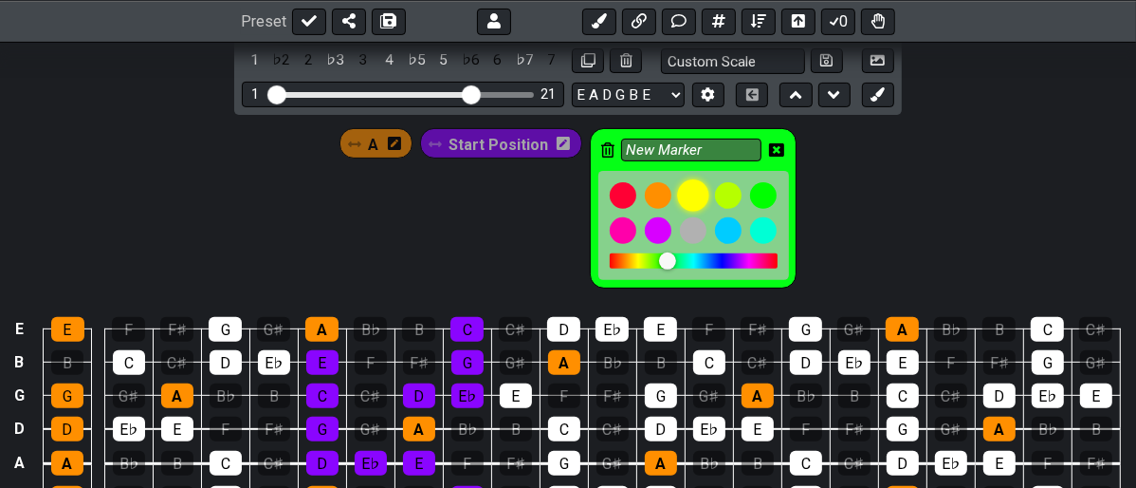
click at [677, 202] on div at bounding box center [693, 195] width 32 height 32
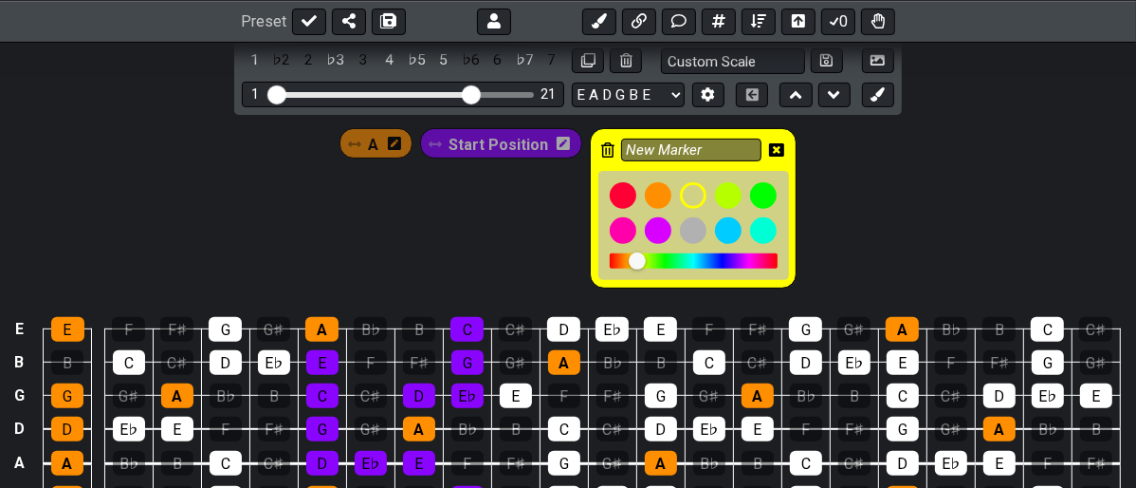
drag, startPoint x: 630, startPoint y: 260, endPoint x: 663, endPoint y: 264, distance: 33.4
click at [676, 272] on div at bounding box center [693, 225] width 191 height 109
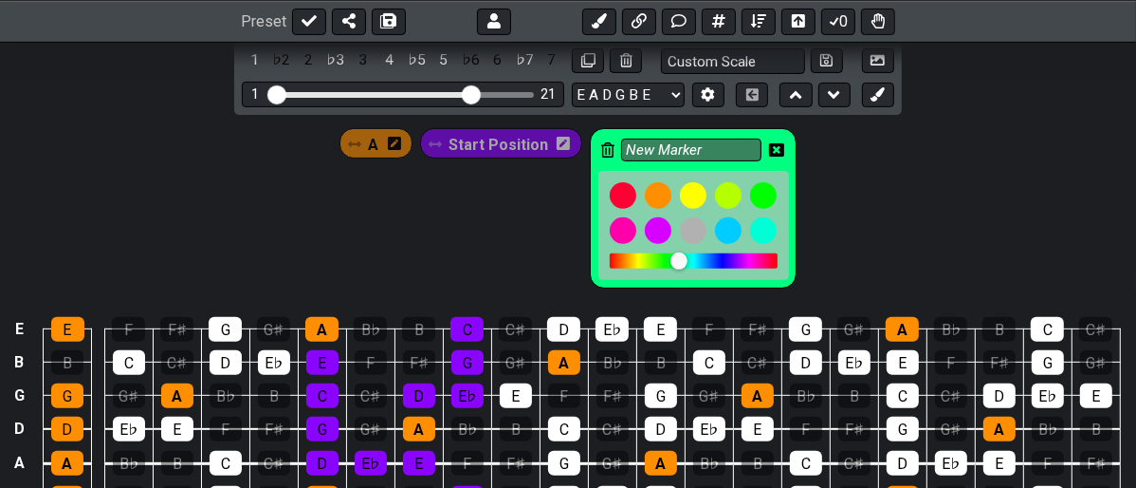
drag, startPoint x: 695, startPoint y: 264, endPoint x: 716, endPoint y: 267, distance: 21.2
click at [716, 267] on div at bounding box center [693, 225] width 191 height 109
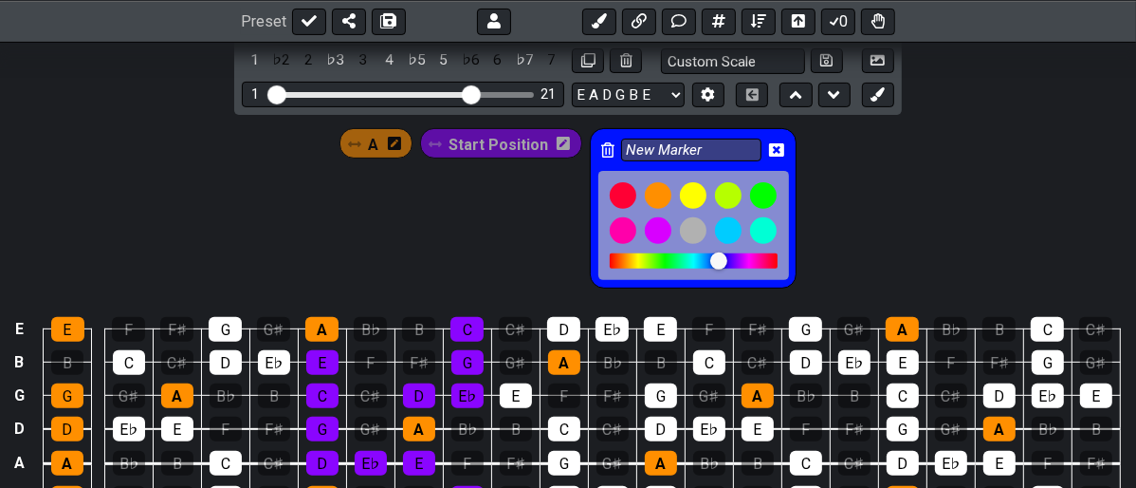
click at [733, 261] on div at bounding box center [727, 261] width 17 height 17
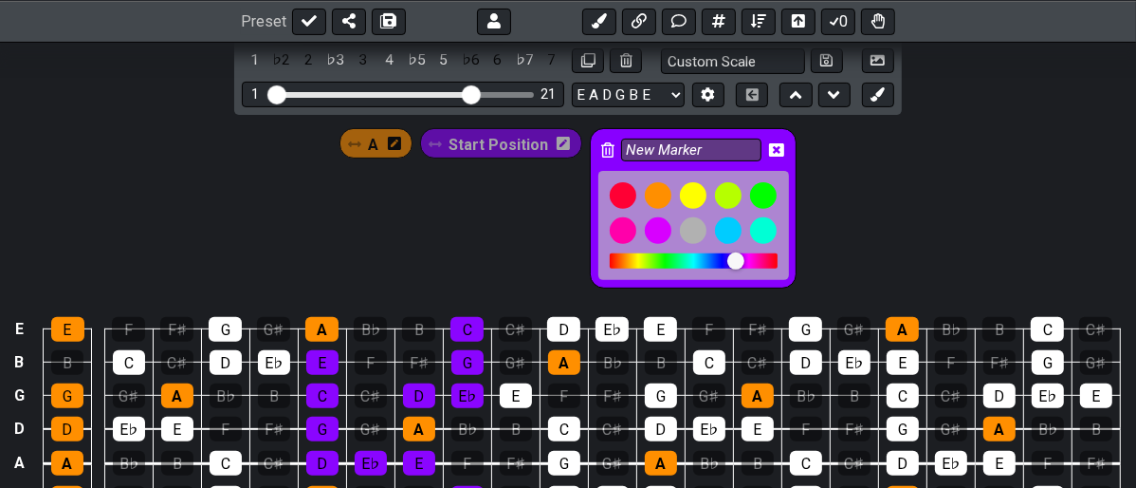
click at [736, 260] on div at bounding box center [735, 260] width 17 height 17
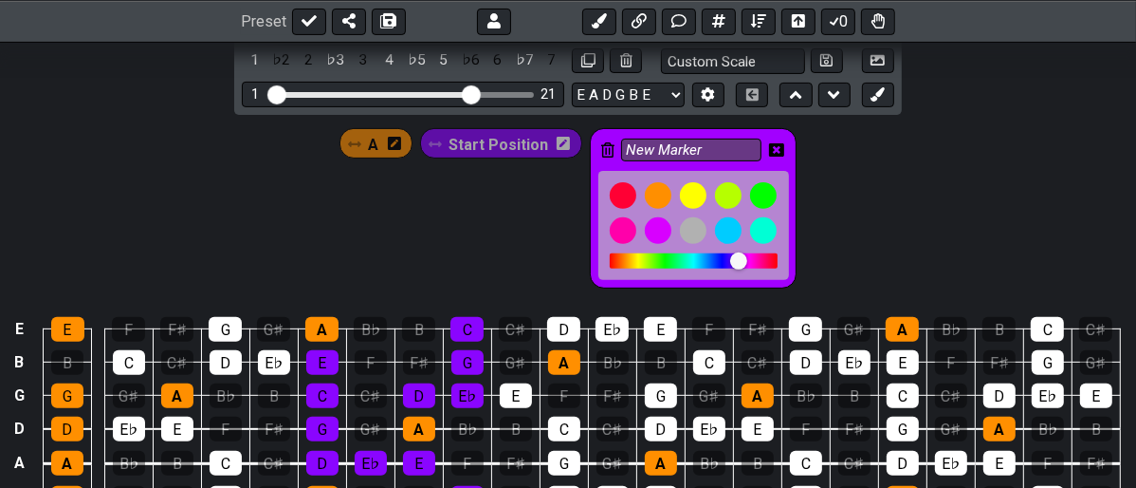
click at [739, 260] on div at bounding box center [738, 260] width 17 height 17
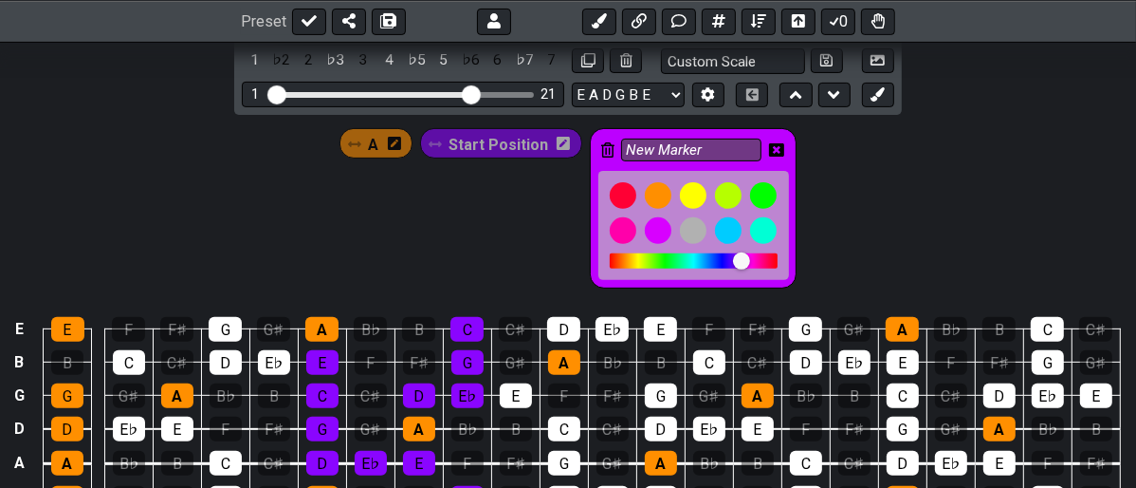
click at [719, 257] on div at bounding box center [694, 260] width 168 height 15
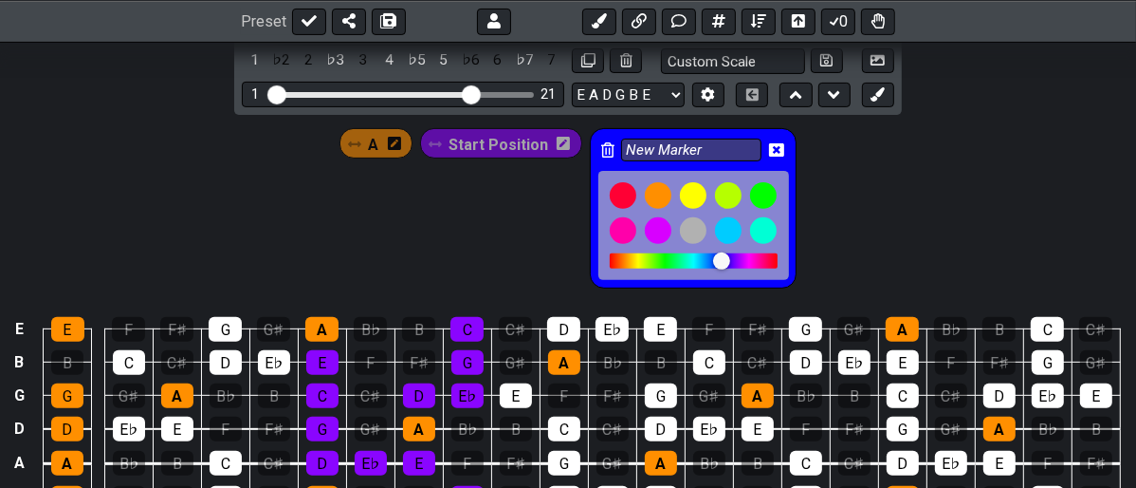
click at [727, 260] on div at bounding box center [721, 260] width 17 height 17
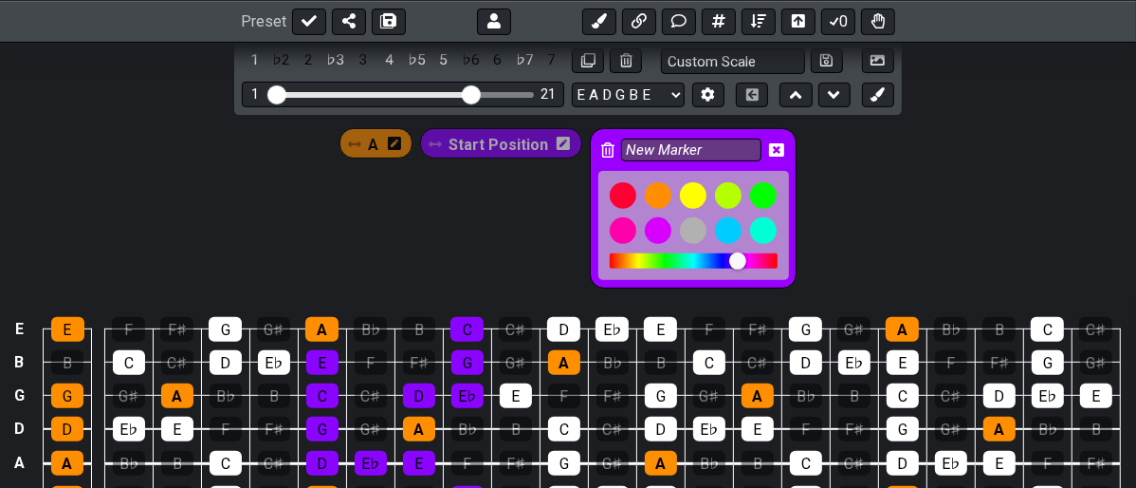
drag, startPoint x: 726, startPoint y: 260, endPoint x: 735, endPoint y: 259, distance: 9.5
click at [735, 259] on div at bounding box center [737, 260] width 17 height 17
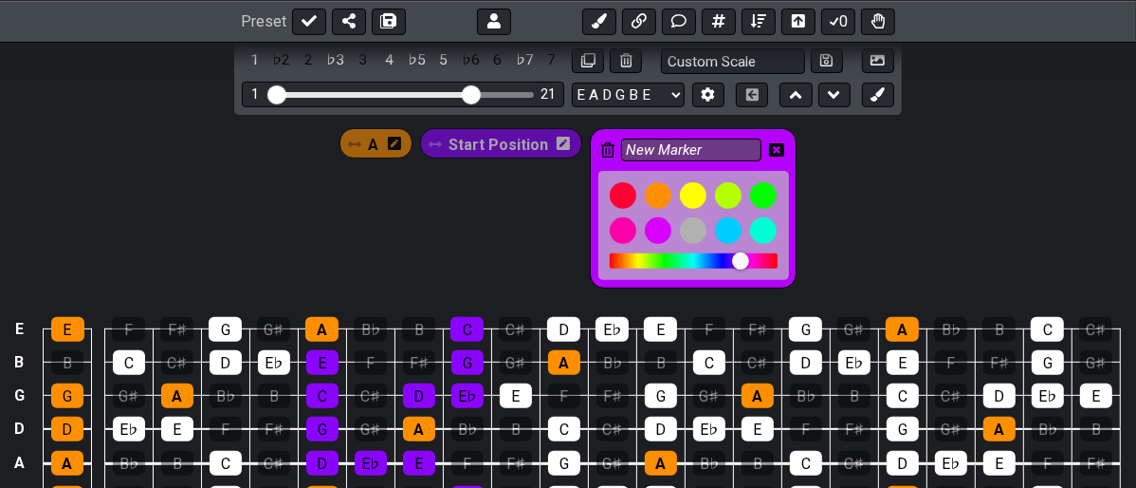
click at [738, 259] on div at bounding box center [740, 260] width 17 height 17
click at [856, 217] on div "A Start Position New Marker" at bounding box center [568, 203] width 1136 height 177
click at [731, 139] on input "New Marker" at bounding box center [691, 150] width 140 height 24
type input "N"
type input "Major"
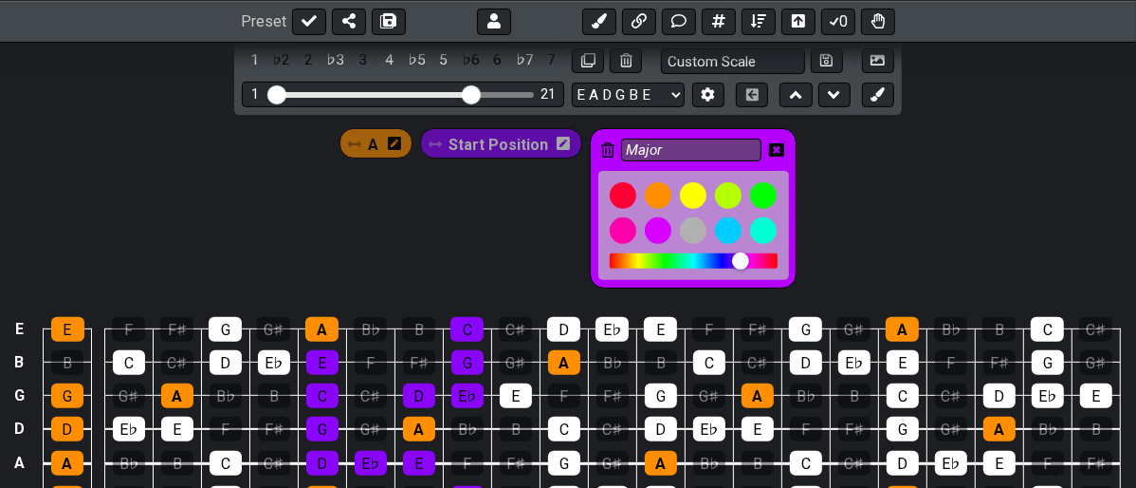
drag, startPoint x: 908, startPoint y: 204, endPoint x: 874, endPoint y: 181, distance: 40.3
click at [907, 204] on div "A Start Position Major" at bounding box center [568, 203] width 1136 height 177
click at [521, 140] on span "Start Position" at bounding box center [499, 145] width 100 height 28
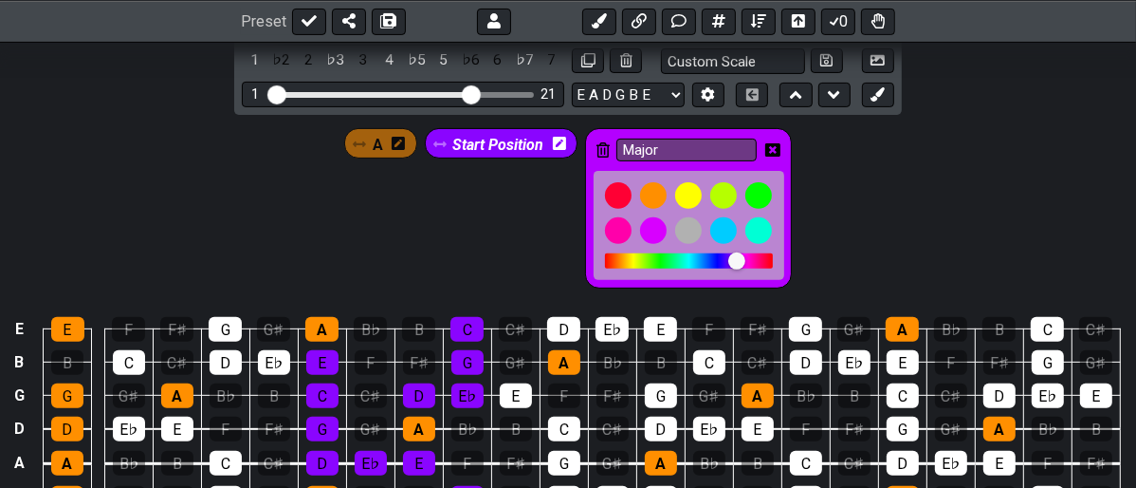
click at [521, 140] on span "Start Position" at bounding box center [497, 145] width 91 height 28
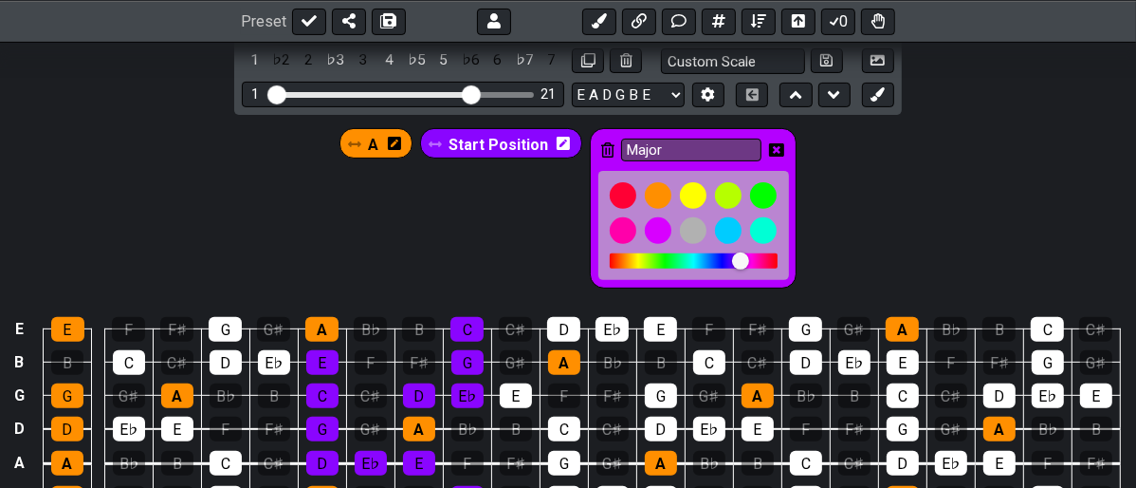
click at [534, 132] on span "Start Position" at bounding box center [499, 145] width 100 height 28
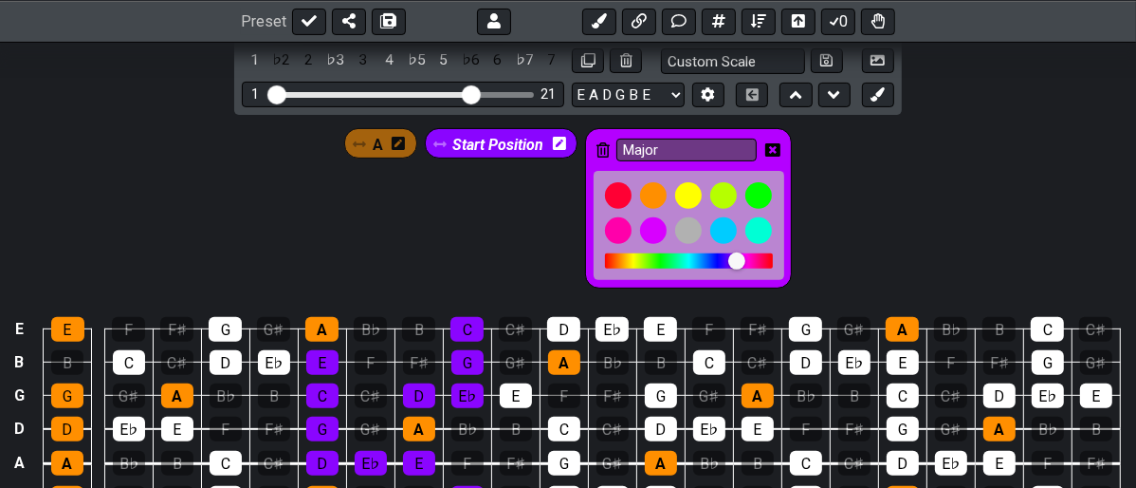
click at [912, 168] on div "A Start Position Major" at bounding box center [568, 203] width 1136 height 177
click at [622, 139] on input "Major" at bounding box center [686, 150] width 140 height 24
click at [889, 160] on div "A Start Position Major" at bounding box center [568, 203] width 1136 height 177
drag, startPoint x: 879, startPoint y: 183, endPoint x: 871, endPoint y: 191, distance: 11.4
click at [878, 185] on div "A Start Position Major" at bounding box center [568, 203] width 1136 height 177
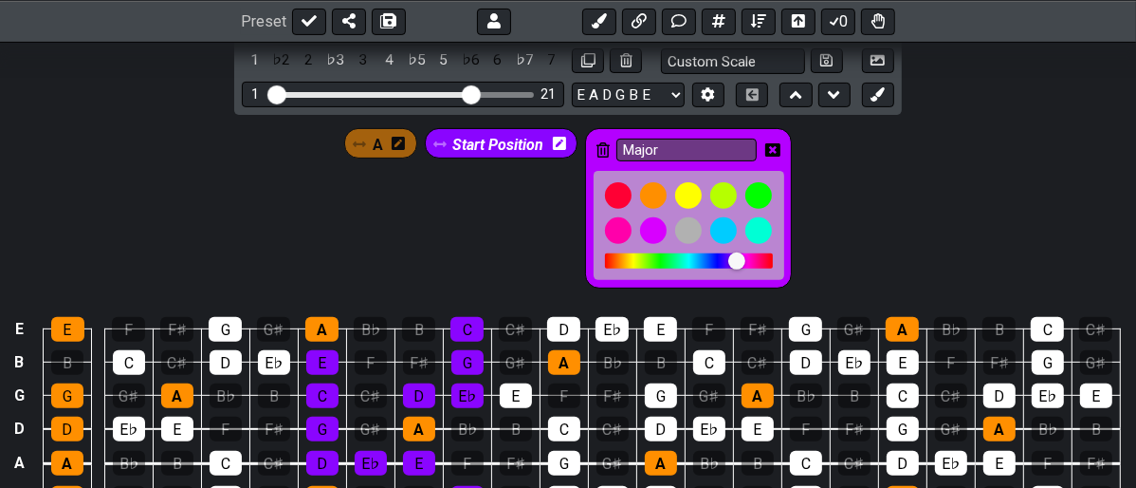
click at [770, 143] on icon at bounding box center [772, 149] width 15 height 13
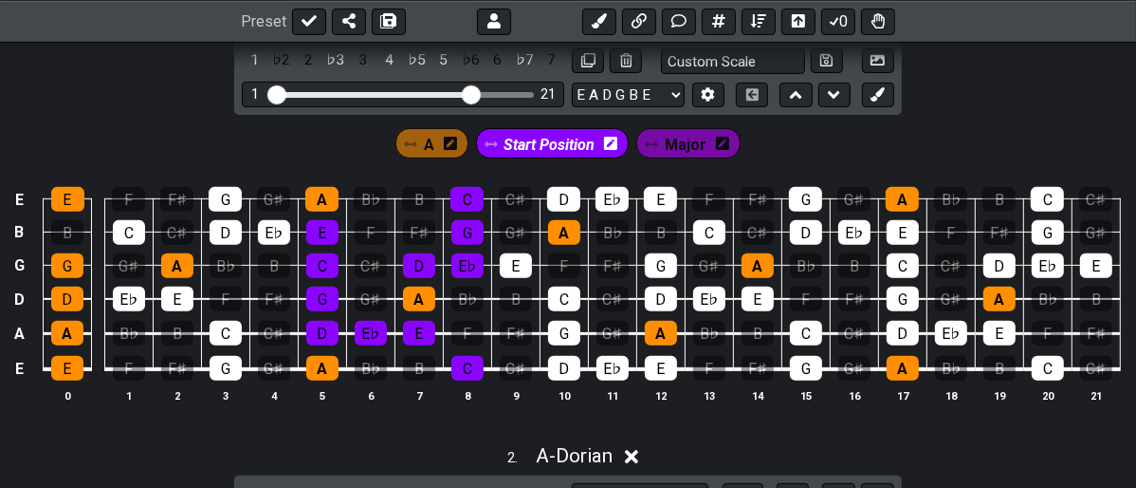
click at [678, 141] on span "Major" at bounding box center [686, 145] width 42 height 28
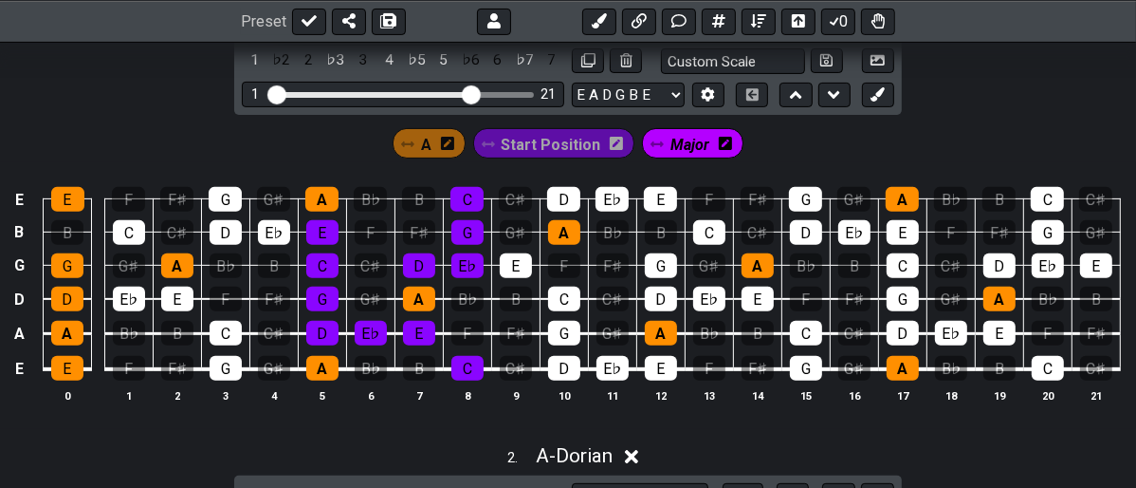
click at [685, 136] on span "Major" at bounding box center [690, 145] width 39 height 28
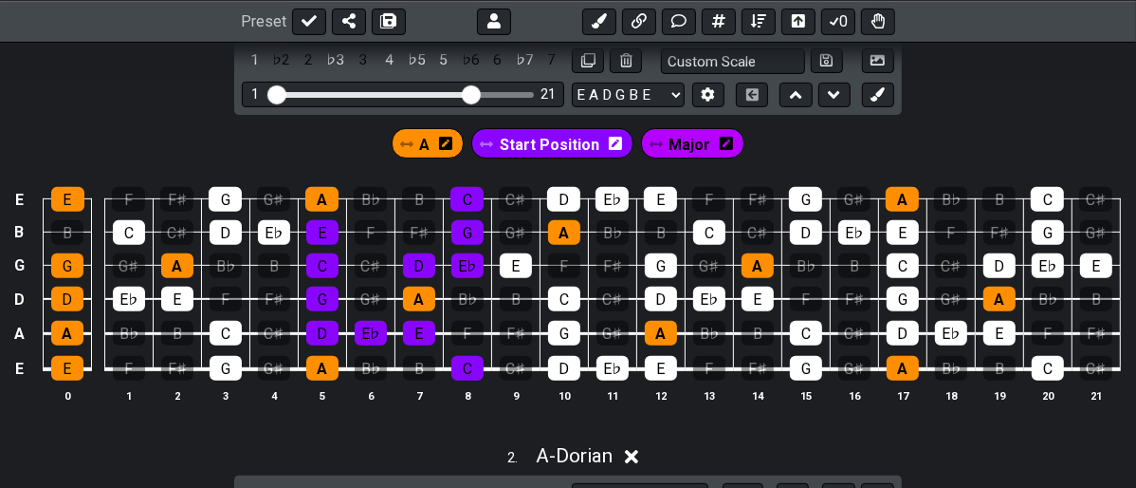
drag, startPoint x: 678, startPoint y: 135, endPoint x: 669, endPoint y: 149, distance: 17.1
click at [677, 136] on span "Major" at bounding box center [691, 145] width 42 height 28
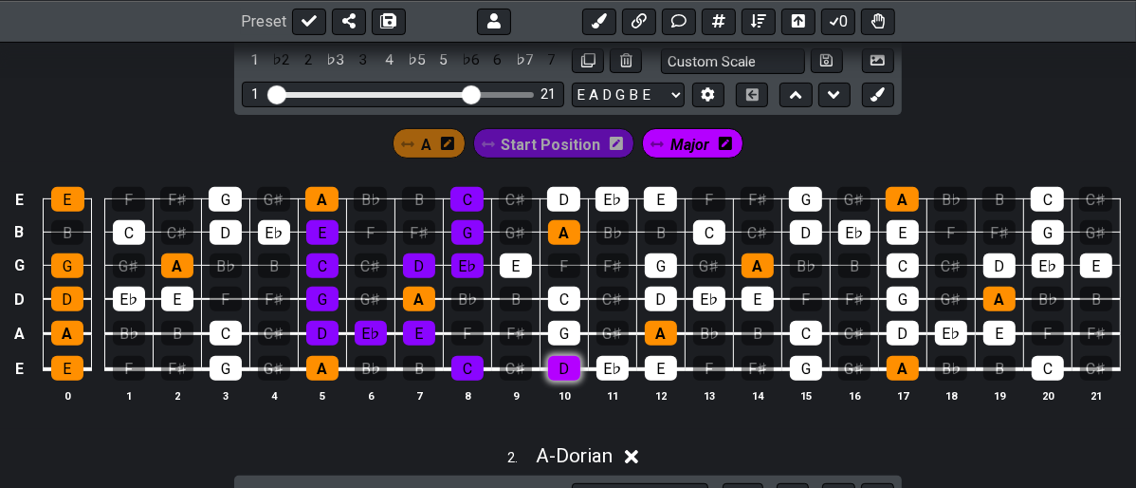
click at [556, 374] on div "D" at bounding box center [564, 368] width 32 height 25
click at [555, 337] on div "G" at bounding box center [564, 333] width 32 height 25
click at [561, 300] on div "C" at bounding box center [564, 298] width 32 height 25
click at [520, 259] on div "E" at bounding box center [516, 265] width 32 height 25
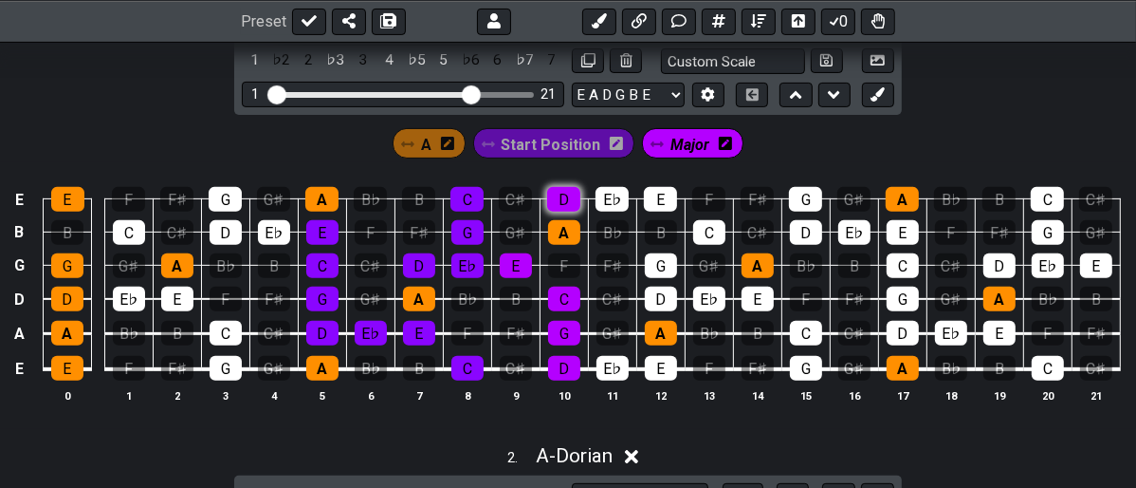
click at [565, 196] on div "D" at bounding box center [563, 199] width 33 height 25
click at [719, 136] on icon at bounding box center [725, 143] width 13 height 15
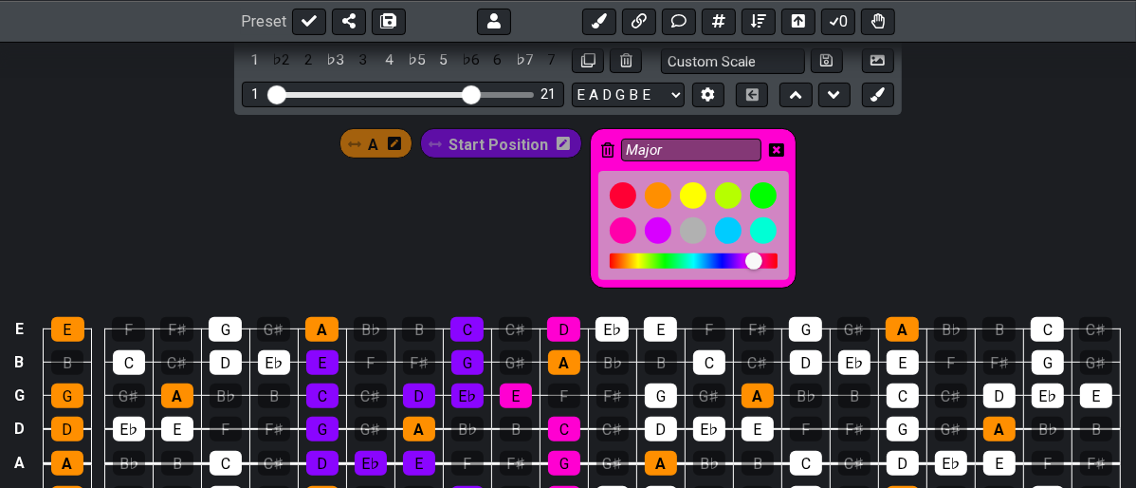
drag, startPoint x: 736, startPoint y: 260, endPoint x: 751, endPoint y: 258, distance: 15.3
click at [751, 258] on div at bounding box center [753, 260] width 17 height 17
click at [873, 224] on div "A Start Position Major" at bounding box center [568, 203] width 1136 height 177
click at [780, 144] on icon at bounding box center [776, 149] width 15 height 13
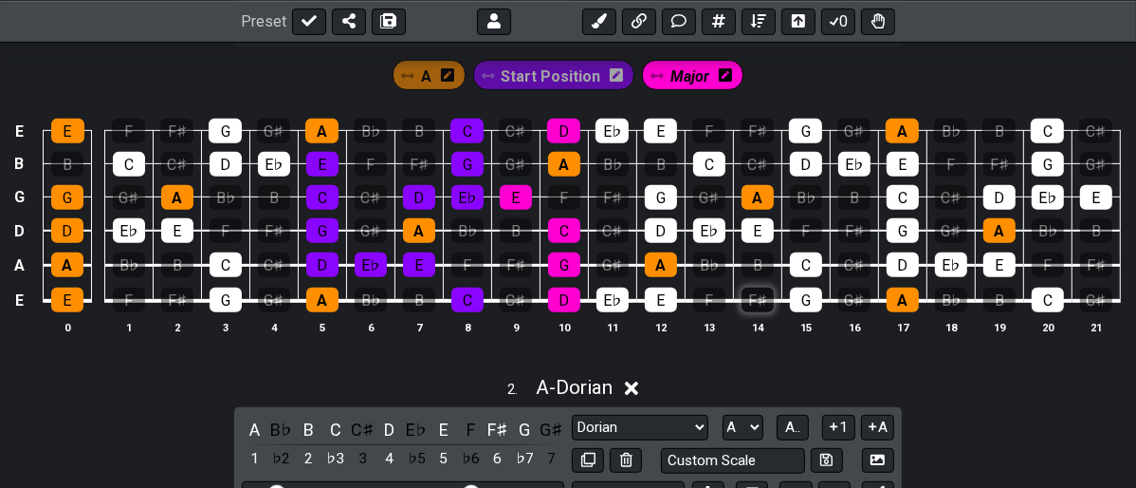
scroll to position [561, 0]
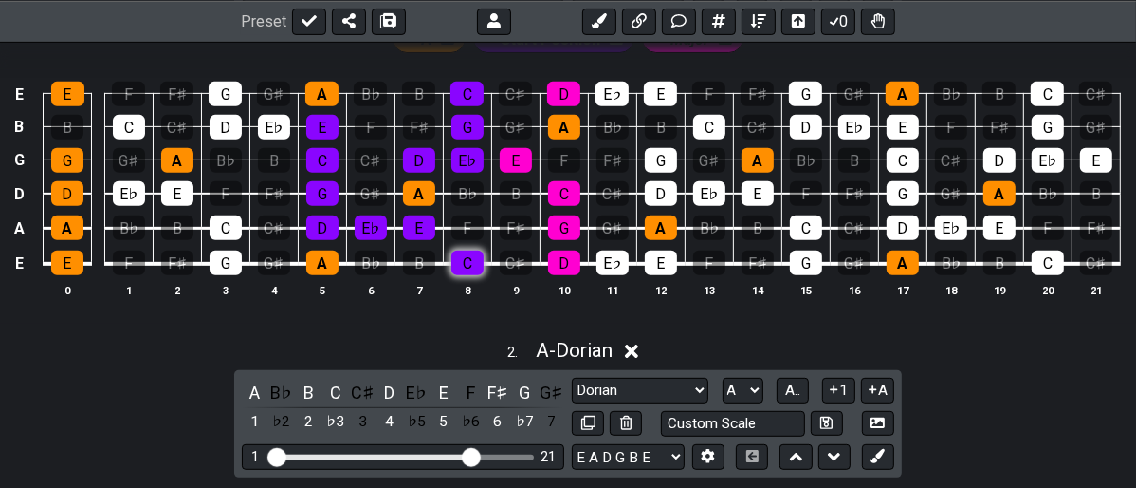
click at [466, 262] on div "C" at bounding box center [467, 262] width 32 height 25
drag, startPoint x: 470, startPoint y: 126, endPoint x: 481, endPoint y: 96, distance: 32.1
click at [474, 120] on div "G" at bounding box center [467, 127] width 32 height 25
click at [465, 100] on div "C" at bounding box center [467, 94] width 33 height 25
click at [416, 221] on div "E" at bounding box center [419, 227] width 32 height 25
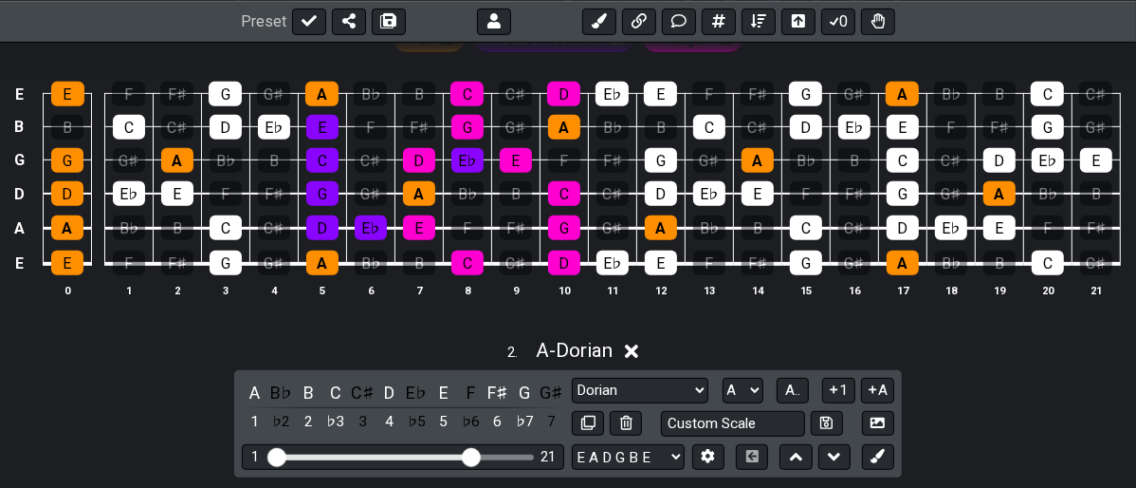
drag, startPoint x: 416, startPoint y: 158, endPoint x: 438, endPoint y: 167, distance: 23.4
click at [417, 159] on div "D" at bounding box center [419, 160] width 32 height 25
click at [464, 162] on div "E♭" at bounding box center [467, 160] width 32 height 25
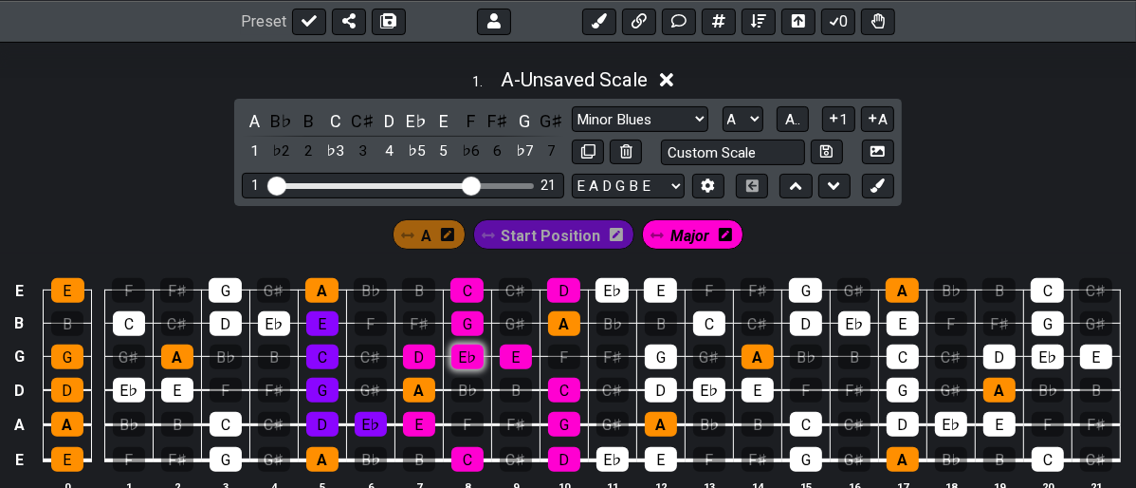
scroll to position [455, 0]
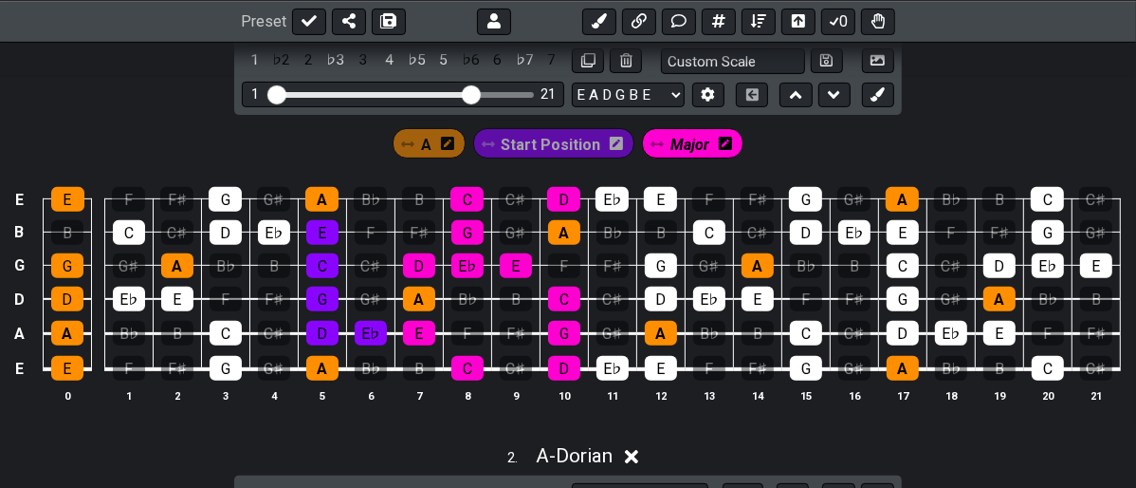
click at [533, 140] on span "Start Position" at bounding box center [552, 145] width 100 height 28
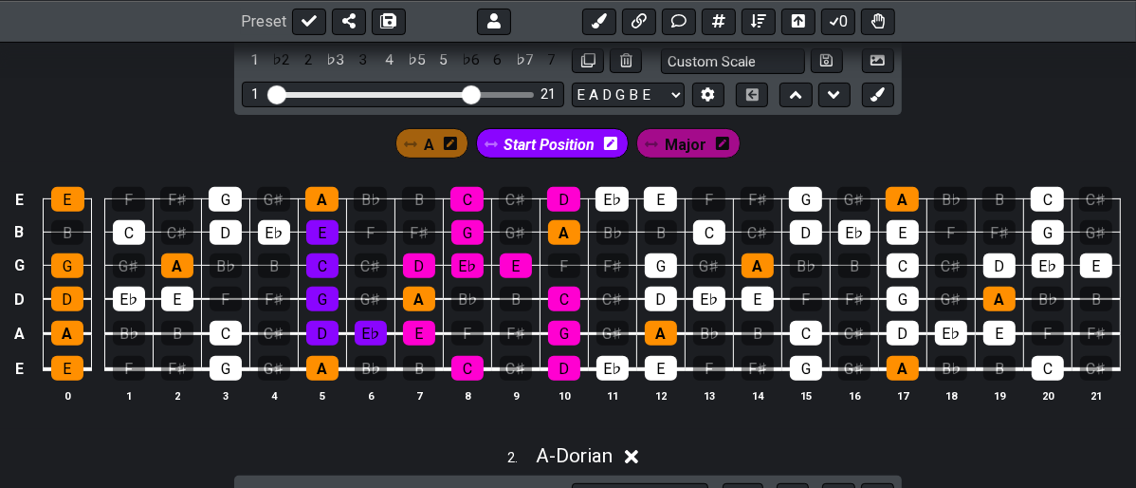
click at [615, 142] on icon at bounding box center [610, 143] width 13 height 13
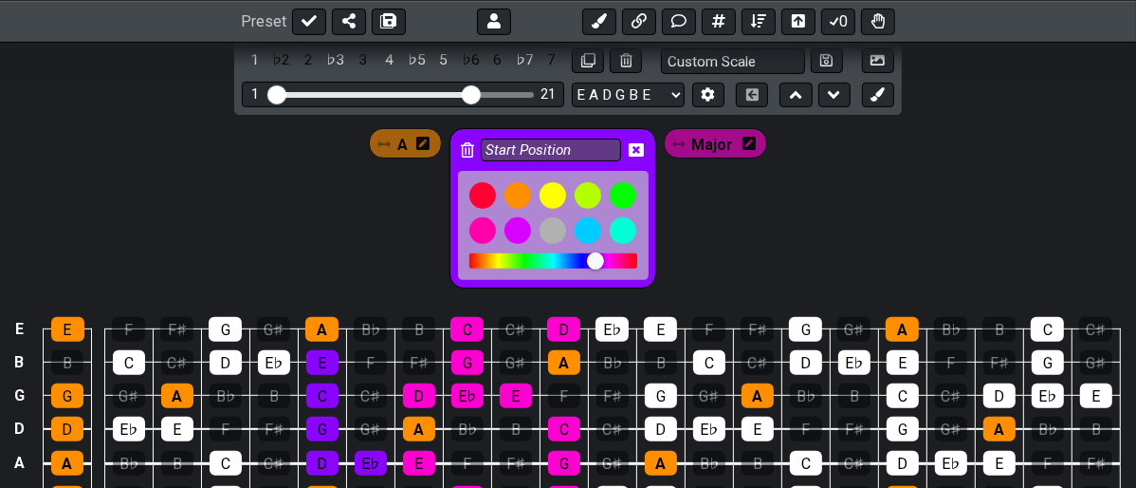
click at [468, 142] on icon at bounding box center [467, 149] width 13 height 15
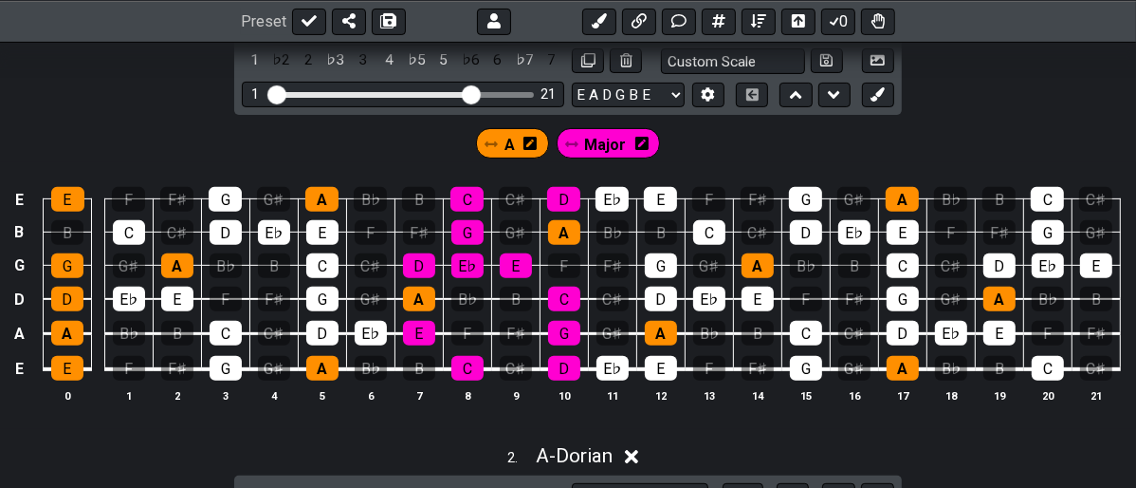
click at [374, 425] on div "E E F F♯ G G♯ A B♭ B C C♯ D E♭ E F F♯ G G♯ A B♭ B C C♯ B B C C♯ D E♭ E F F♯ G G…" at bounding box center [568, 295] width 1136 height 267
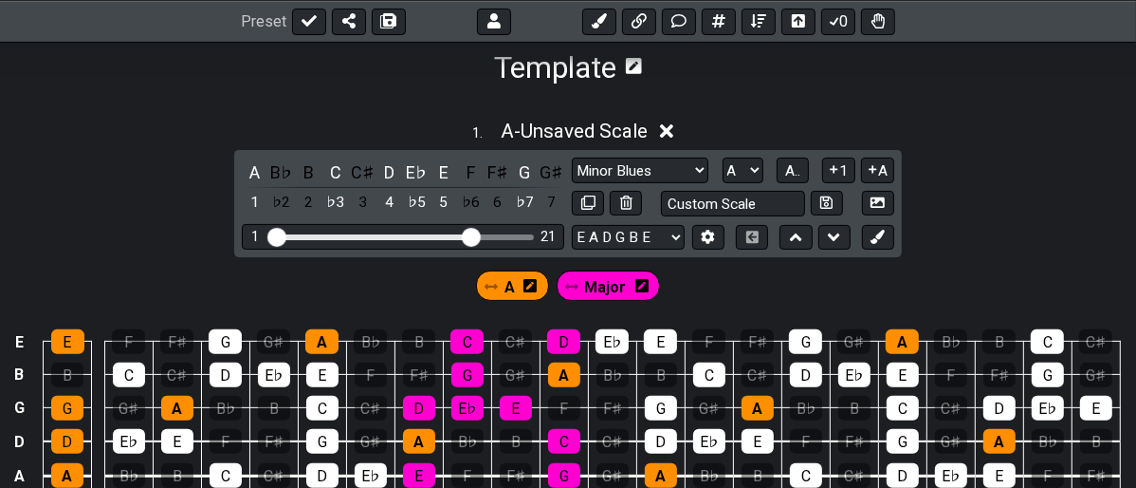
scroll to position [349, 0]
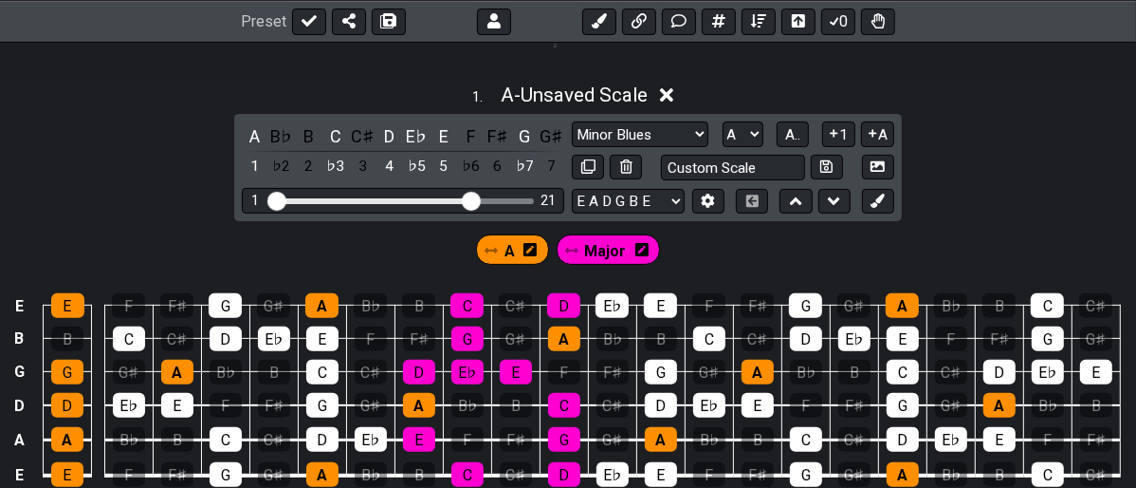
drag, startPoint x: 979, startPoint y: 183, endPoint x: 837, endPoint y: 112, distance: 159.1
click at [979, 182] on div "1 . A - Unsaved Scale A B♭ B C C♯ D E♭ E F F♯ G G♯ 1 ♭2 2 ♭3 3 4 ♭5 5 ♭6 6 ♭7 7…" at bounding box center [568, 304] width 1136 height 464
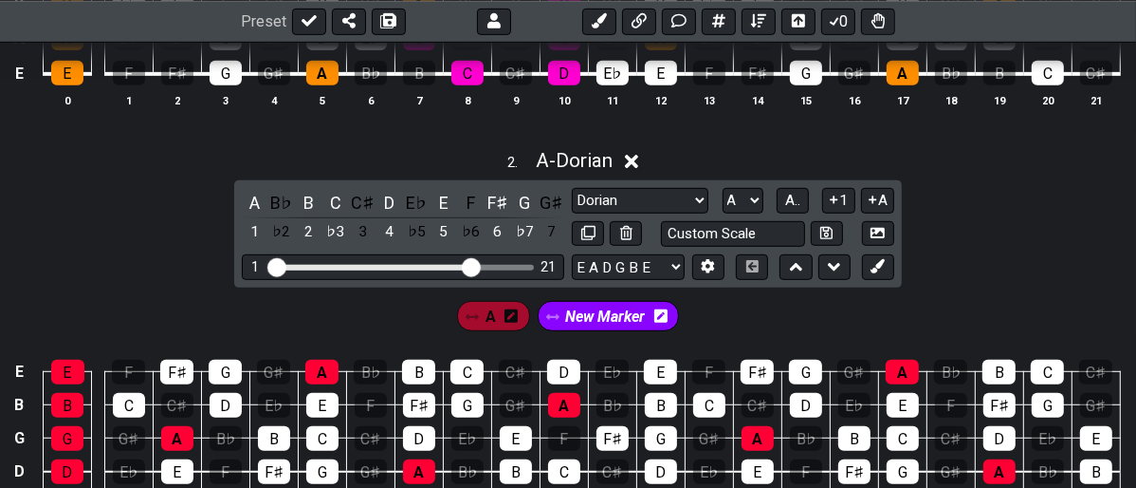
scroll to position [876, 0]
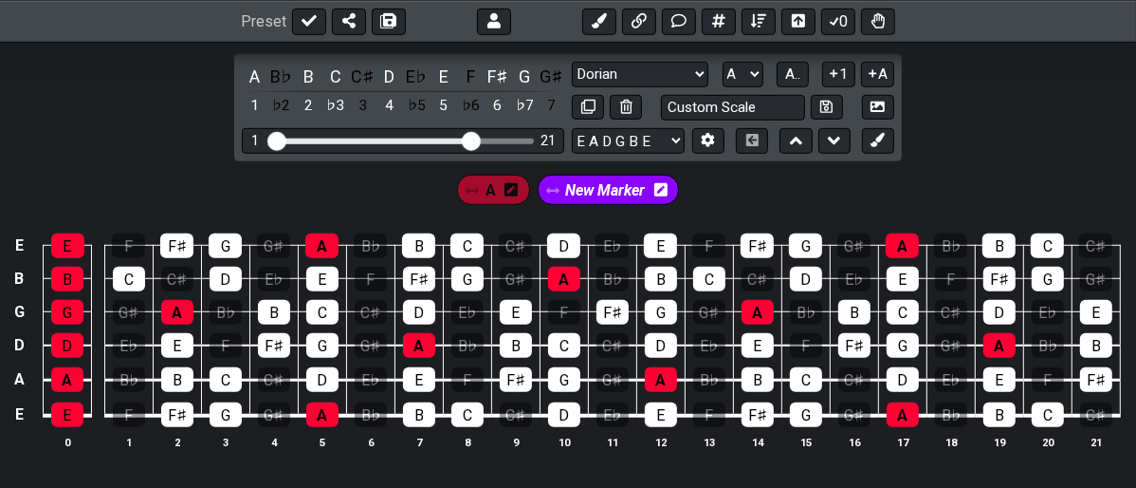
click at [601, 175] on div "New Marker" at bounding box center [609, 190] width 142 height 30
click at [598, 182] on span "New Marker" at bounding box center [605, 190] width 80 height 28
click at [616, 181] on span "New Marker" at bounding box center [605, 190] width 88 height 28
drag, startPoint x: 557, startPoint y: 248, endPoint x: 518, endPoint y: 247, distance: 38.9
click at [550, 248] on div "D" at bounding box center [563, 245] width 33 height 25
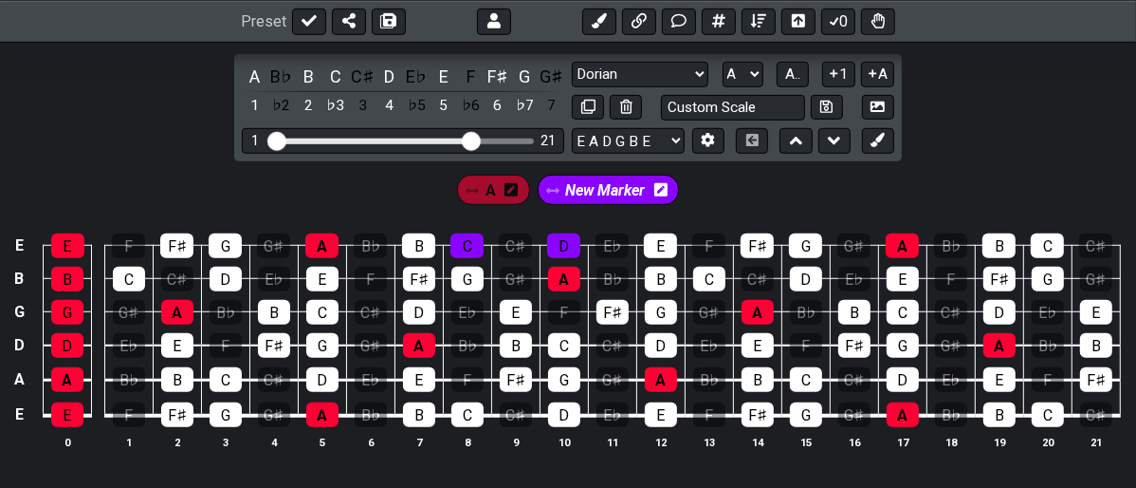
drag, startPoint x: 470, startPoint y: 233, endPoint x: 463, endPoint y: 256, distance: 24.0
click at [469, 234] on div "C" at bounding box center [467, 245] width 33 height 25
click at [457, 277] on div "G" at bounding box center [467, 279] width 32 height 25
drag, startPoint x: 512, startPoint y: 310, endPoint x: 513, endPoint y: 332, distance: 21.8
click at [510, 312] on div "E" at bounding box center [516, 312] width 32 height 25
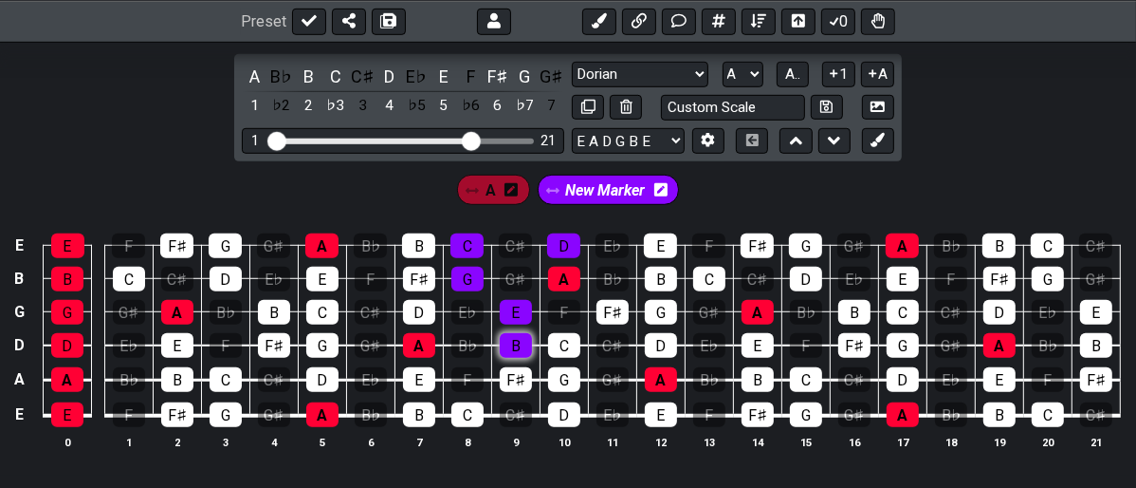
click at [517, 352] on div "B" at bounding box center [516, 345] width 32 height 25
click at [548, 349] on div "C" at bounding box center [564, 345] width 32 height 25
drag, startPoint x: 567, startPoint y: 377, endPoint x: 516, endPoint y: 363, distance: 53.2
click at [559, 375] on div "G" at bounding box center [564, 379] width 32 height 25
click at [514, 367] on div "F♯" at bounding box center [516, 379] width 32 height 25
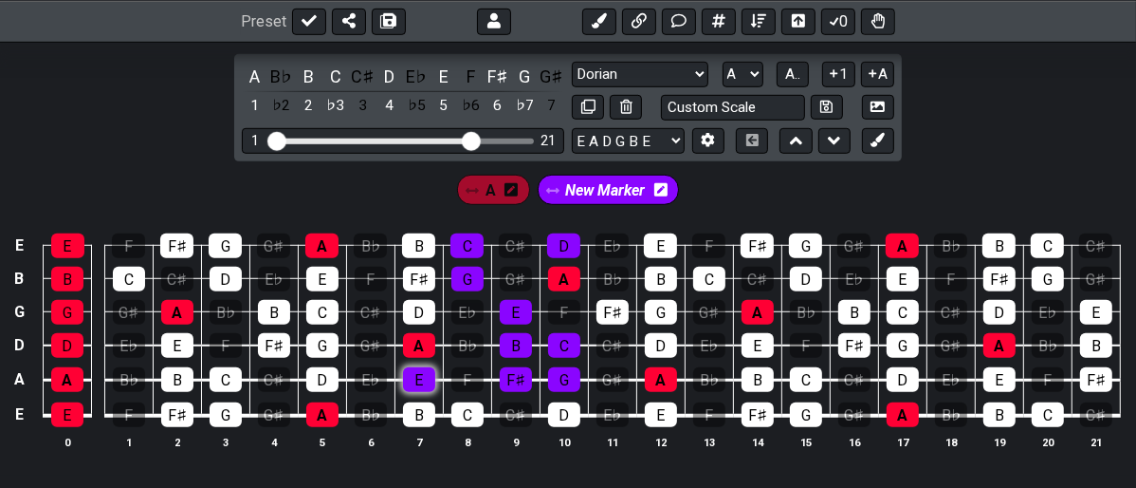
click at [411, 369] on div "E" at bounding box center [419, 379] width 32 height 25
click at [554, 415] on div "D" at bounding box center [564, 414] width 32 height 25
click at [469, 411] on div "C" at bounding box center [467, 414] width 32 height 25
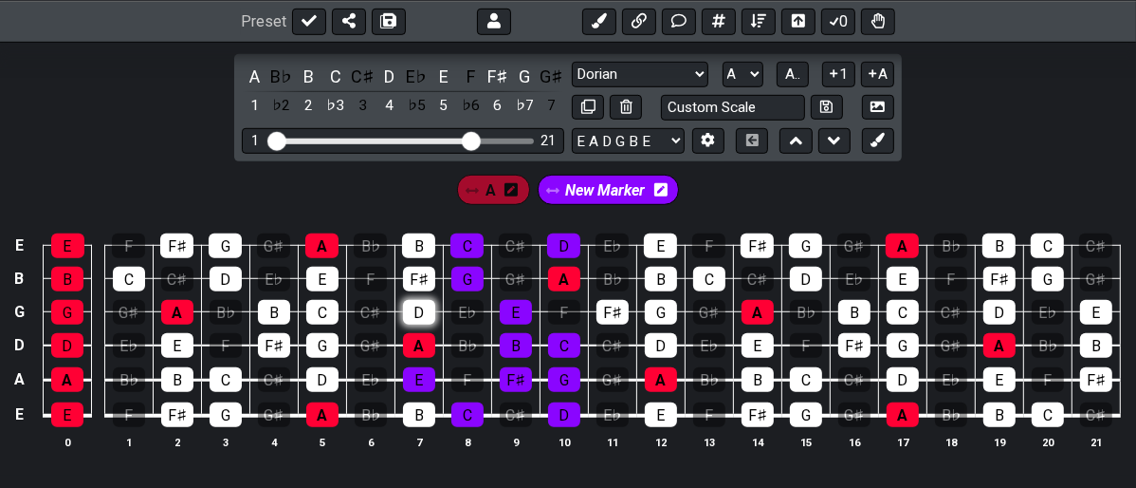
click at [419, 317] on div "D" at bounding box center [419, 312] width 32 height 25
click at [472, 371] on div "F" at bounding box center [467, 379] width 32 height 25
click at [520, 386] on div "F♯" at bounding box center [516, 379] width 32 height 25
click at [507, 377] on div "F♯" at bounding box center [516, 379] width 32 height 25
drag, startPoint x: 477, startPoint y: 367, endPoint x: 494, endPoint y: 405, distance: 41.6
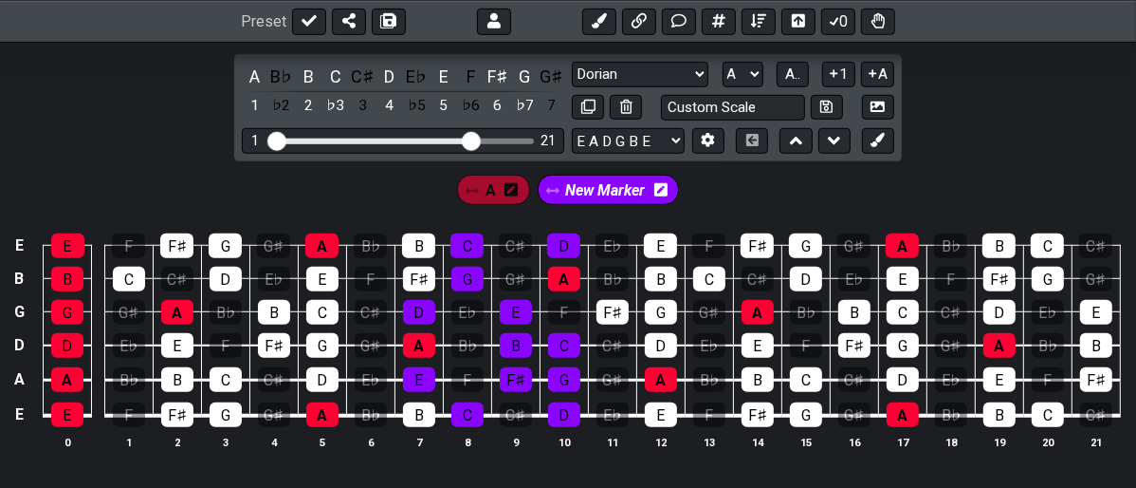
click at [476, 367] on div "F" at bounding box center [467, 379] width 32 height 25
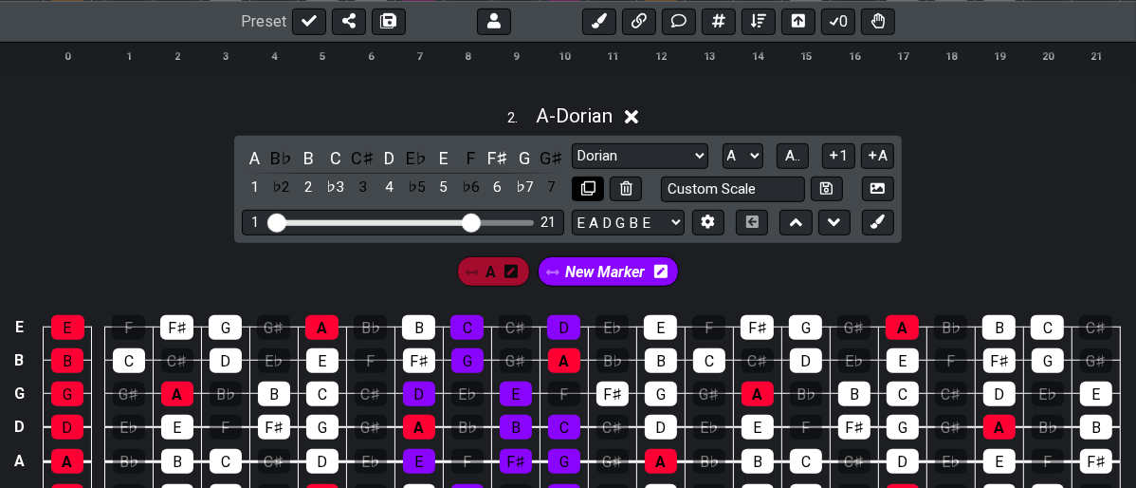
scroll to position [666, 0]
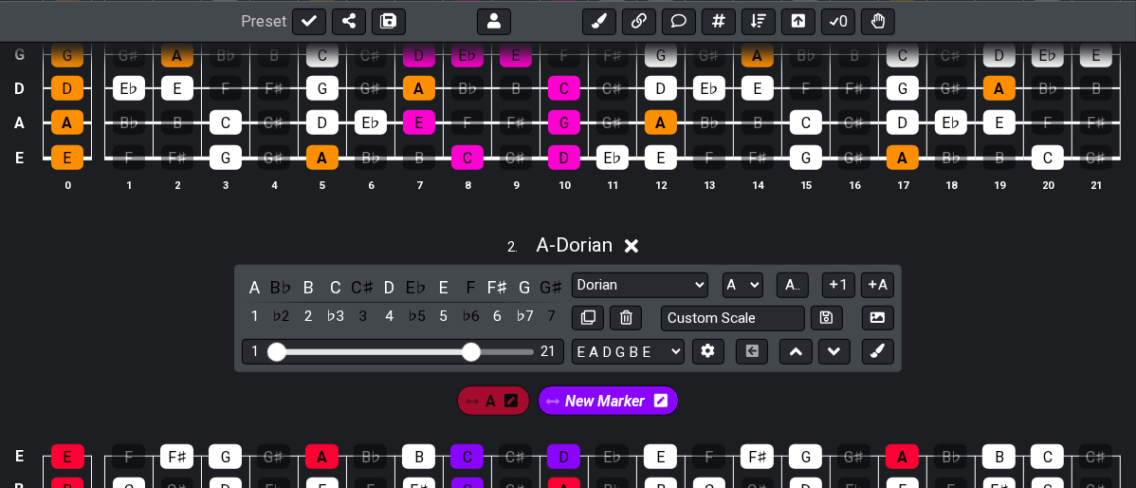
click at [600, 397] on span "New Marker" at bounding box center [605, 401] width 80 height 28
click at [661, 399] on icon at bounding box center [664, 400] width 13 height 15
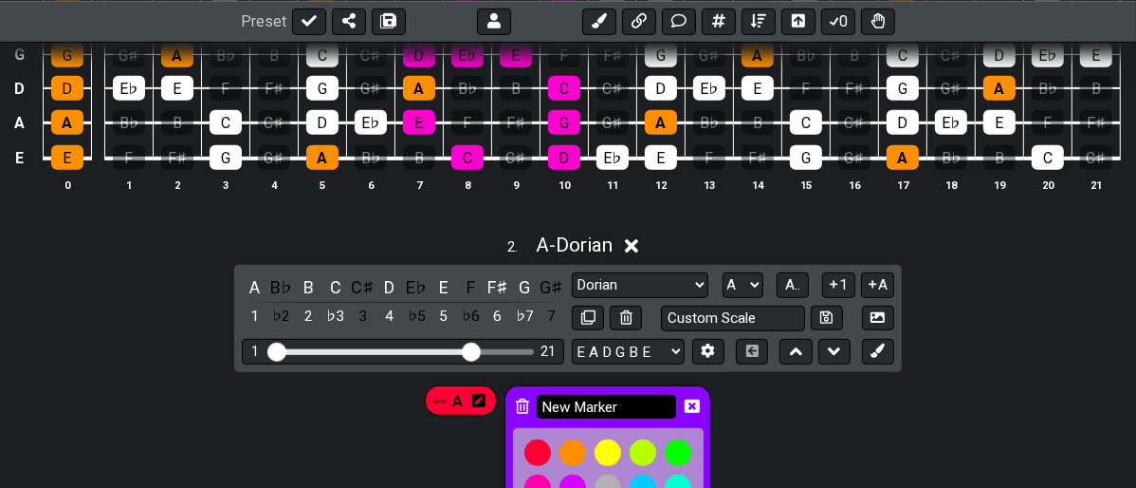
click at [651, 396] on input "New Marker" at bounding box center [607, 407] width 140 height 24
type input "N"
type input "Major"
click at [780, 442] on div "A Major" at bounding box center [568, 460] width 1136 height 177
click at [685, 408] on icon at bounding box center [692, 405] width 15 height 13
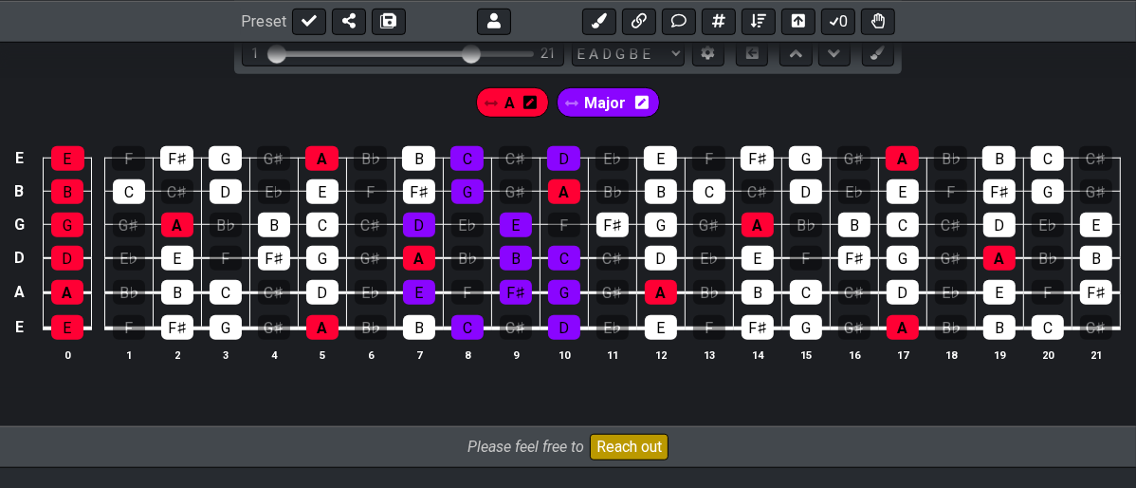
scroll to position [876, 0]
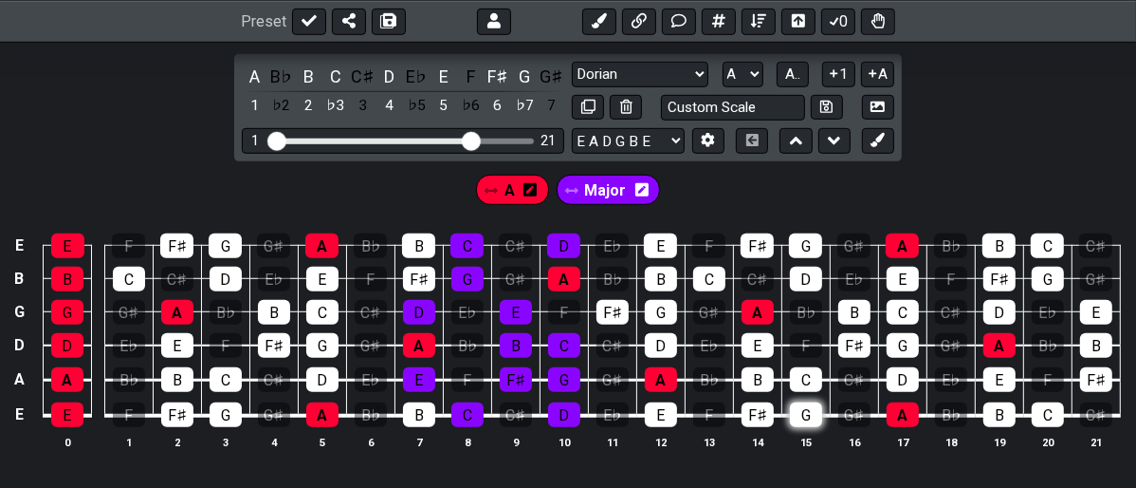
click at [808, 414] on div "G" at bounding box center [806, 414] width 32 height 25
click at [591, 189] on span "Major" at bounding box center [605, 190] width 42 height 28
click at [802, 418] on div "G" at bounding box center [806, 414] width 32 height 25
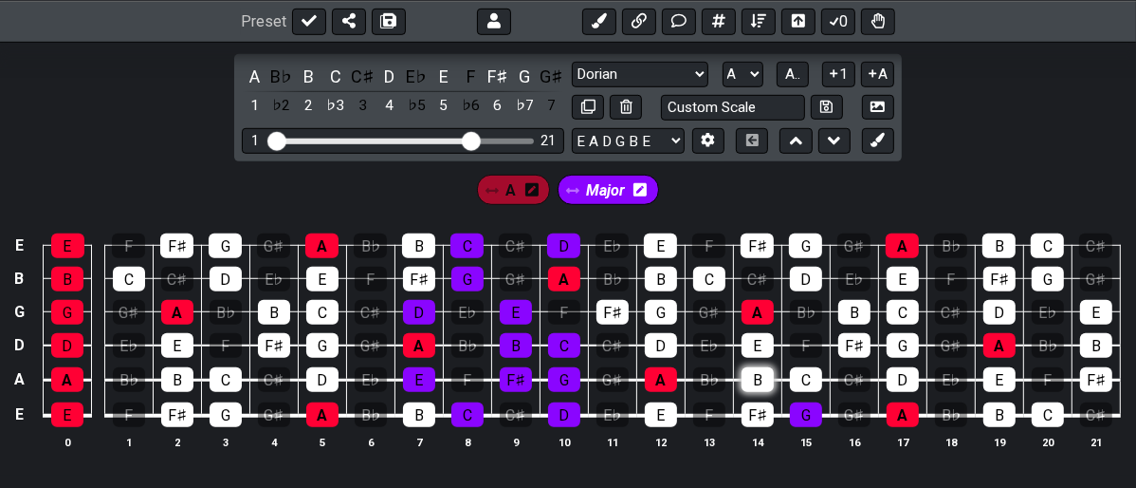
click at [765, 377] on div "B" at bounding box center [758, 379] width 32 height 25
click at [802, 391] on td "G" at bounding box center [806, 397] width 48 height 36
click at [807, 382] on div "C" at bounding box center [806, 379] width 32 height 25
click at [900, 373] on div "D" at bounding box center [903, 379] width 32 height 25
click at [762, 340] on div "E" at bounding box center [758, 345] width 32 height 25
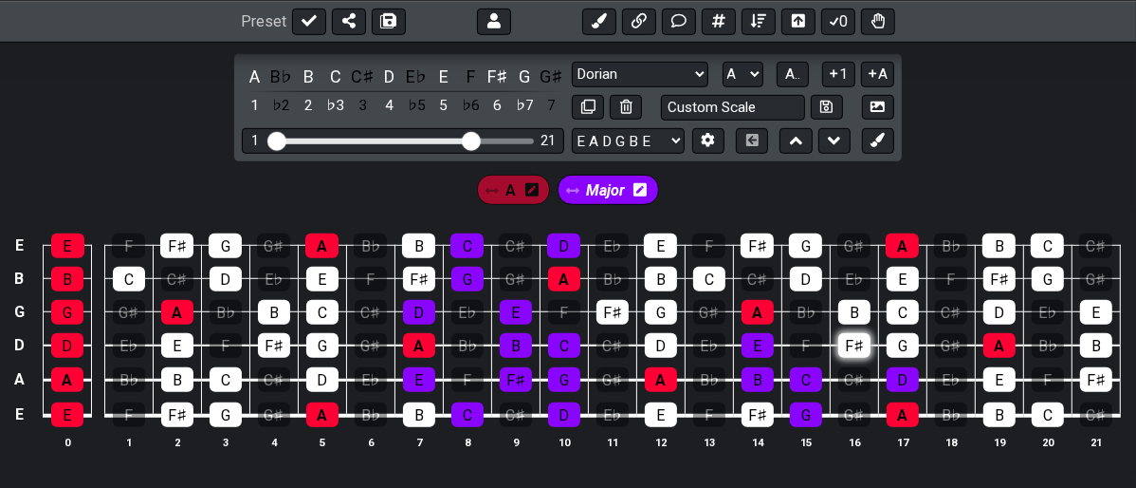
drag, startPoint x: 852, startPoint y: 347, endPoint x: 862, endPoint y: 345, distance: 10.6
click at [862, 345] on div "F♯" at bounding box center [854, 345] width 32 height 25
click at [895, 345] on div "G" at bounding box center [903, 345] width 32 height 25
click at [871, 315] on td "F♯" at bounding box center [854, 328] width 48 height 34
drag, startPoint x: 865, startPoint y: 313, endPoint x: 898, endPoint y: 308, distance: 33.5
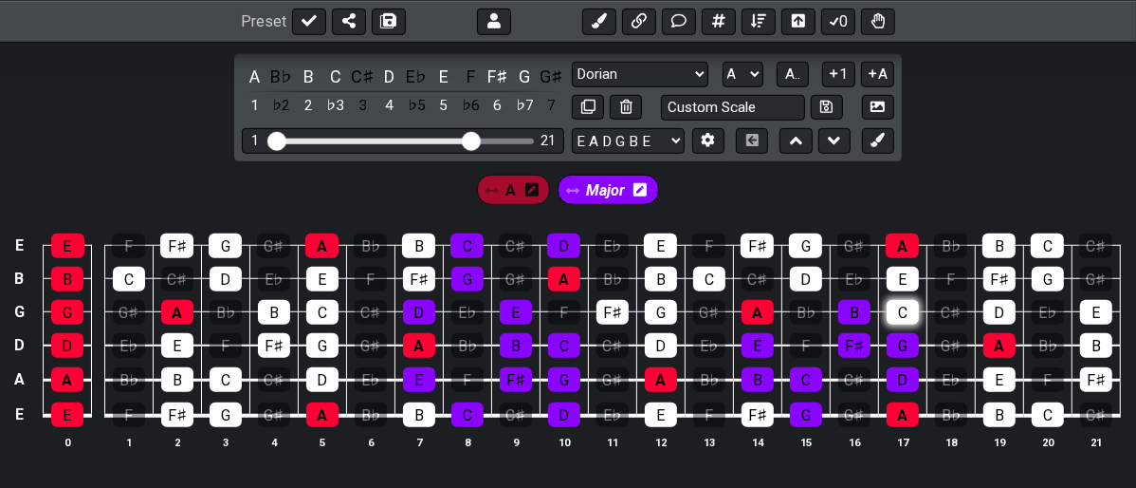
click at [869, 312] on div "B" at bounding box center [854, 312] width 32 height 25
click at [903, 309] on div "C" at bounding box center [903, 312] width 32 height 25
drag, startPoint x: 901, startPoint y: 273, endPoint x: 826, endPoint y: 284, distance: 75.7
click at [878, 271] on td "E" at bounding box center [902, 261] width 48 height 33
click at [823, 283] on td "B♭" at bounding box center [806, 294] width 48 height 33
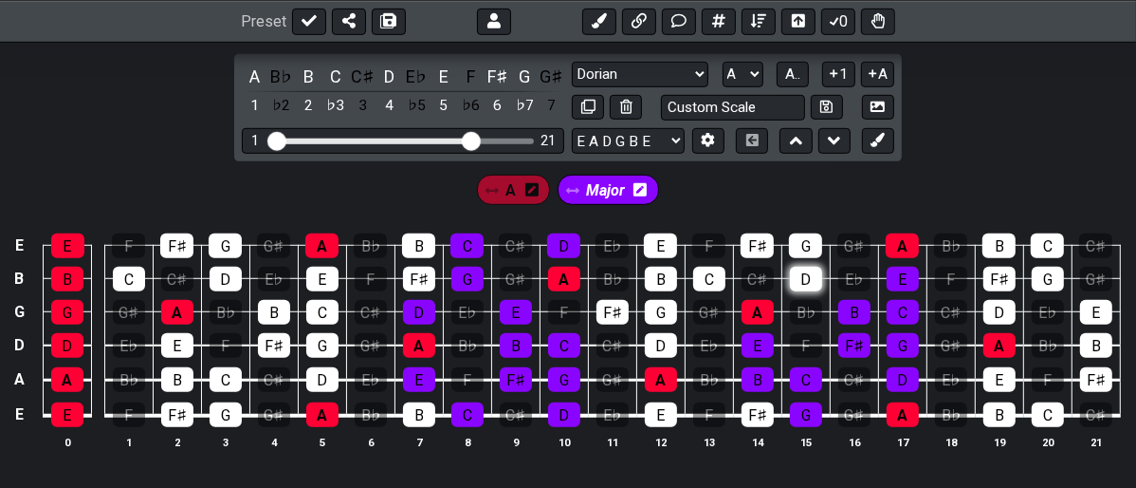
click at [820, 279] on div "D" at bounding box center [806, 279] width 32 height 25
click at [814, 245] on div "G" at bounding box center [805, 245] width 33 height 25
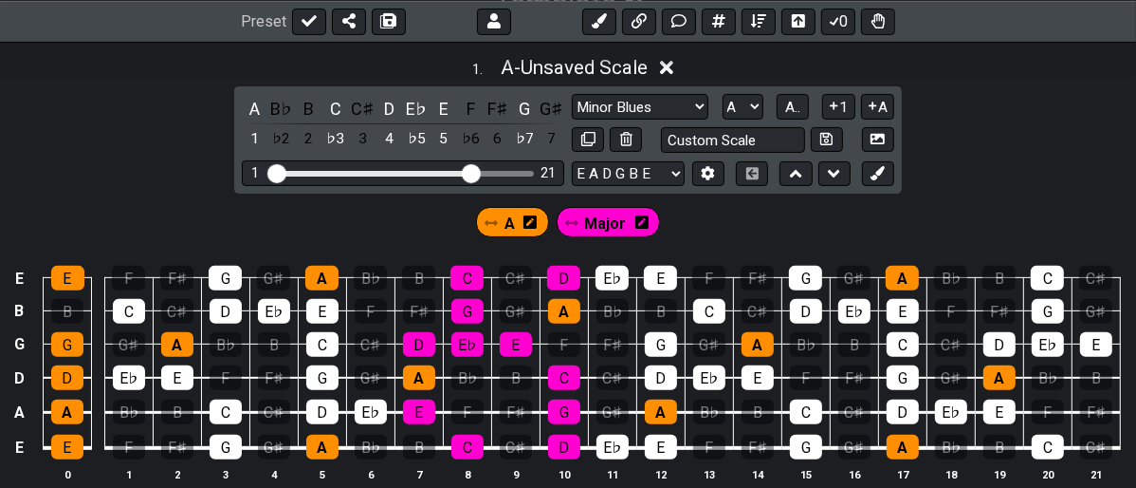
scroll to position [349, 0]
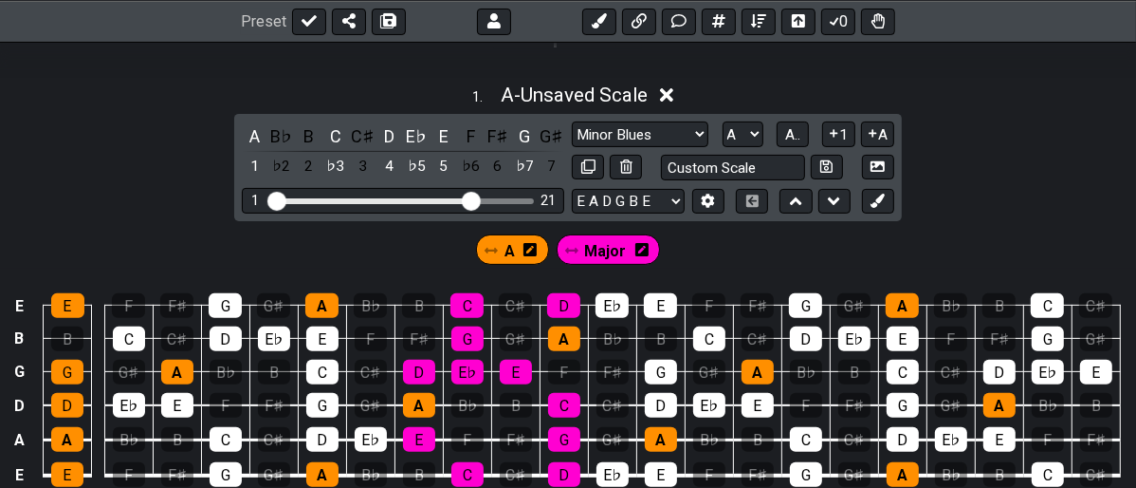
click at [598, 248] on span "Major" at bounding box center [605, 251] width 42 height 28
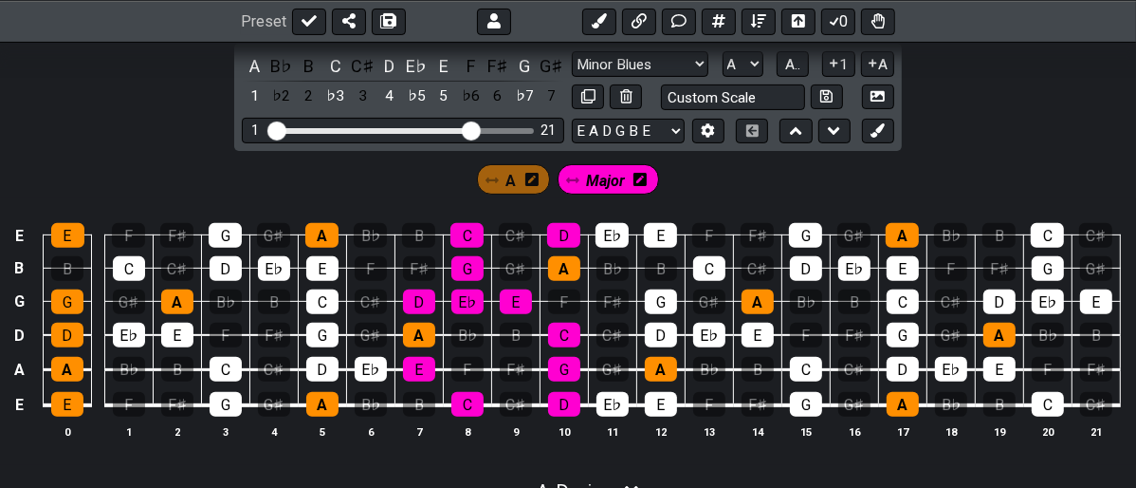
scroll to position [455, 0]
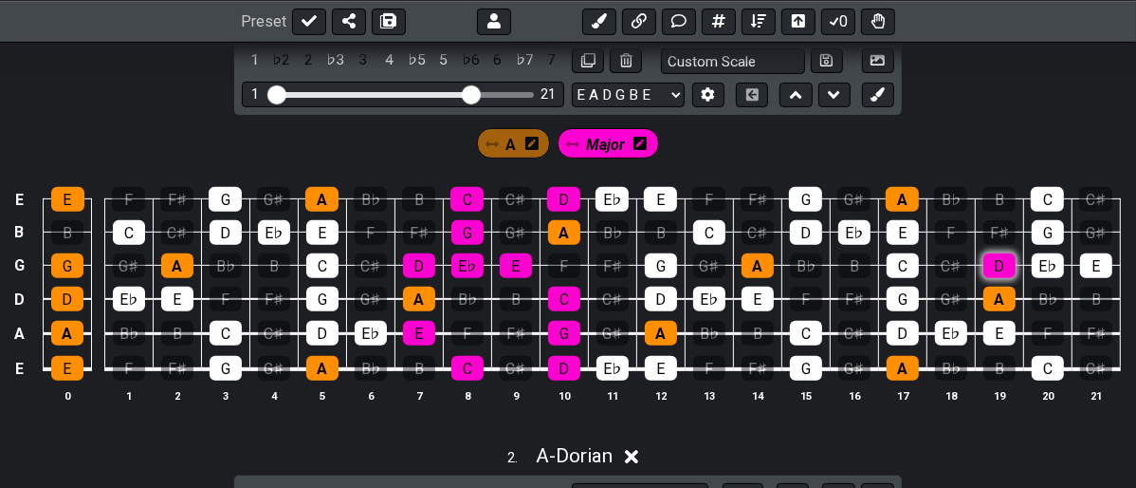
click at [994, 265] on div "D" at bounding box center [1000, 265] width 32 height 25
click at [989, 327] on div "E" at bounding box center [1000, 333] width 32 height 25
drag, startPoint x: 1050, startPoint y: 264, endPoint x: 1061, endPoint y: 236, distance: 29.8
click at [1052, 256] on div "E♭" at bounding box center [1048, 265] width 32 height 25
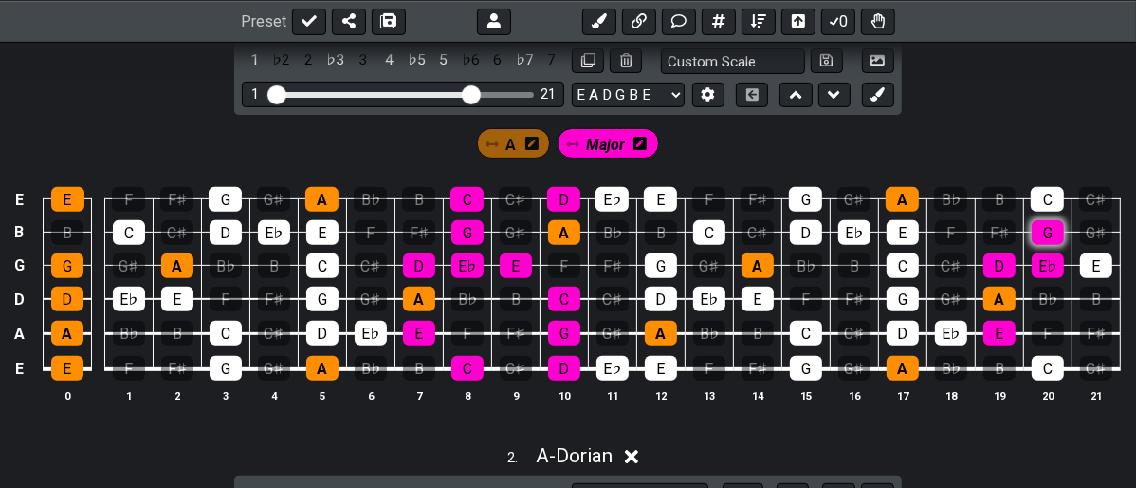
click at [1053, 221] on div "G" at bounding box center [1048, 232] width 32 height 25
click at [1042, 200] on div "C" at bounding box center [1047, 199] width 33 height 25
drag, startPoint x: 1093, startPoint y: 261, endPoint x: 1024, endPoint y: 361, distance: 121.5
click at [1088, 264] on div "E" at bounding box center [1096, 265] width 32 height 25
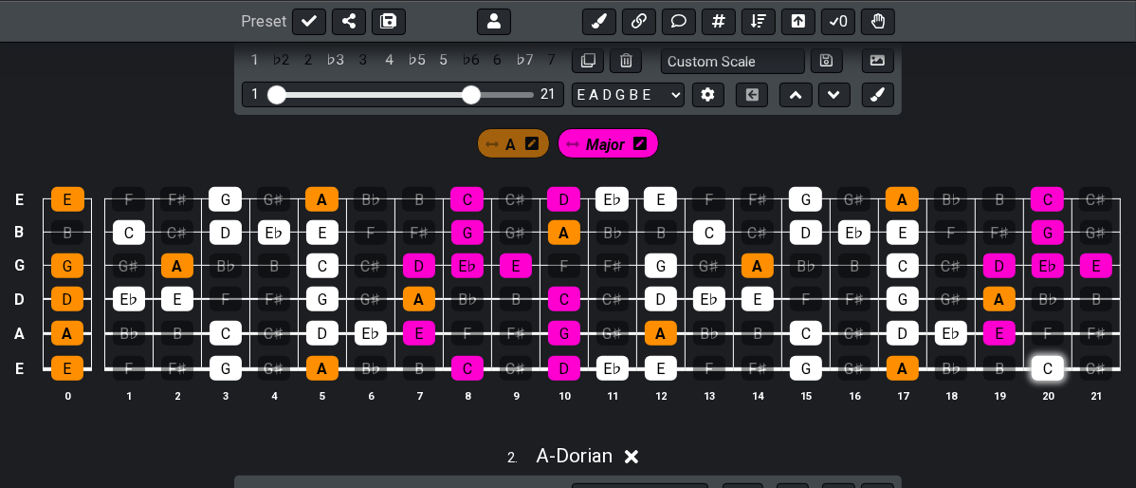
click at [1049, 359] on div "C" at bounding box center [1048, 368] width 32 height 25
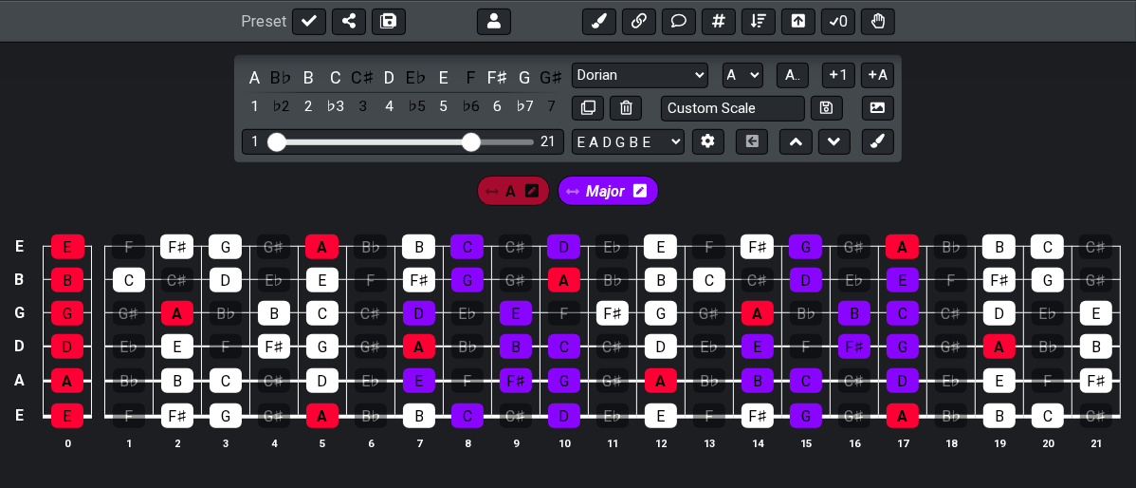
scroll to position [876, 0]
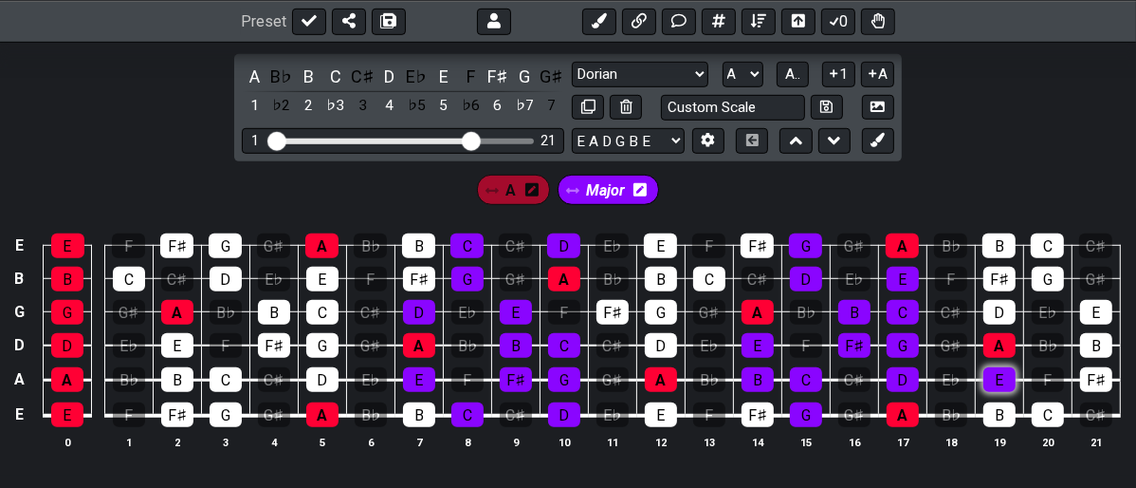
click at [993, 385] on div "E" at bounding box center [1000, 379] width 32 height 25
click at [999, 403] on div "B" at bounding box center [1000, 414] width 32 height 25
click at [1040, 417] on div "C" at bounding box center [1048, 414] width 32 height 25
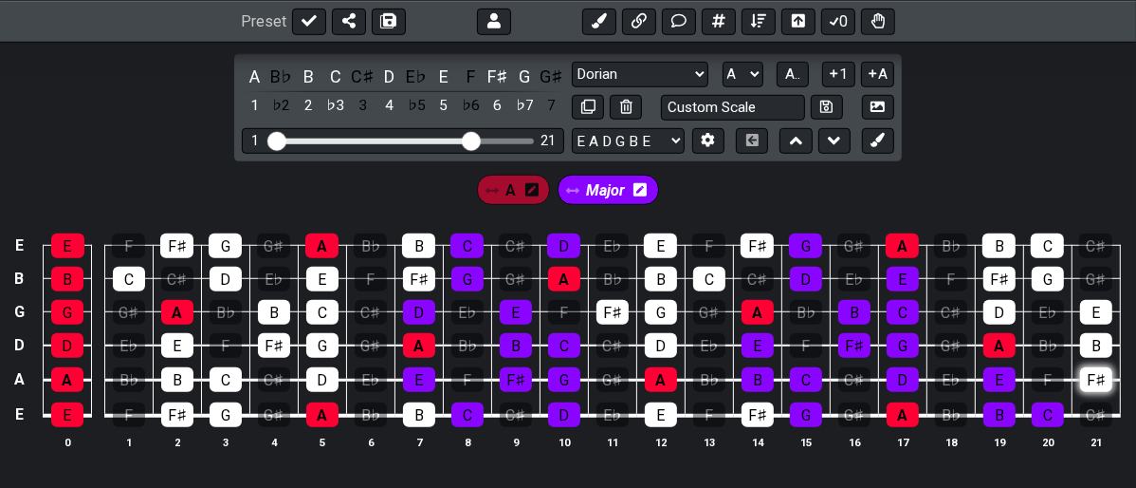
click at [1085, 367] on div "F♯" at bounding box center [1096, 379] width 32 height 25
click at [1092, 349] on div "B" at bounding box center [1096, 345] width 32 height 25
drag, startPoint x: 1055, startPoint y: 246, endPoint x: 1040, endPoint y: 289, distance: 46.2
click at [1053, 249] on div "C" at bounding box center [1047, 245] width 33 height 25
click at [1043, 284] on div "G" at bounding box center [1048, 279] width 32 height 25
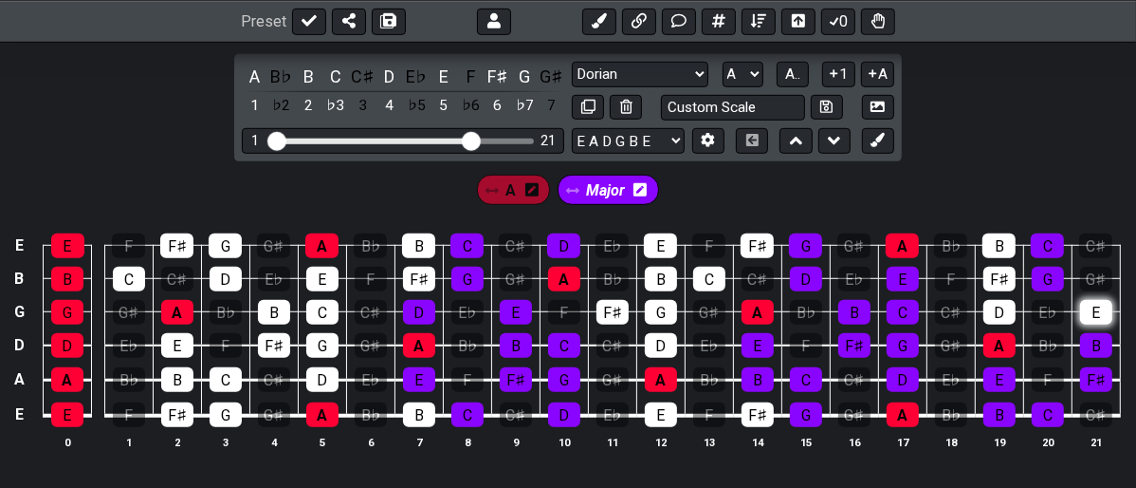
click at [1097, 310] on div "E" at bounding box center [1096, 312] width 32 height 25
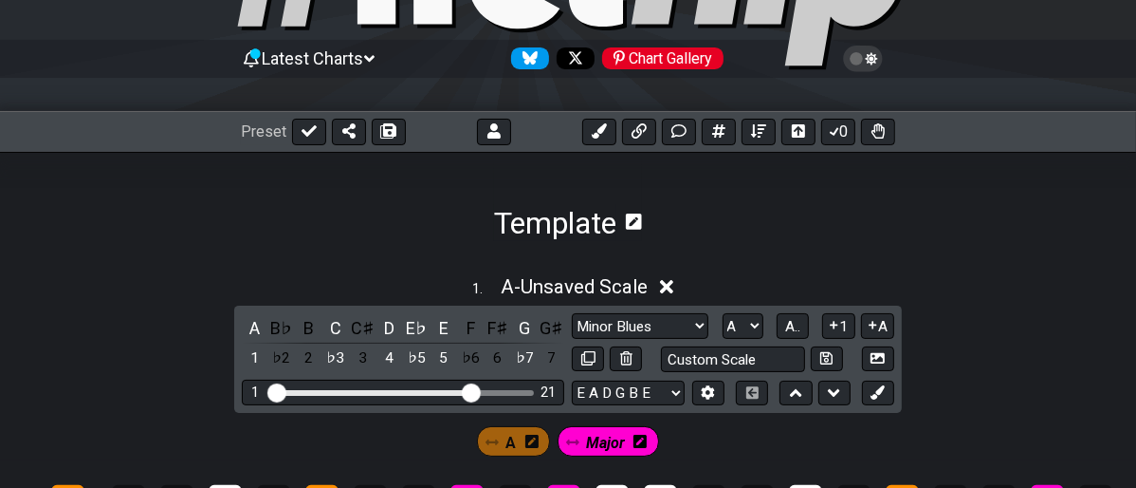
scroll to position [138, 0]
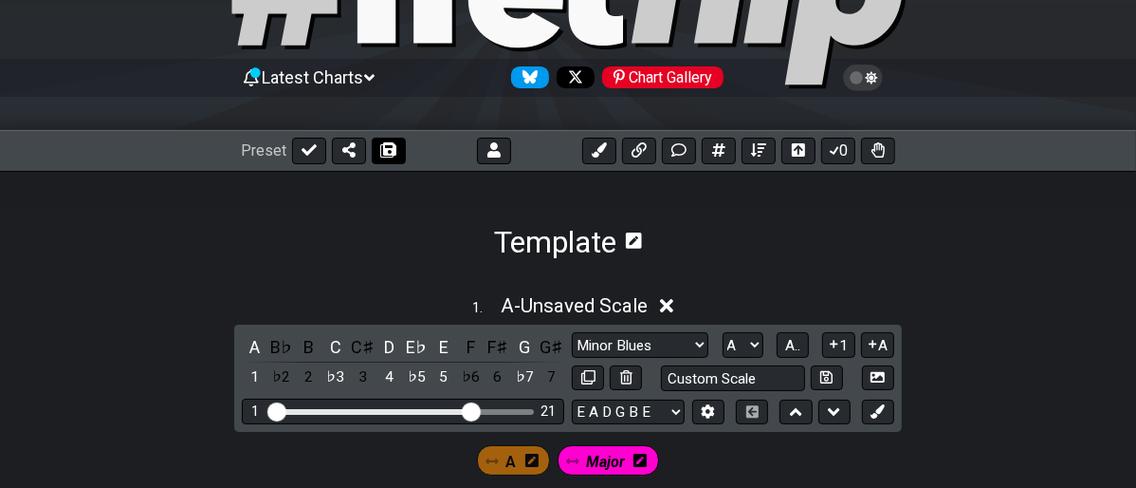
click at [388, 156] on icon at bounding box center [386, 150] width 13 height 13
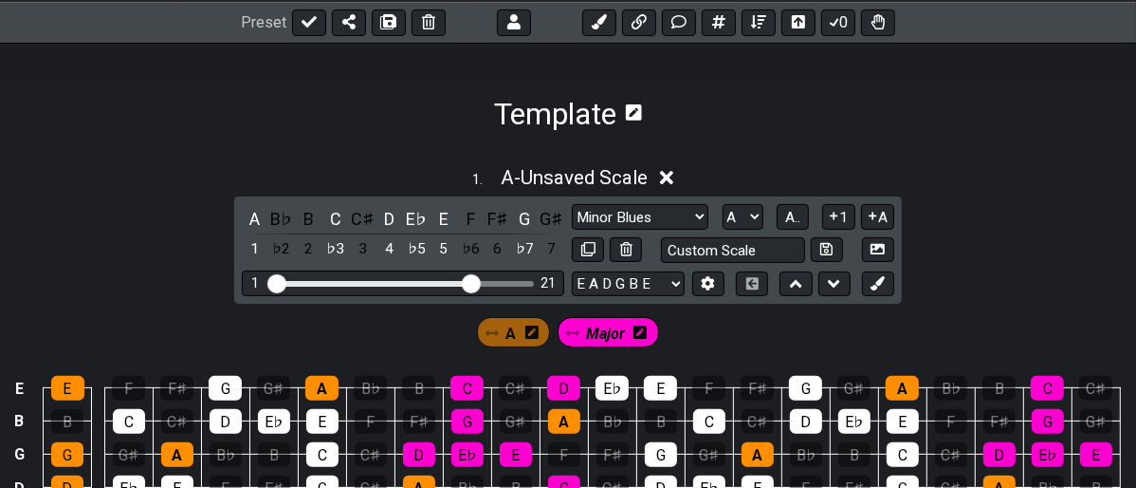
scroll to position [138, 0]
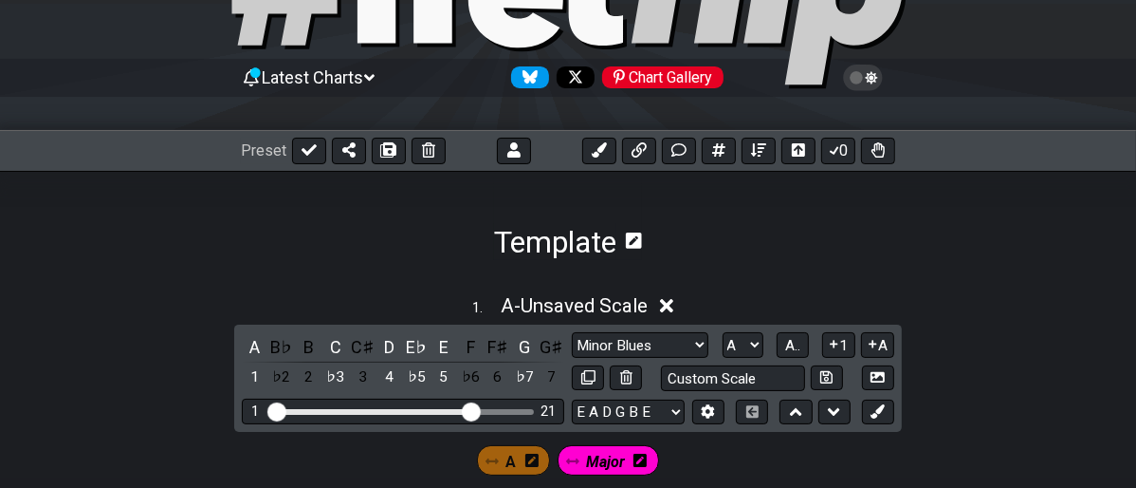
click at [635, 239] on icon at bounding box center [634, 240] width 16 height 18
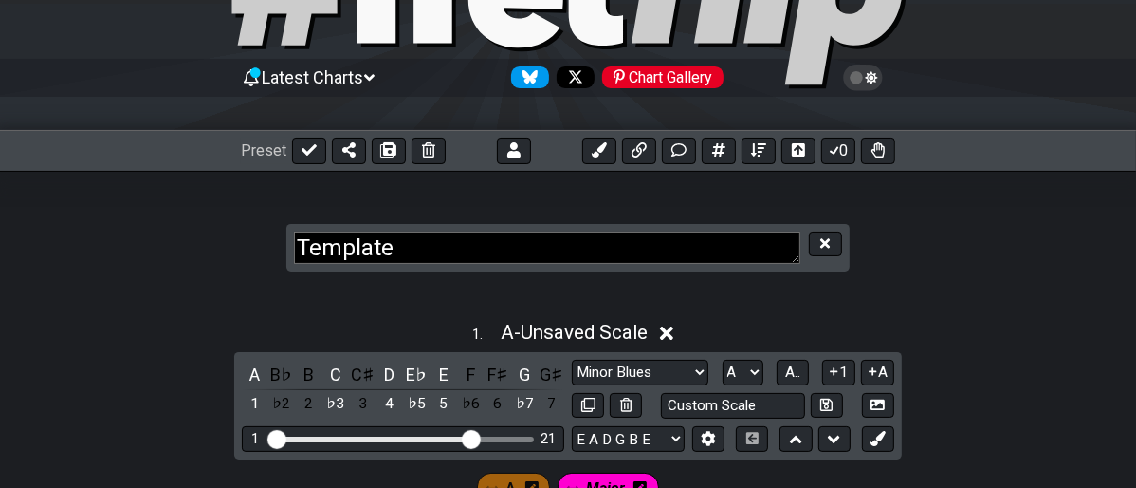
click at [617, 248] on textarea "Template" at bounding box center [547, 247] width 506 height 33
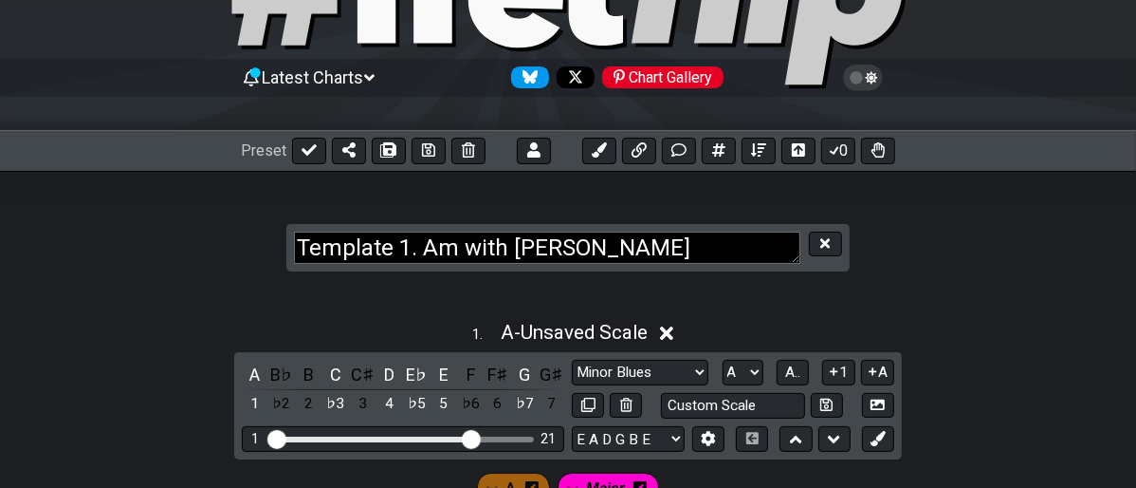
type textarea "Template 1. Am with Dorian"
click at [918, 241] on section "Template 1. Am with Dorian" at bounding box center [568, 229] width 1136 height 117
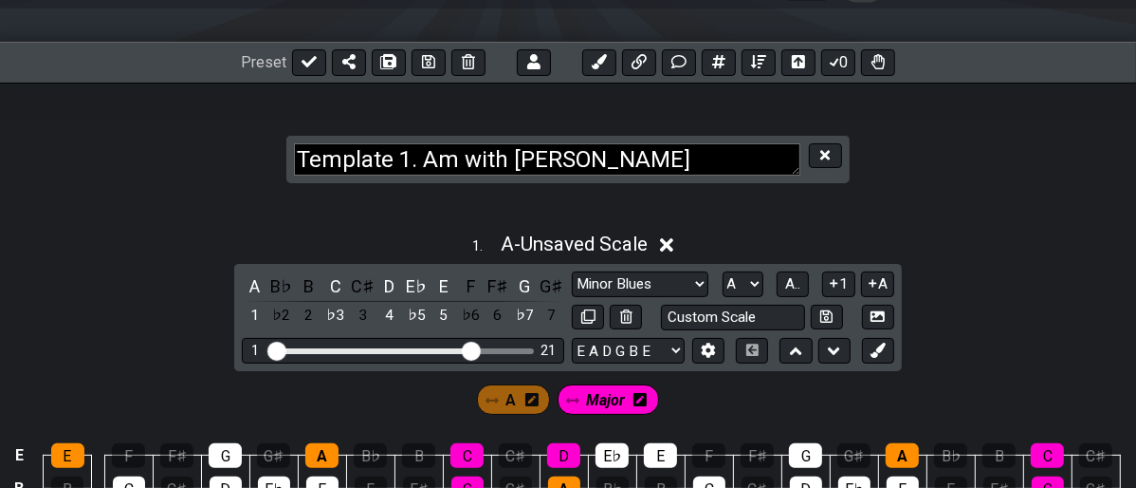
scroll to position [138, 0]
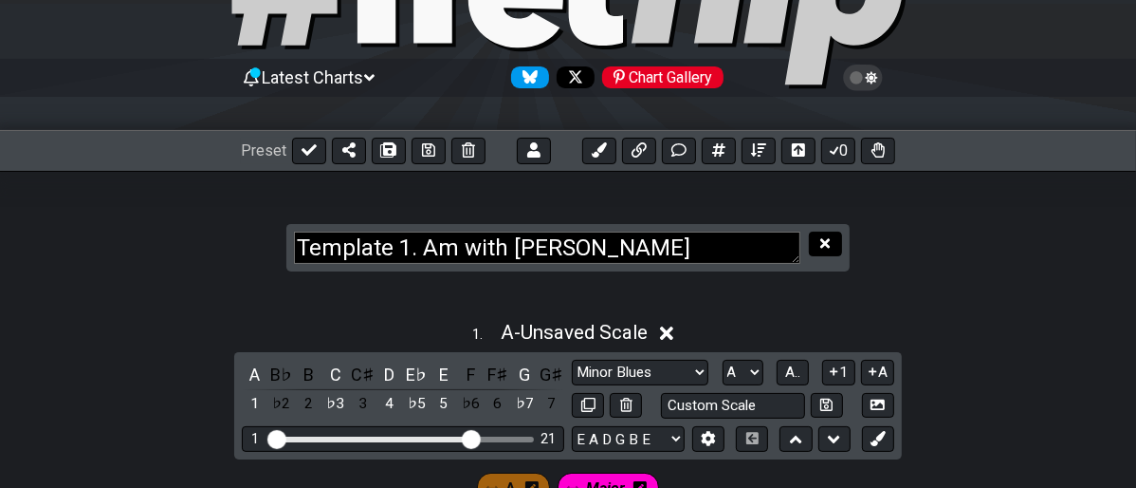
click at [828, 236] on icon at bounding box center [824, 243] width 9 height 14
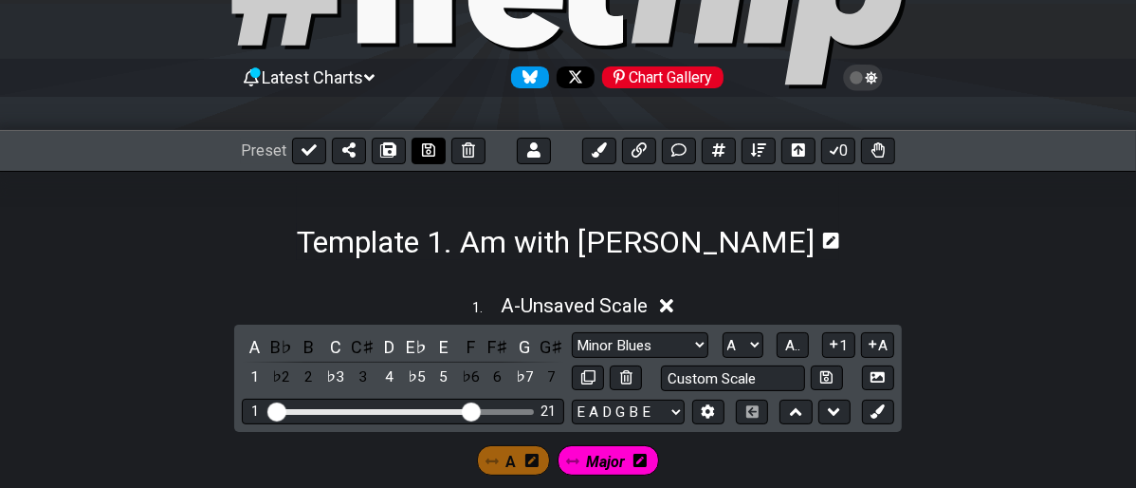
click at [424, 145] on icon at bounding box center [428, 149] width 13 height 13
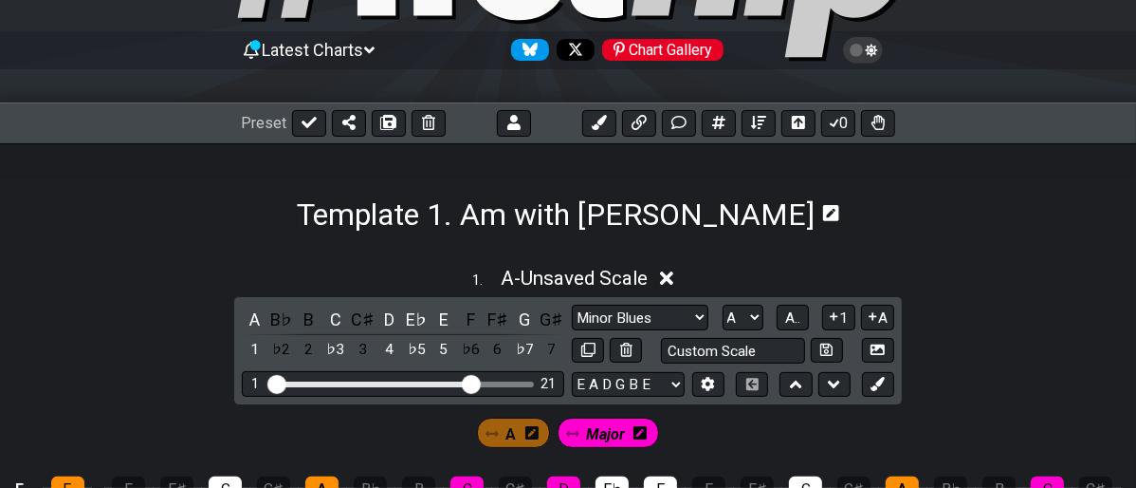
scroll to position [4, 0]
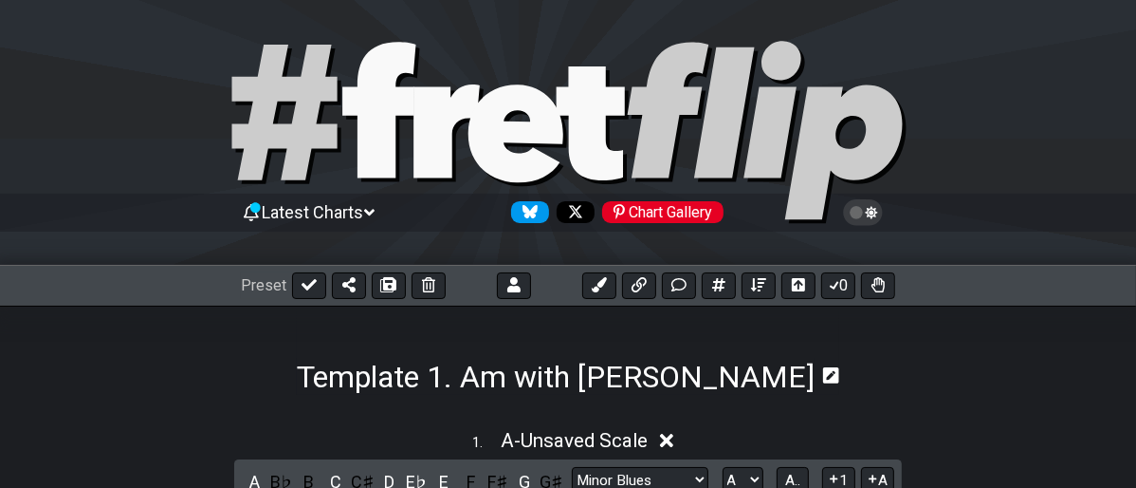
click at [823, 372] on icon at bounding box center [831, 375] width 16 height 16
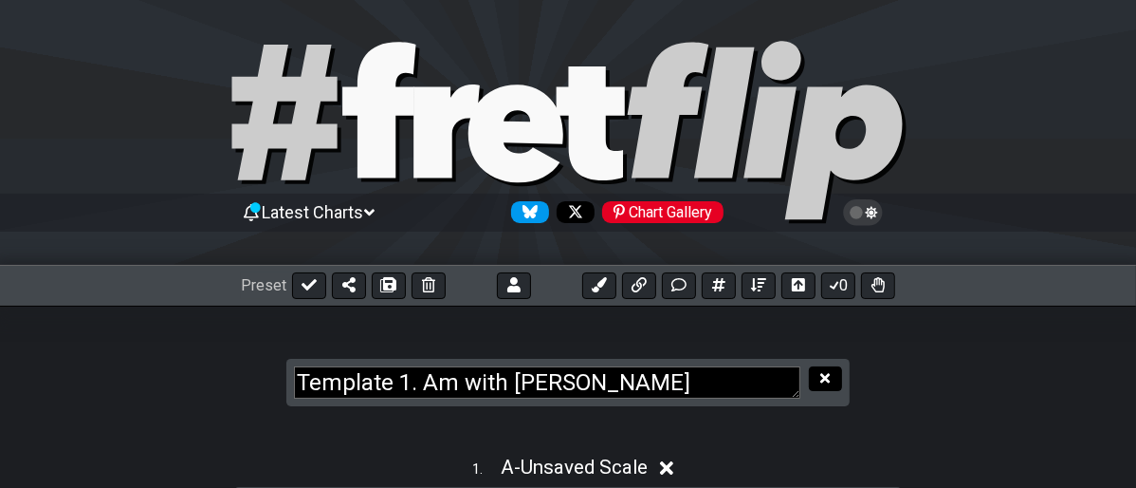
click at [826, 373] on icon at bounding box center [824, 378] width 9 height 14
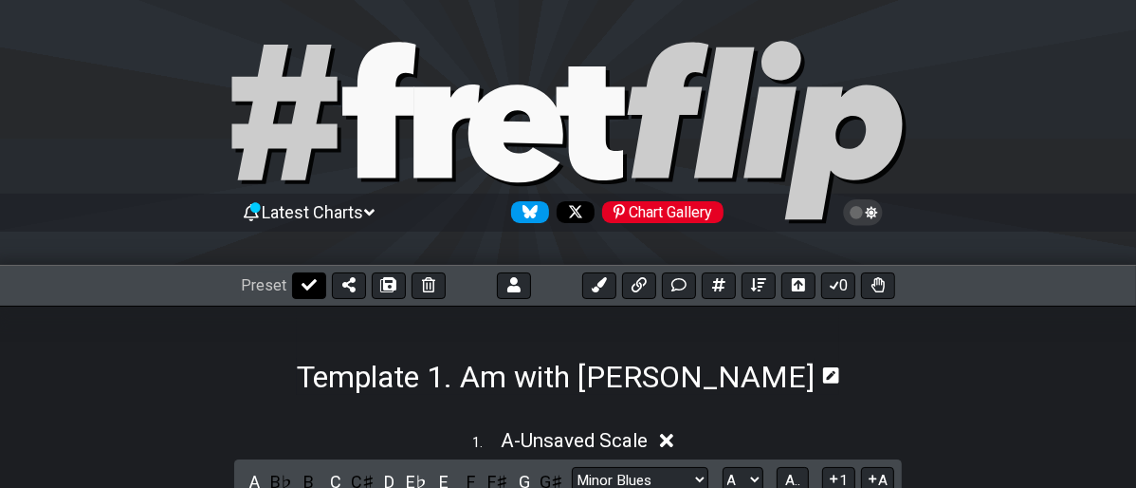
click at [310, 281] on icon at bounding box center [309, 284] width 15 height 11
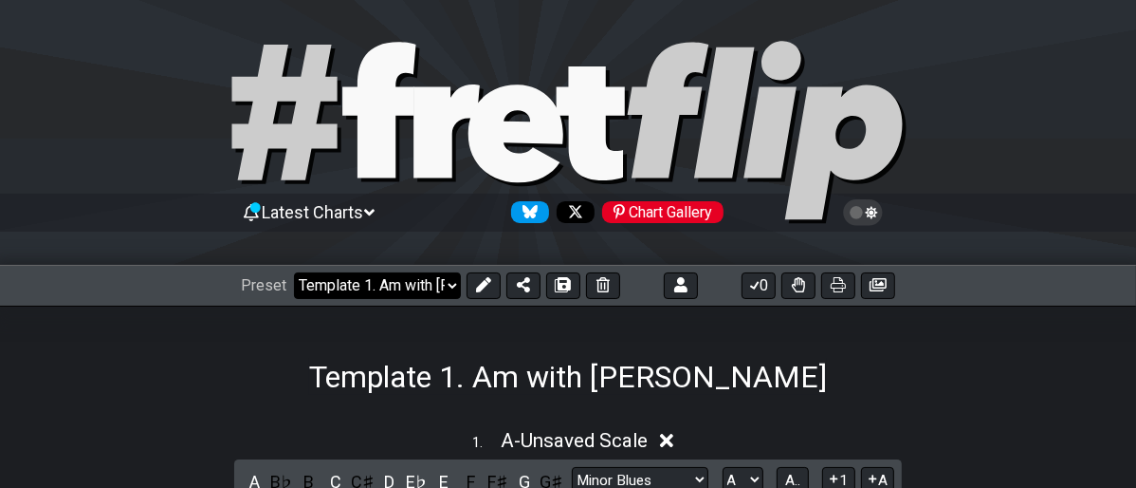
click at [450, 287] on select "Welcome to #fretflip! Template Custom Preset Template 1. Am with Dorian Minor P…" at bounding box center [377, 285] width 167 height 27
click at [294, 272] on select "Welcome to #fretflip! Template Custom Preset Template 1. Am with Dorian Minor P…" at bounding box center [377, 285] width 167 height 27
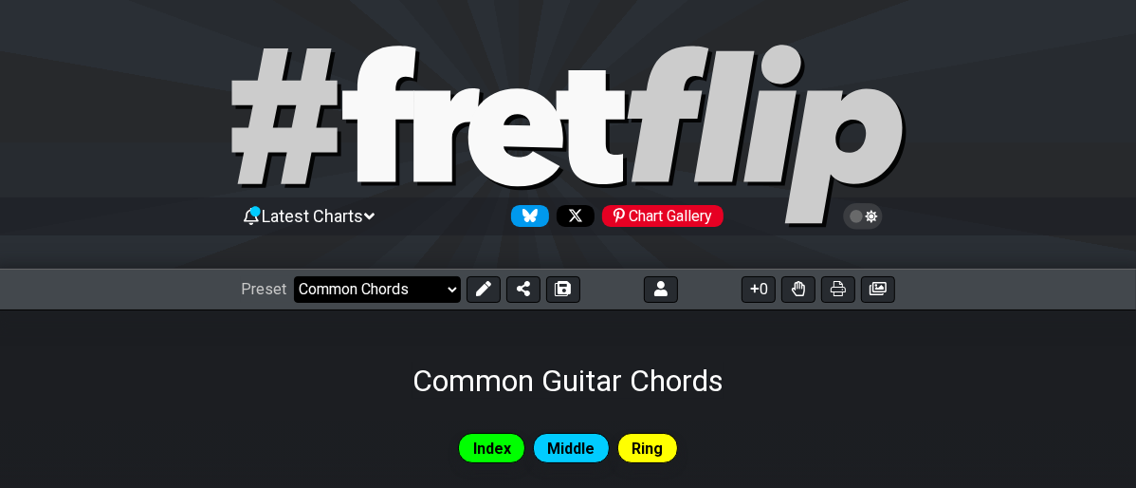
click at [440, 286] on select "Welcome to #fretflip! Template Custom Preset Template 1. Am with Dorian Minor P…" at bounding box center [377, 289] width 167 height 27
click at [954, 71] on div at bounding box center [568, 138] width 1136 height 193
select select "/welcome"
select select "C"
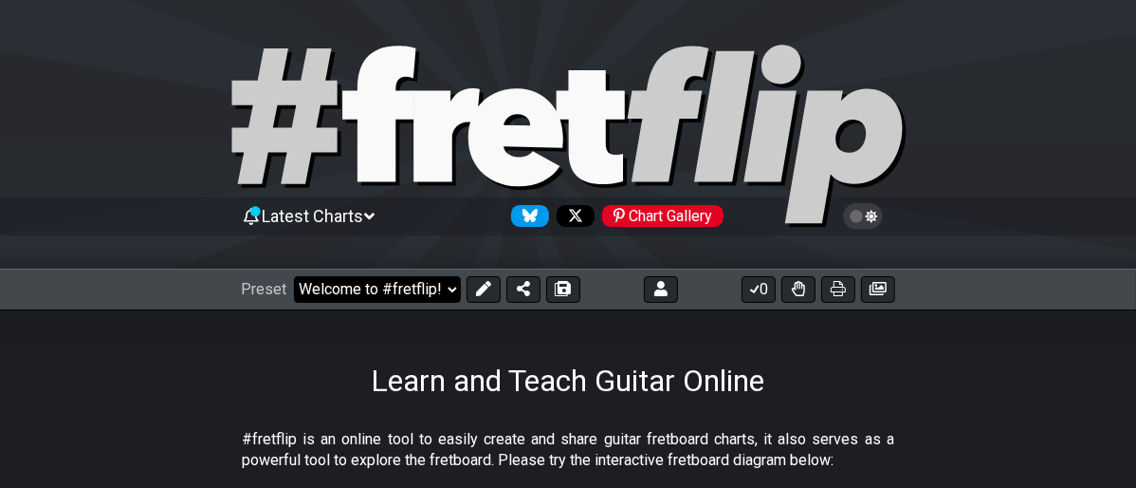
click at [440, 288] on select "Welcome to #fretflip! Template Custom Preset Template 1. Am with Dorian Minor P…" at bounding box center [377, 289] width 167 height 27
click at [294, 276] on select "Welcome to #fretflip! Template Custom Preset Template 1. Am with Dorian Minor P…" at bounding box center [377, 289] width 167 height 27
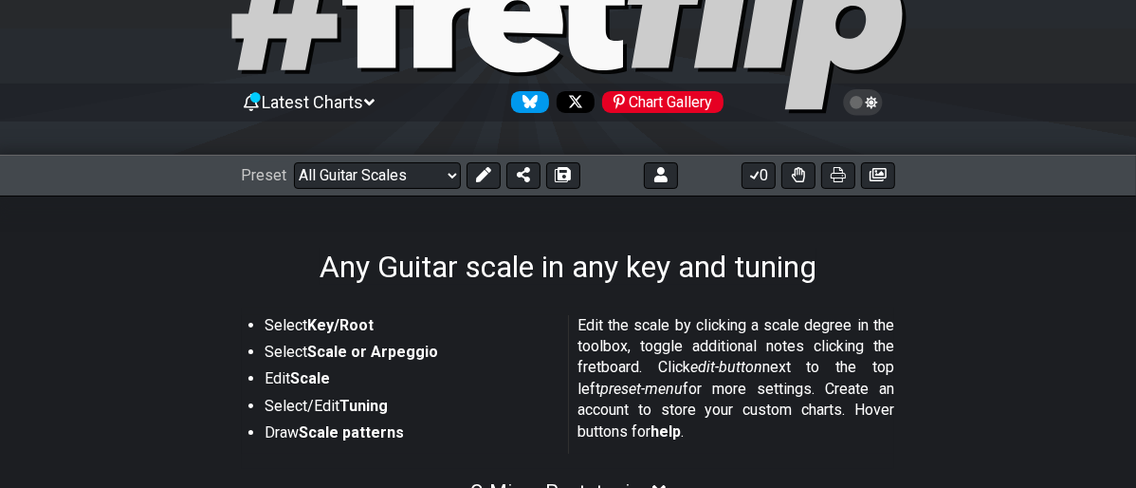
scroll to position [111, 0]
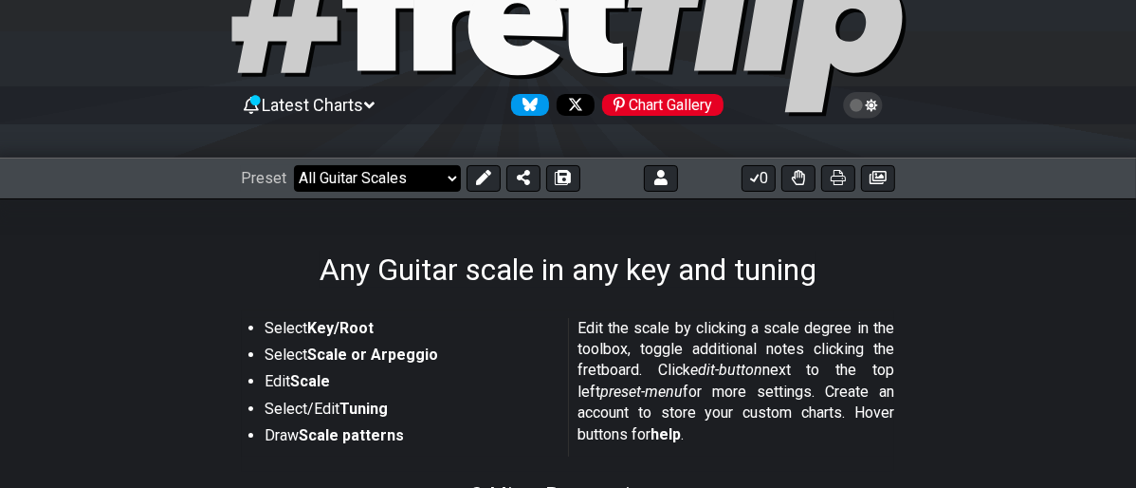
click at [451, 175] on select "Welcome to #fretflip! Template Custom Preset Template 1. Am with Dorian Minor P…" at bounding box center [377, 178] width 167 height 27
click at [294, 165] on select "Welcome to #fretflip! Template Custom Preset Template 1. Am with Dorian Minor P…" at bounding box center [377, 178] width 167 height 27
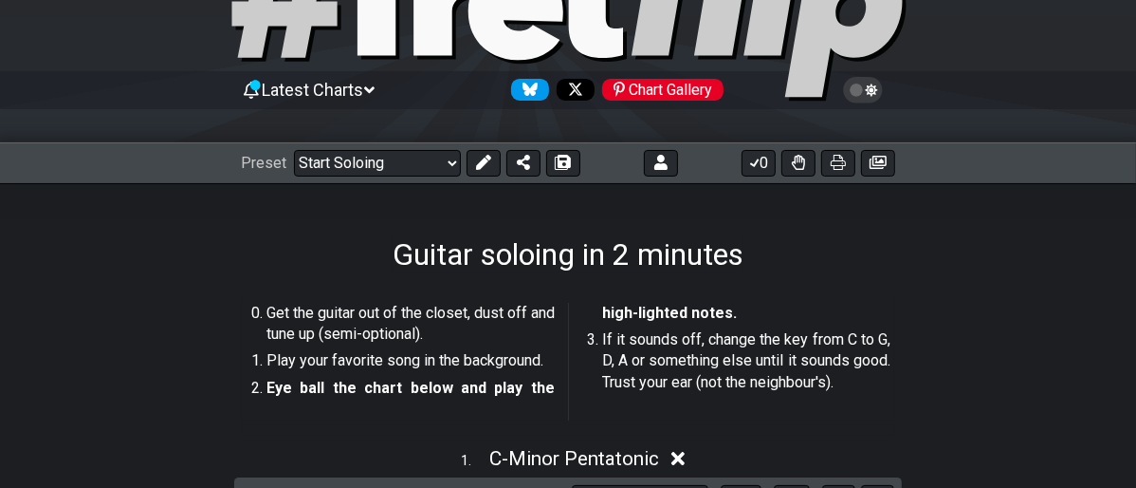
scroll to position [2, 0]
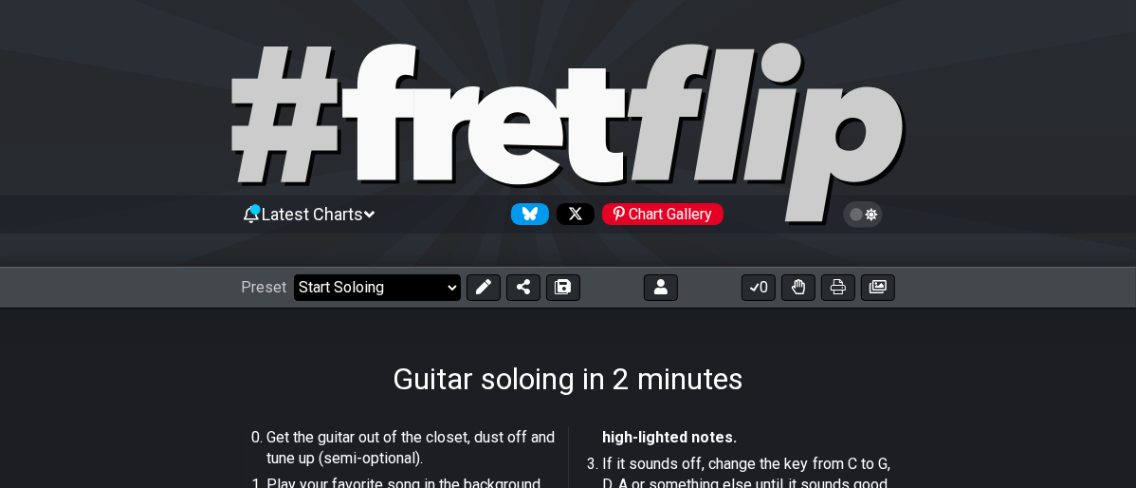
click at [452, 282] on select "Welcome to #fretflip! Template Custom Preset Template 1. Am with Dorian Minor P…" at bounding box center [377, 287] width 167 height 27
click at [294, 274] on select "Welcome to #fretflip! Template Custom Preset Template 1. Am with Dorian Minor P…" at bounding box center [377, 287] width 167 height 27
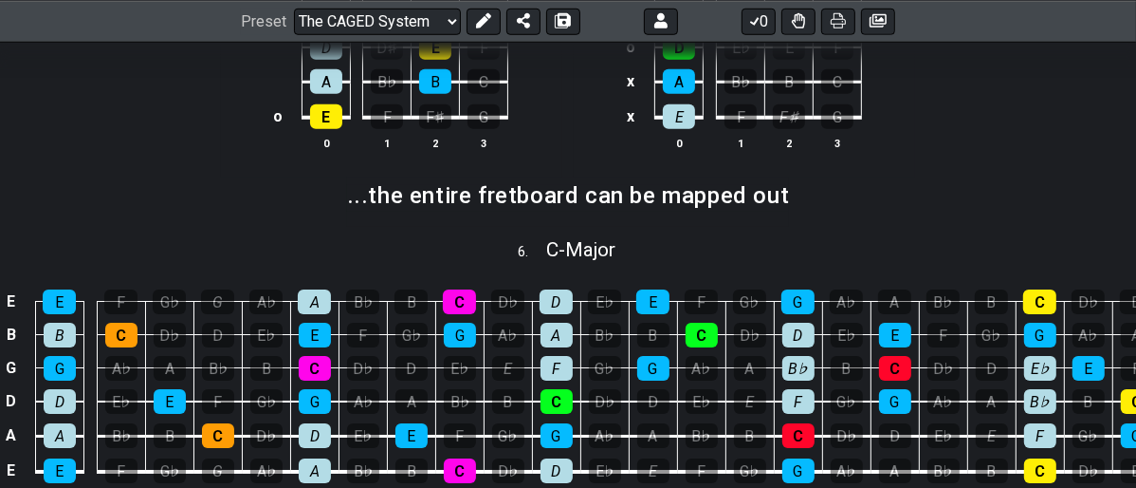
scroll to position [1267, 0]
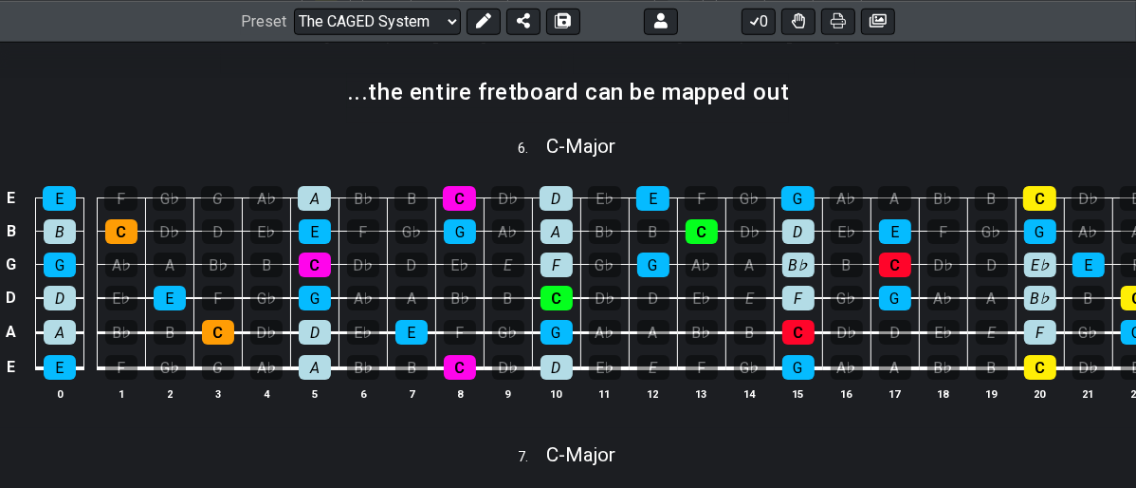
drag, startPoint x: 964, startPoint y: 250, endPoint x: 963, endPoint y: 182, distance: 68.3
click at [939, 205] on tbody "E E F G♭ G A♭ A B♭ B C D♭ D E♭ E F G♭ G A♭ A B♭ B C D♭ D B B C D♭ D E♭ E F G♭ G…" at bounding box center [580, 276] width 1161 height 223
drag, startPoint x: 905, startPoint y: 131, endPoint x: 850, endPoint y: 114, distance: 57.6
click at [846, 117] on section "...the entire fretboard can be mapped out" at bounding box center [568, 98] width 1136 height 49
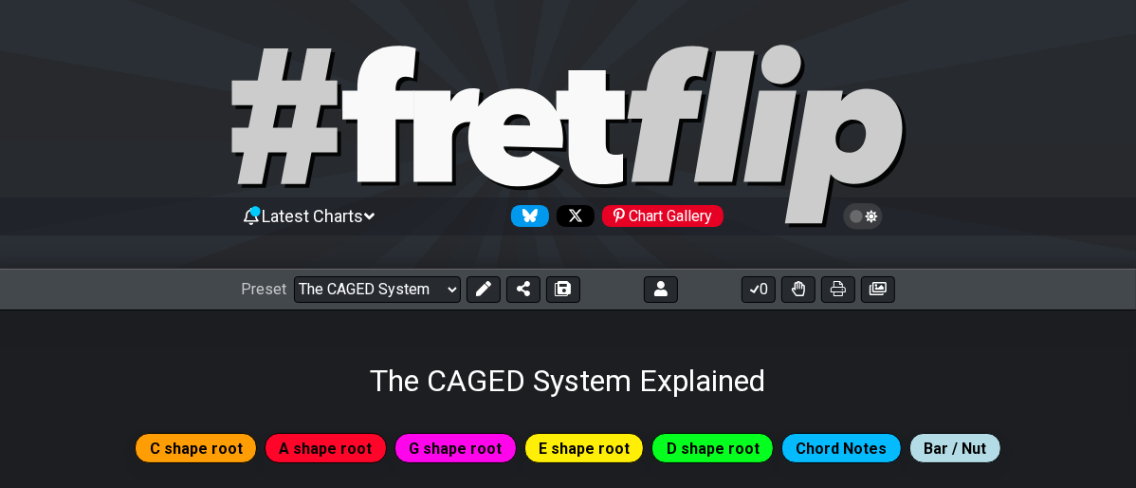
scroll to position [105, 0]
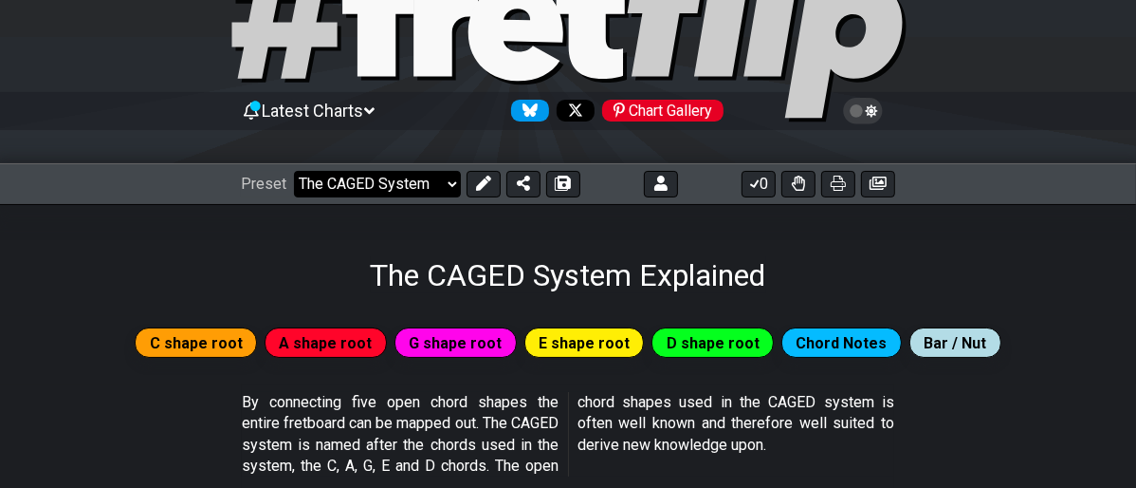
click at [442, 179] on select "Welcome to #fretflip! Template Custom Preset Template 1. Am with Dorian Minor P…" at bounding box center [377, 184] width 167 height 27
click at [294, 171] on select "Welcome to #fretflip! Template Custom Preset Template 1. Am with Dorian Minor P…" at bounding box center [377, 184] width 167 height 27
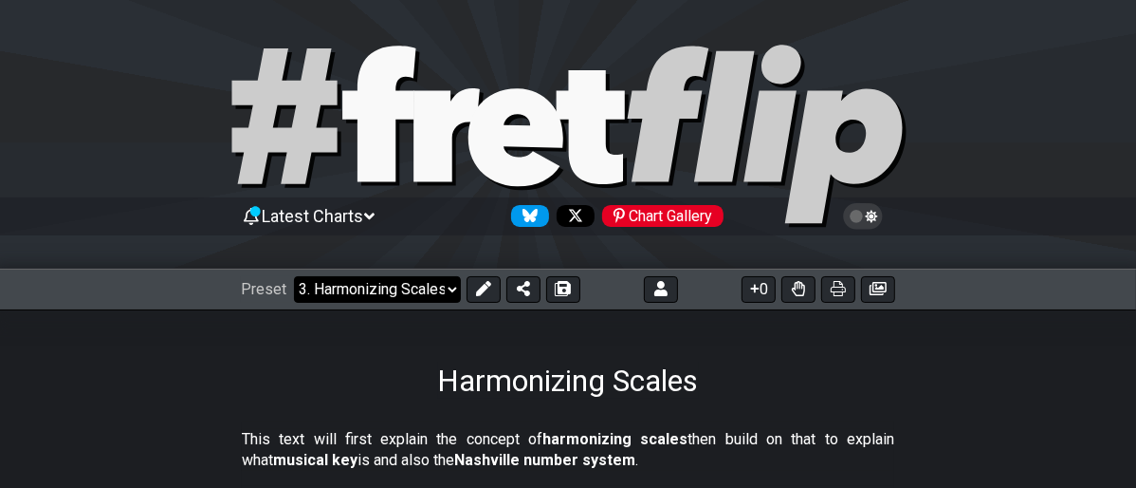
click at [453, 290] on select "Welcome to #fretflip! Template Custom Preset Template 1. Am with Dorian Minor P…" at bounding box center [377, 289] width 167 height 27
click at [294, 276] on select "Welcome to #fretflip! Template Custom Preset Template 1. Am with Dorian Minor P…" at bounding box center [377, 289] width 167 height 27
select select "/scale-degrees-and-intervals"
